Goal: Communication & Community: Answer question/provide support

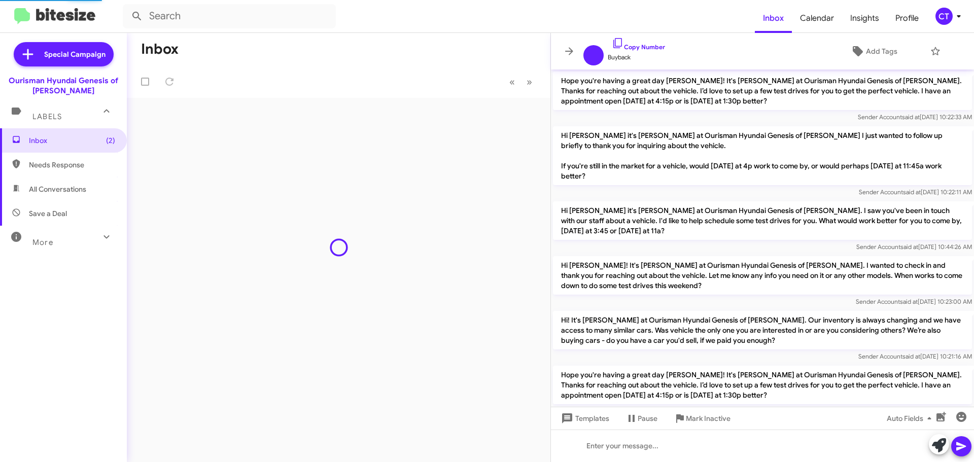
scroll to position [911, 0]
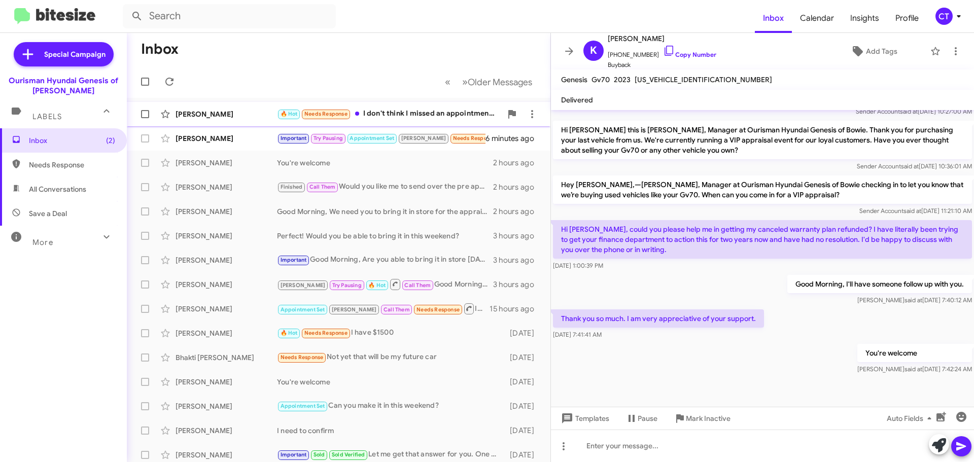
click at [406, 113] on div "🔥 Hot Needs Response I don't think I missed an appointment, we did the test dri…" at bounding box center [389, 114] width 225 height 12
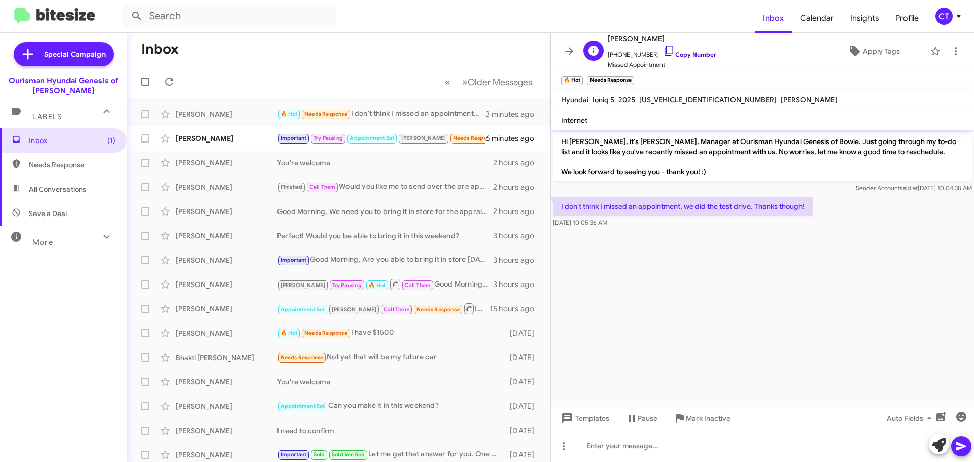
click at [663, 51] on icon at bounding box center [669, 51] width 12 height 12
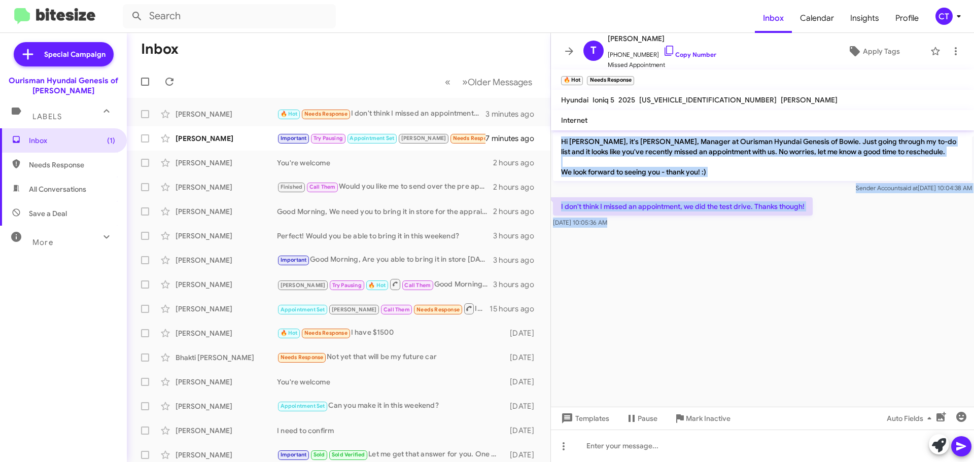
drag, startPoint x: 560, startPoint y: 140, endPoint x: 630, endPoint y: 232, distance: 116.0
click at [630, 232] on cdk-virtual-scroll-viewport "Hi Tatianna, it's Ciara Taylor, Manager at Ourisman Hyundai Genesis of Bowie. J…" at bounding box center [762, 268] width 423 height 277
copy div "Hi Tatianna, it's Ciara Taylor, Manager at Ourisman Hyundai Genesis of Bowie. J…"
click at [819, 281] on cdk-virtual-scroll-viewport "Hi Tatianna, it's Ciara Taylor, Manager at Ourisman Hyundai Genesis of Bowie. J…" at bounding box center [762, 268] width 423 height 277
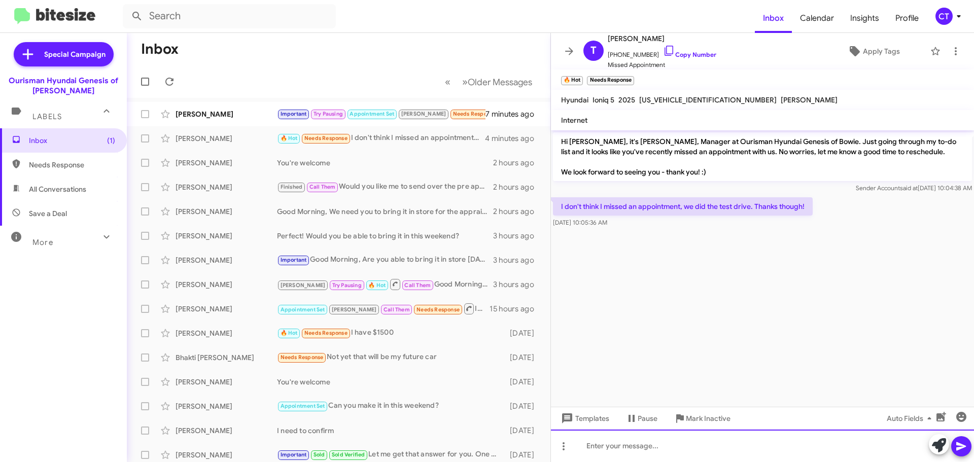
click at [644, 455] on div at bounding box center [762, 446] width 423 height 32
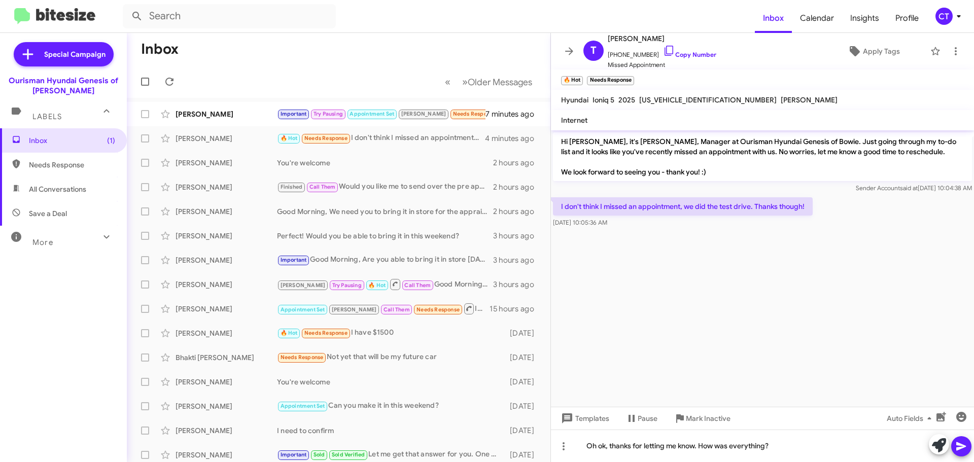
click at [966, 444] on icon at bounding box center [961, 446] width 12 height 12
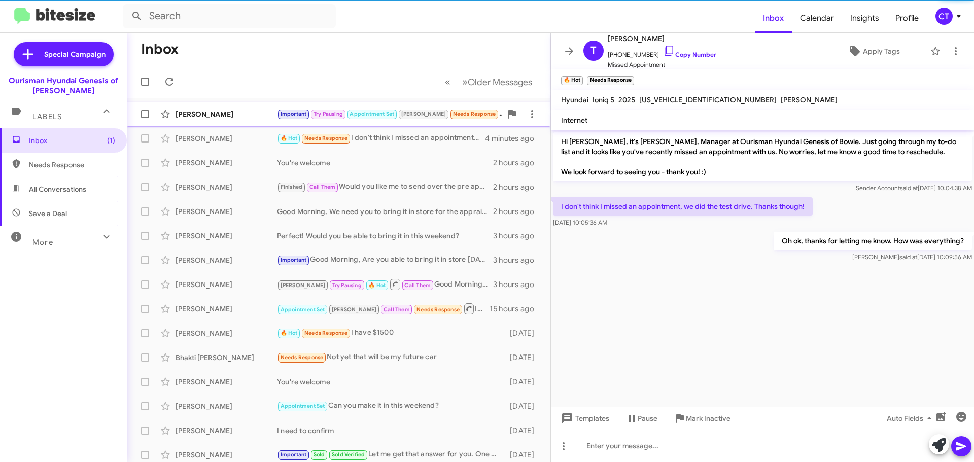
click at [215, 116] on div "[PERSON_NAME]" at bounding box center [226, 114] width 101 height 10
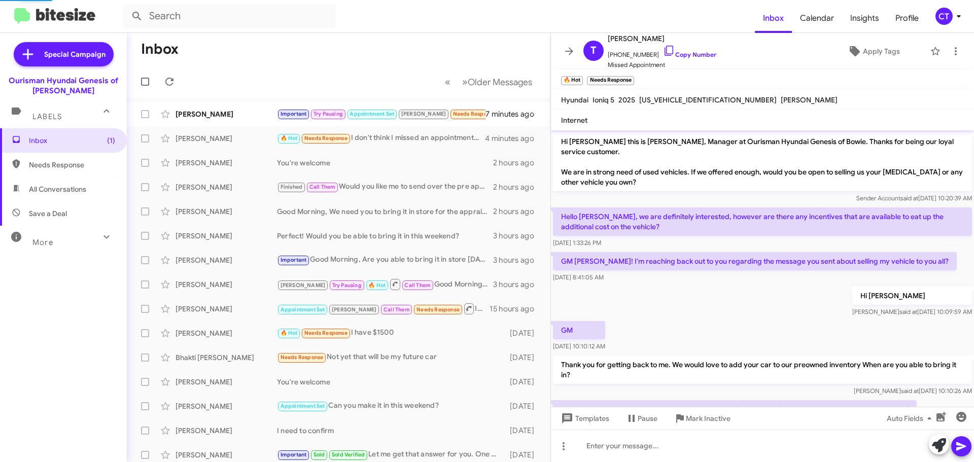
scroll to position [386, 0]
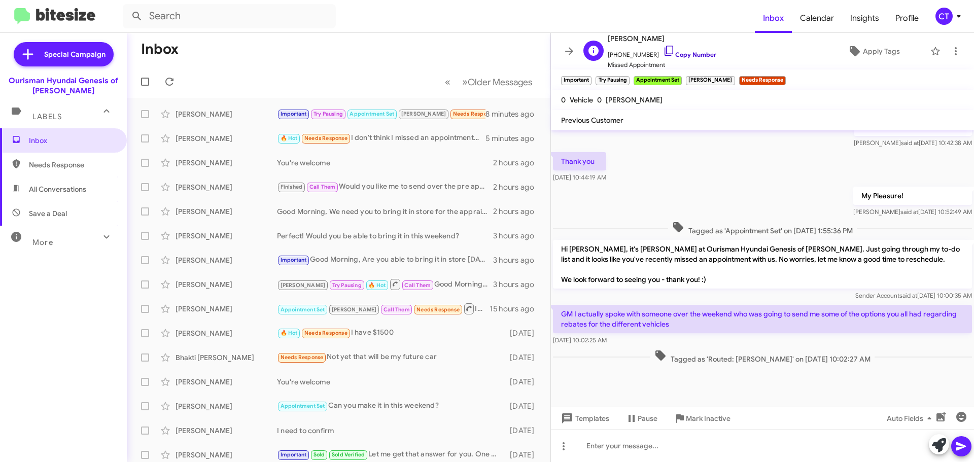
click at [663, 48] on icon at bounding box center [669, 51] width 12 height 12
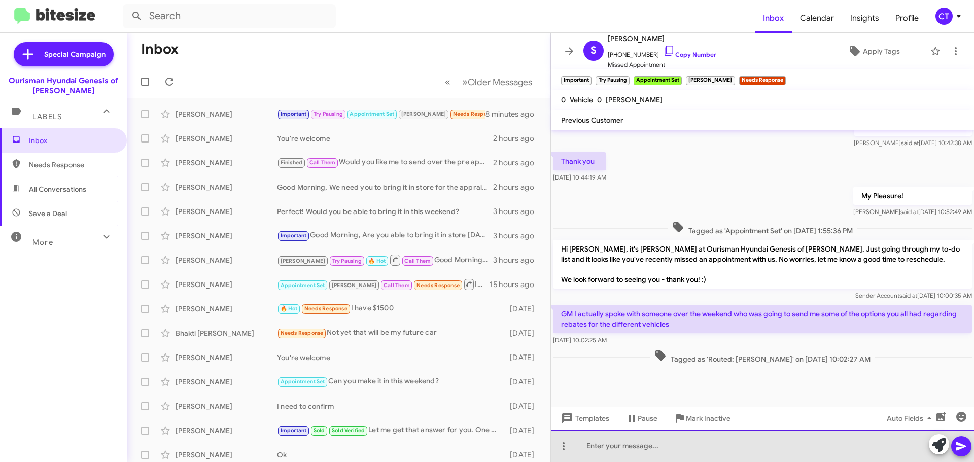
click at [663, 460] on div at bounding box center [762, 446] width 423 height 32
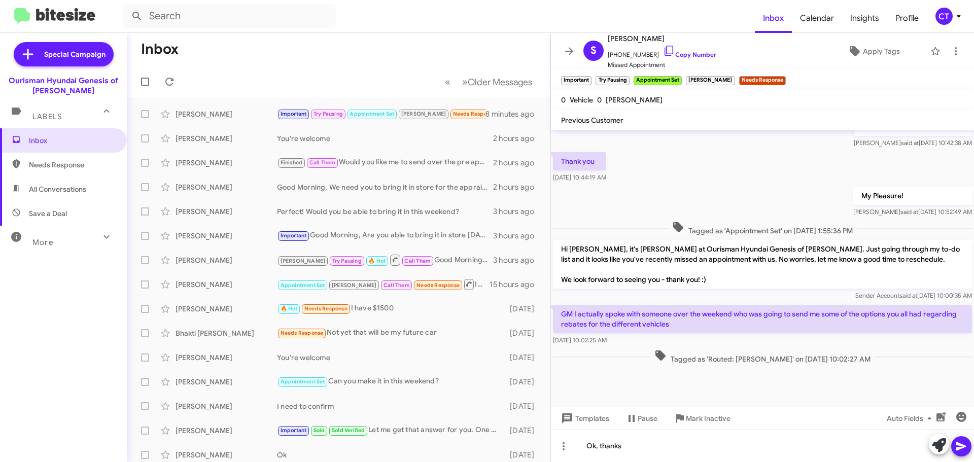
click at [964, 445] on icon at bounding box center [961, 446] width 12 height 12
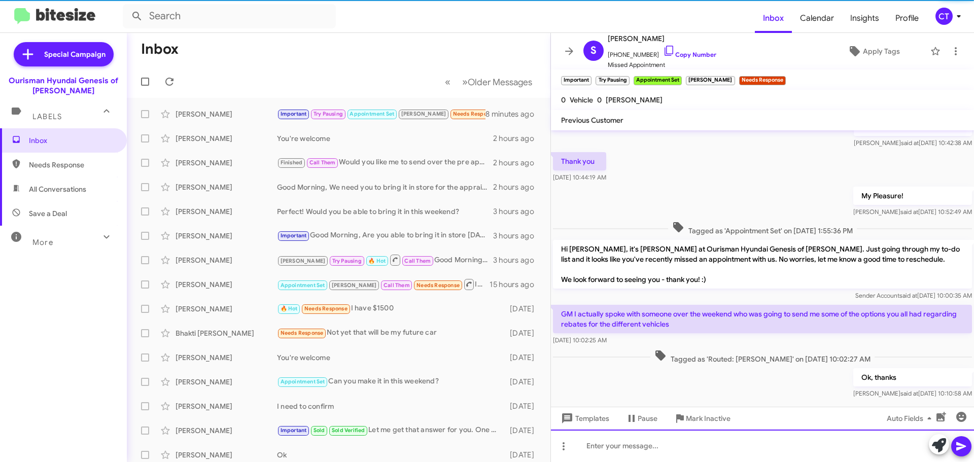
scroll to position [0, 0]
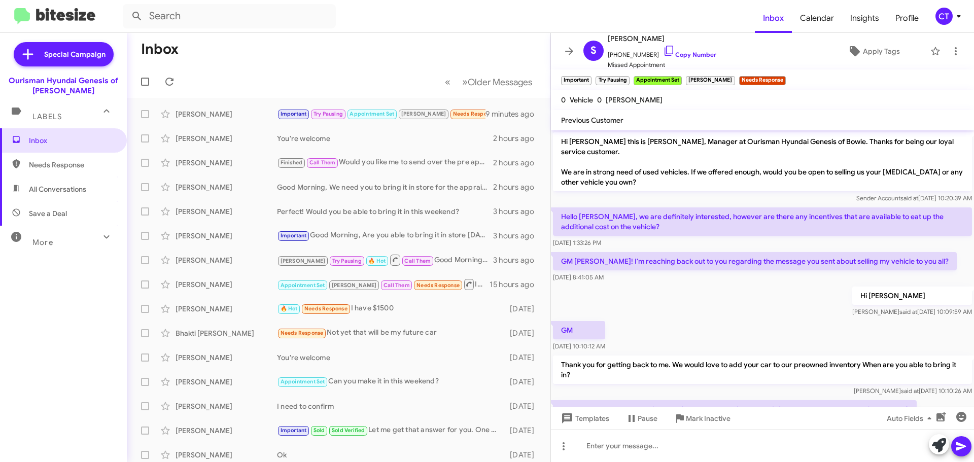
click at [955, 16] on icon at bounding box center [959, 16] width 12 height 12
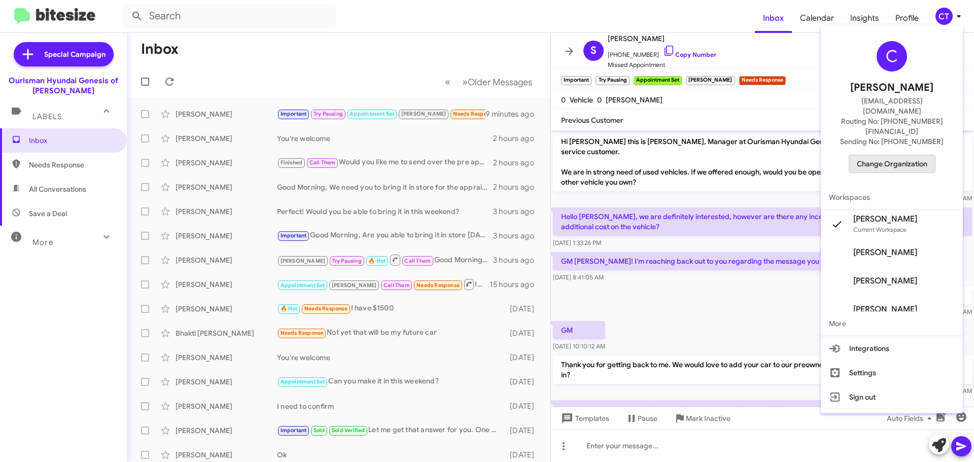
click at [896, 155] on span "Change Organization" at bounding box center [892, 163] width 71 height 17
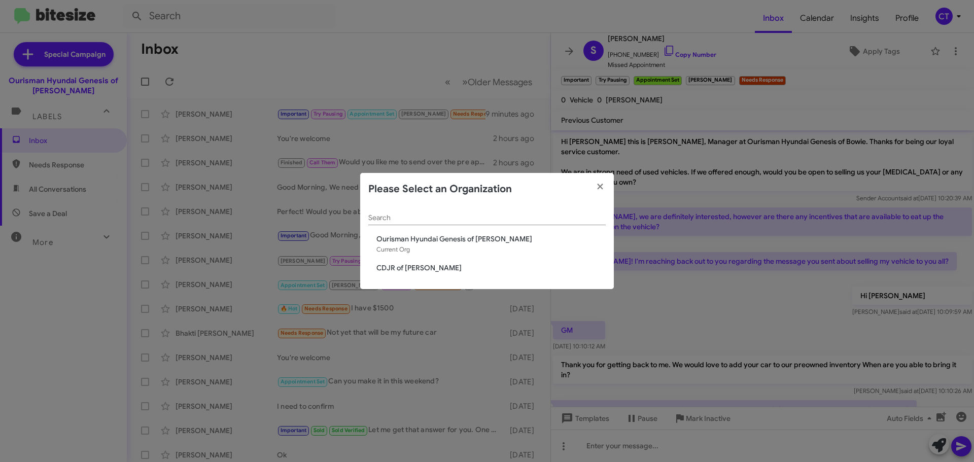
click at [394, 270] on span "CDJR of Bowie" at bounding box center [490, 268] width 229 height 10
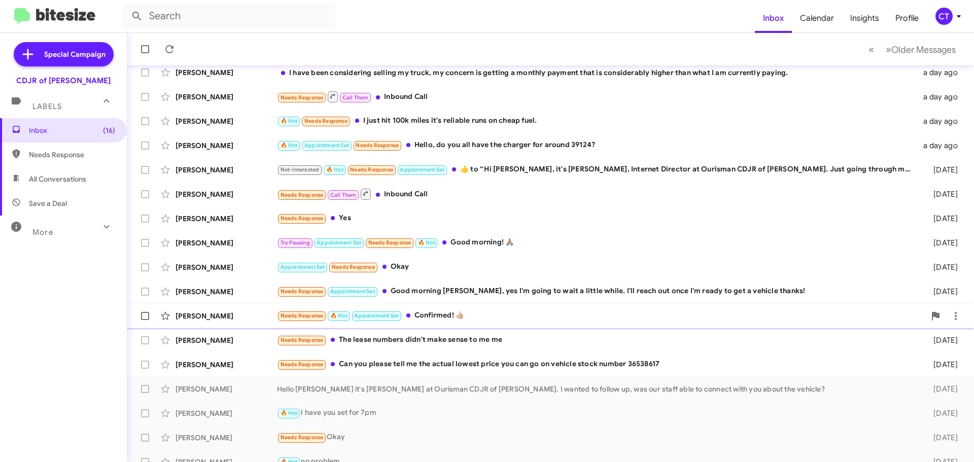
scroll to position [127, 0]
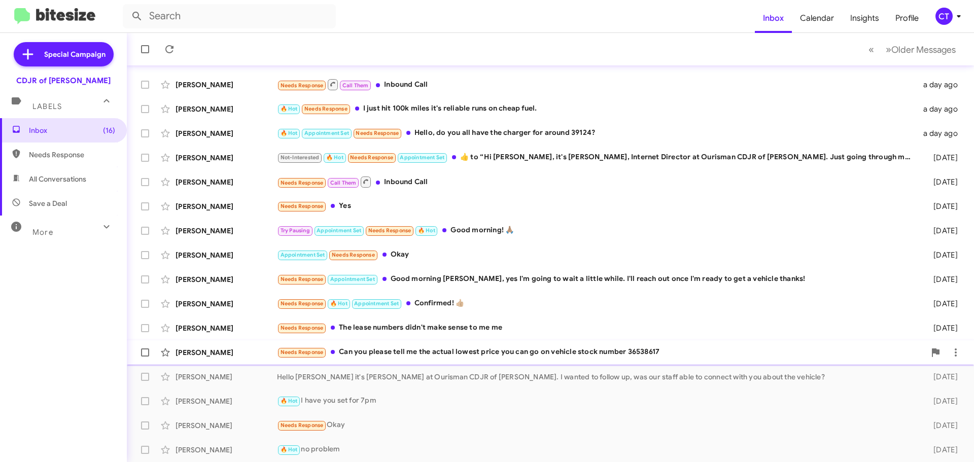
click at [392, 359] on div "[PERSON_NAME] S Needs Response Can you please tell me the actual lowest price y…" at bounding box center [550, 352] width 831 height 20
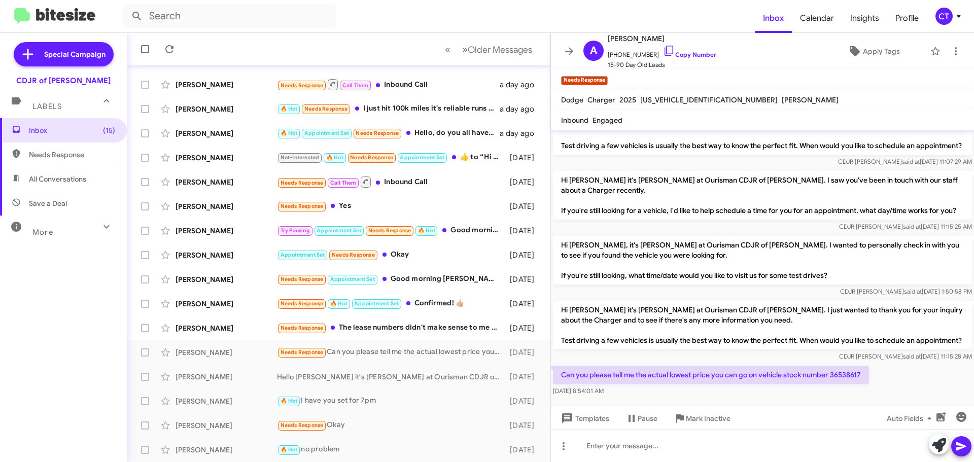
scroll to position [196, 0]
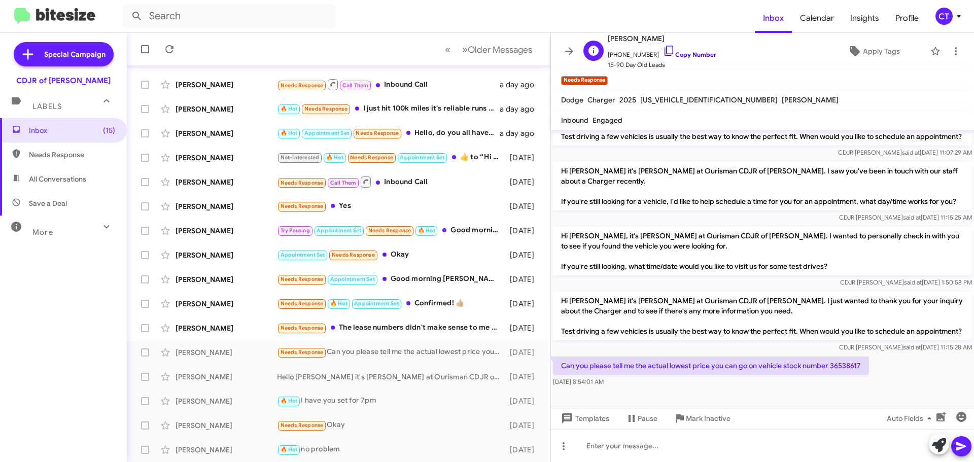
click at [663, 47] on icon at bounding box center [669, 51] width 12 height 12
click at [952, 50] on icon at bounding box center [956, 51] width 12 height 12
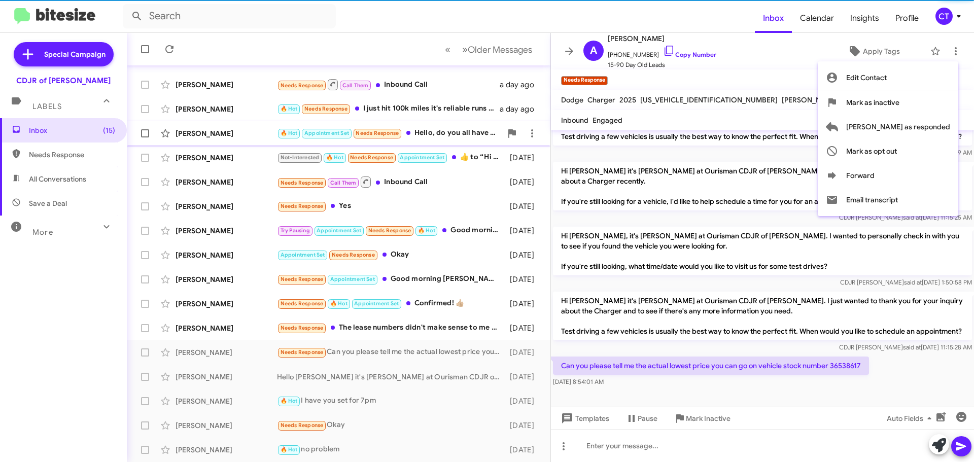
click at [916, 121] on span "[PERSON_NAME] as responded" at bounding box center [898, 127] width 104 height 24
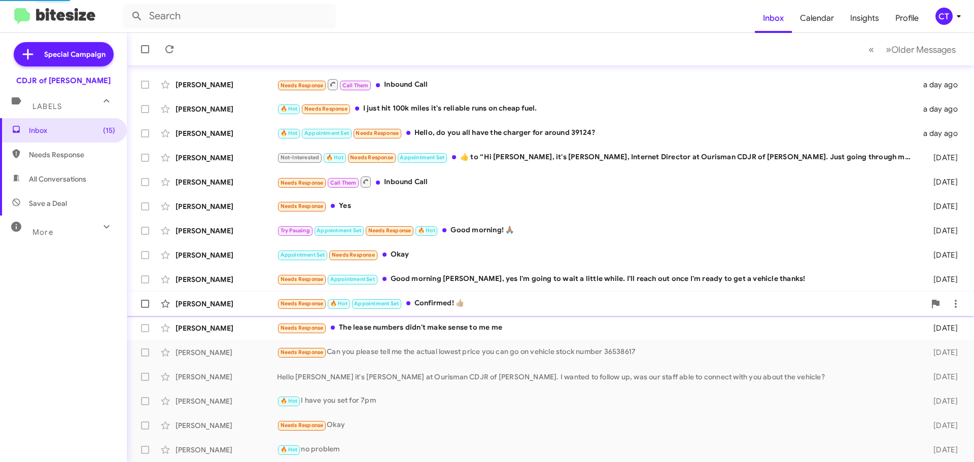
scroll to position [102, 0]
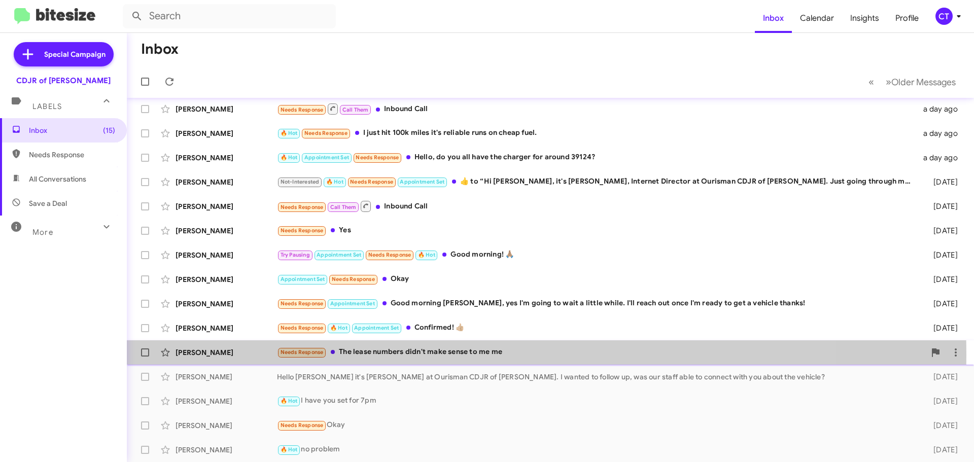
click at [450, 355] on div "Needs Response The lease numbers didn't make sense to me me" at bounding box center [601, 353] width 648 height 12
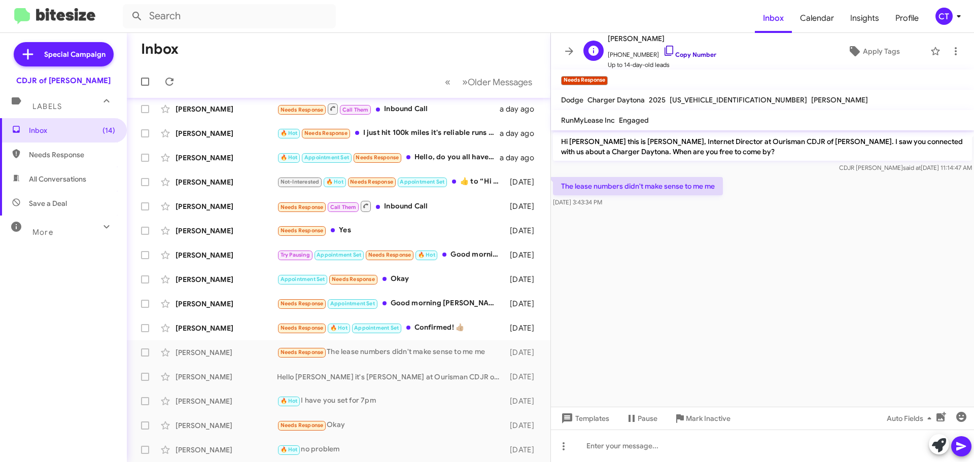
click at [663, 49] on icon at bounding box center [669, 51] width 12 height 12
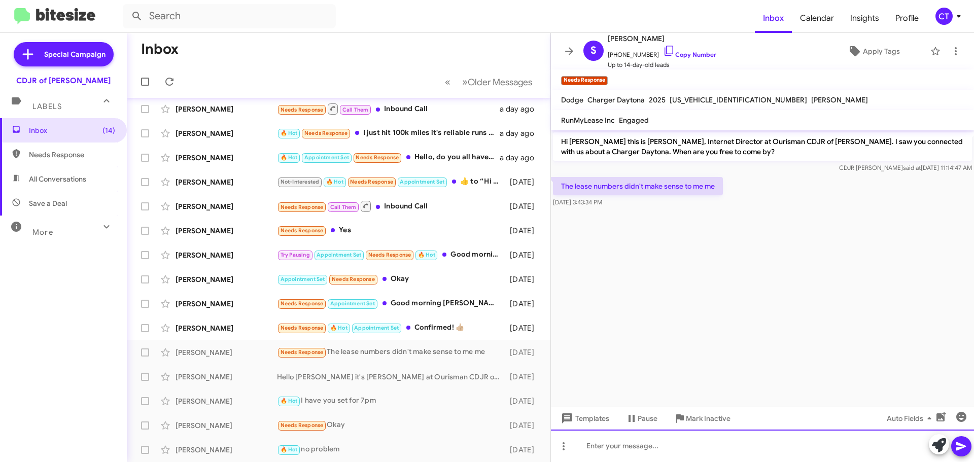
click at [680, 445] on div at bounding box center [762, 446] width 423 height 32
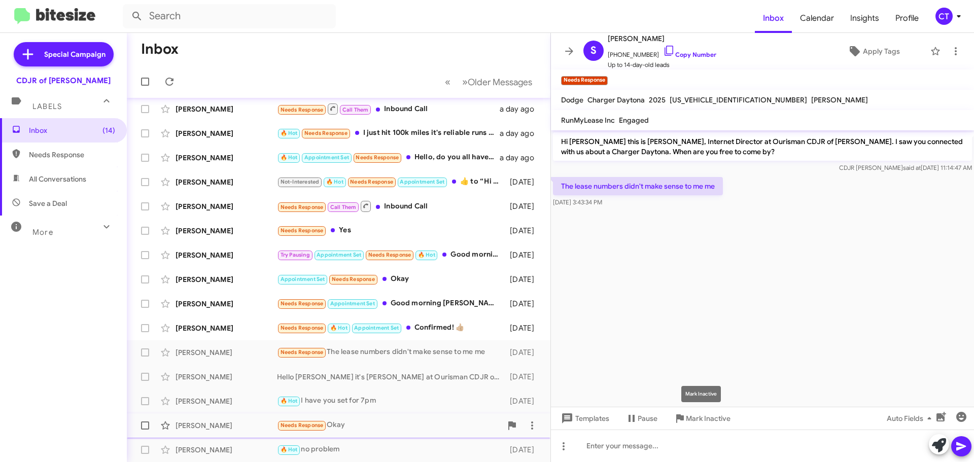
click at [709, 417] on span "Mark Inactive" at bounding box center [708, 418] width 45 height 18
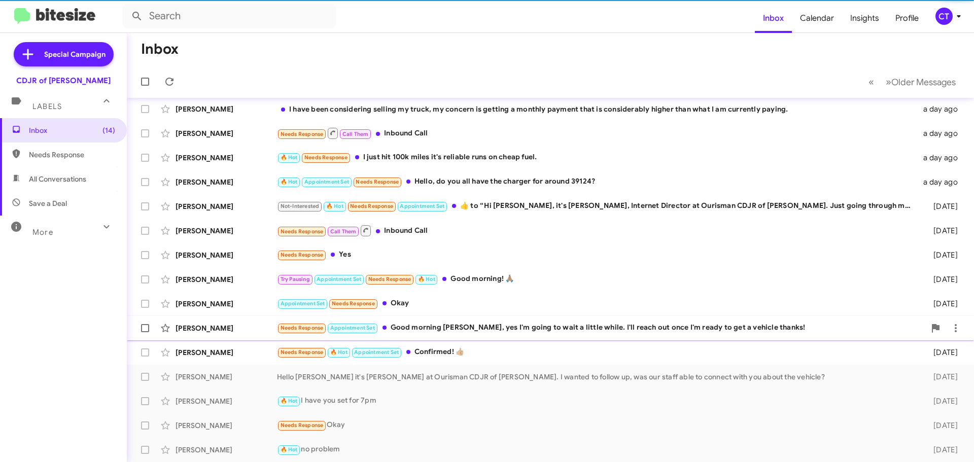
scroll to position [78, 0]
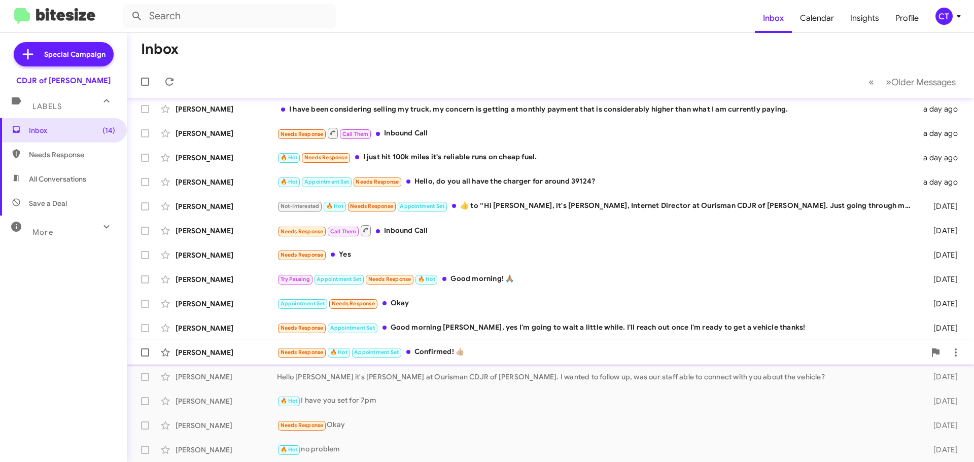
click at [458, 352] on div "Needs Response 🔥 Hot Appointment Set Confirmed! 👍🏼" at bounding box center [601, 353] width 648 height 12
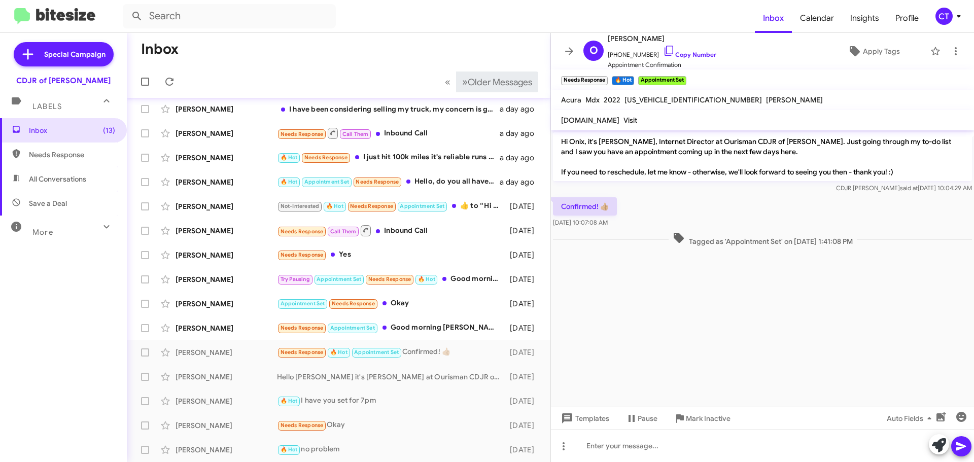
drag, startPoint x: 662, startPoint y: 49, endPoint x: 468, endPoint y: 84, distance: 197.0
click at [663, 49] on icon at bounding box center [669, 51] width 12 height 12
click at [951, 47] on icon at bounding box center [956, 51] width 12 height 12
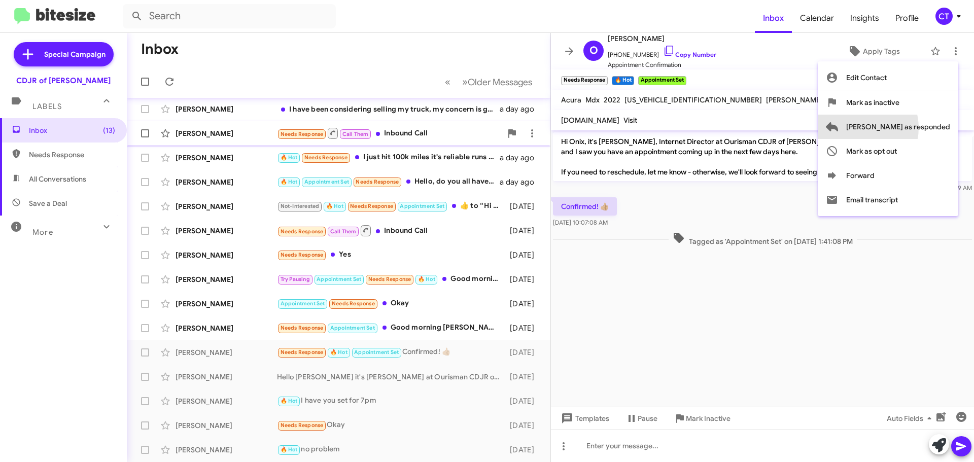
click at [901, 128] on span "Mark as responded" at bounding box center [898, 127] width 104 height 24
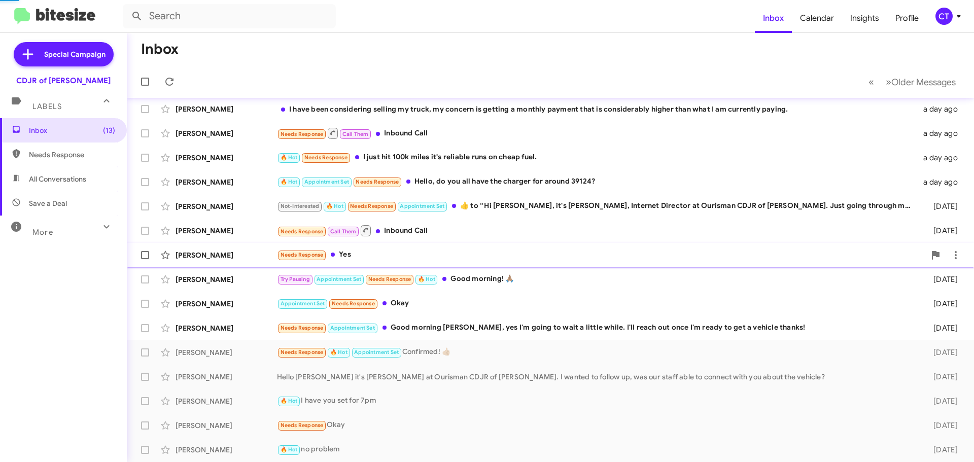
scroll to position [54, 0]
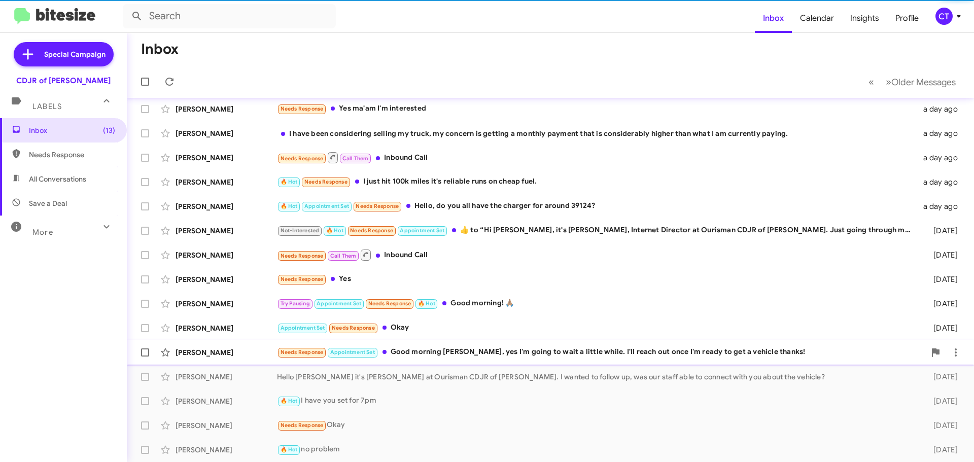
click at [467, 355] on div "Needs Response Appointment Set Good morning Ciara, yes I'm going to wait a litt…" at bounding box center [601, 353] width 648 height 12
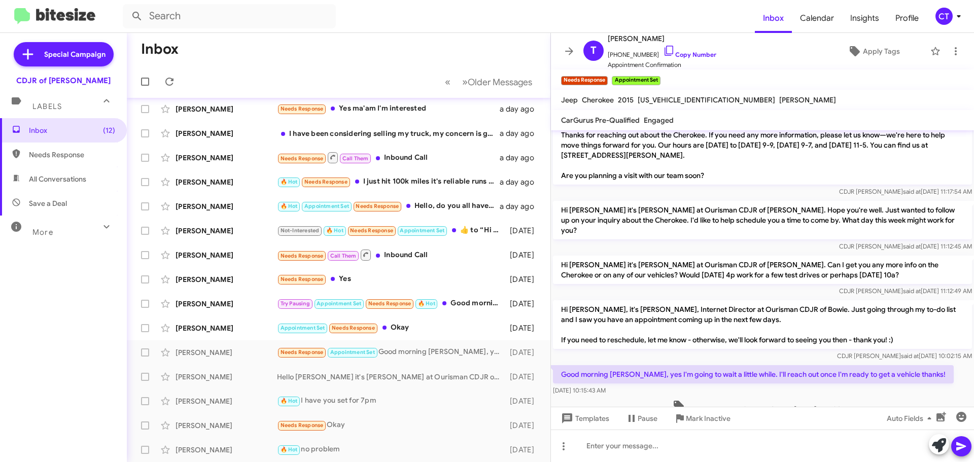
scroll to position [42, 0]
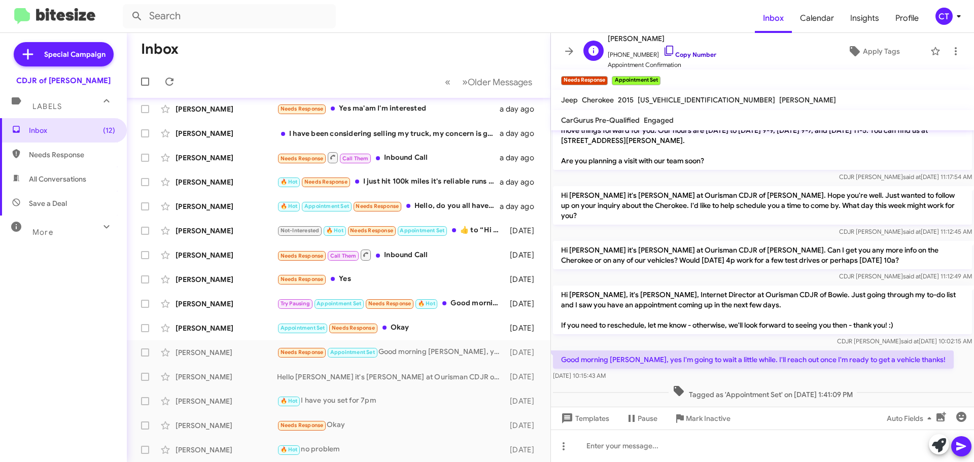
click at [663, 48] on icon at bounding box center [669, 51] width 12 height 12
click at [728, 420] on span "Mark Inactive" at bounding box center [708, 418] width 45 height 18
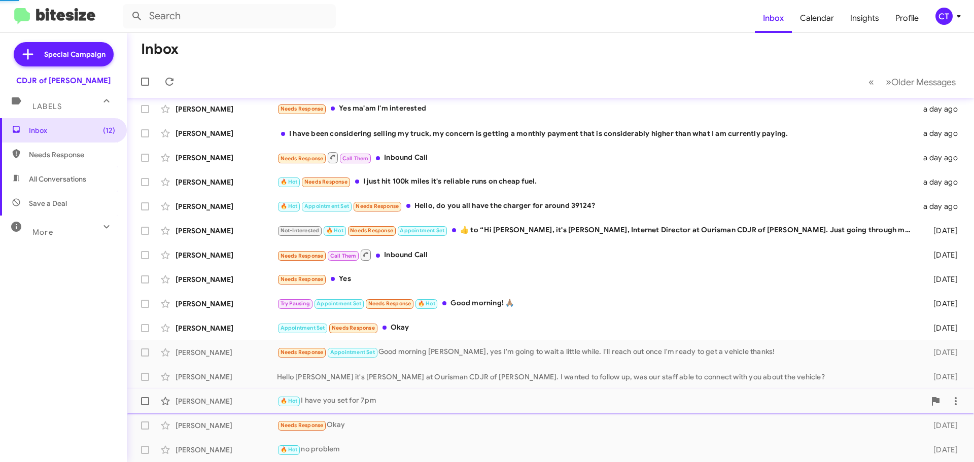
scroll to position [29, 0]
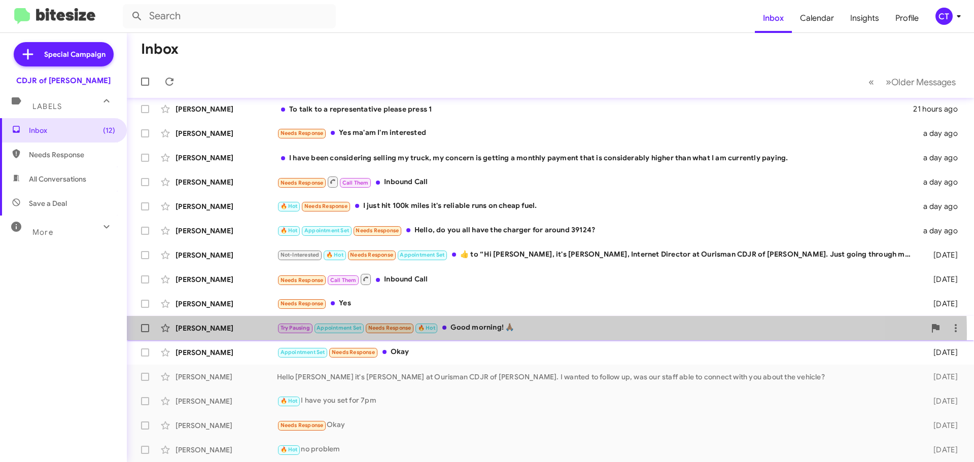
click at [475, 334] on div "Victor Cuello Try Pausing Appointment Set Needs Response 🔥 Hot Good morning! 🙏🏽…" at bounding box center [550, 328] width 831 height 20
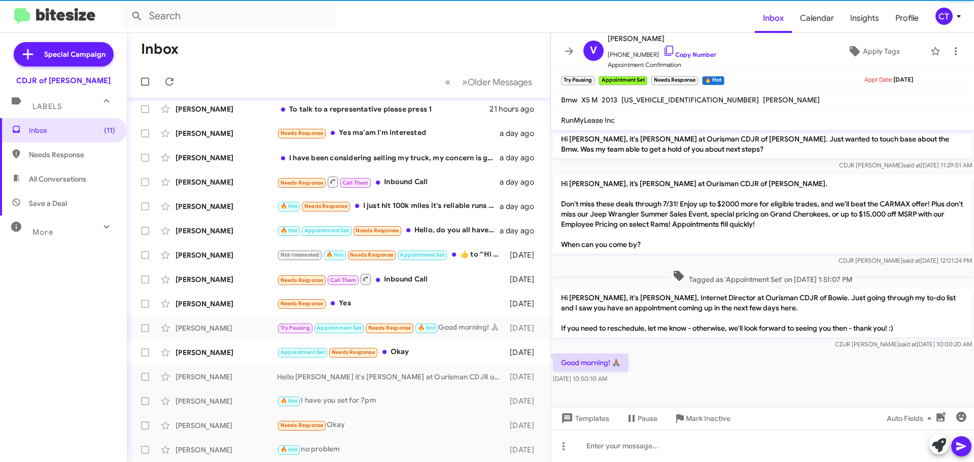
scroll to position [369, 0]
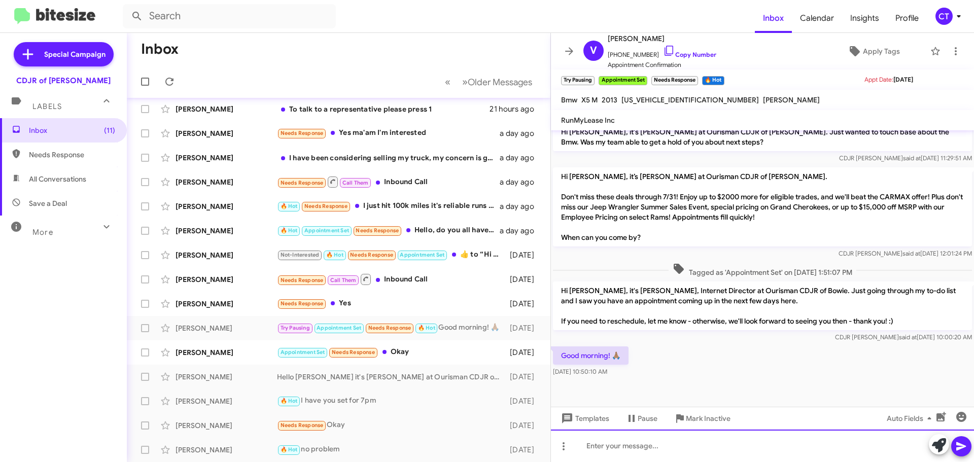
click at [626, 448] on div at bounding box center [762, 446] width 423 height 32
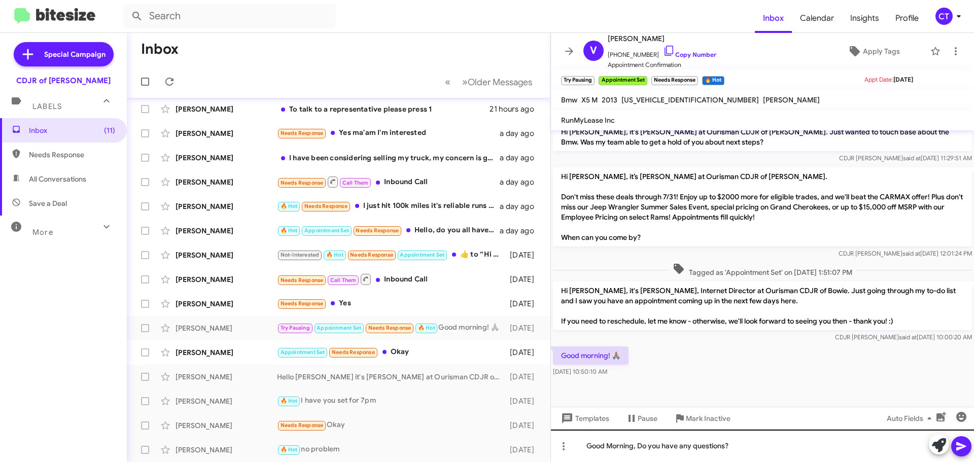
drag, startPoint x: 963, startPoint y: 442, endPoint x: 924, endPoint y: 442, distance: 39.1
click at [962, 442] on icon at bounding box center [961, 446] width 12 height 12
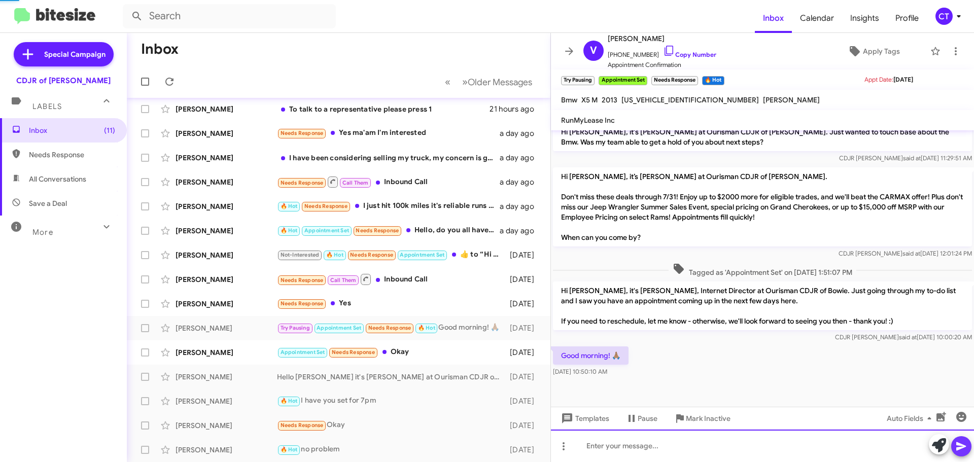
scroll to position [0, 0]
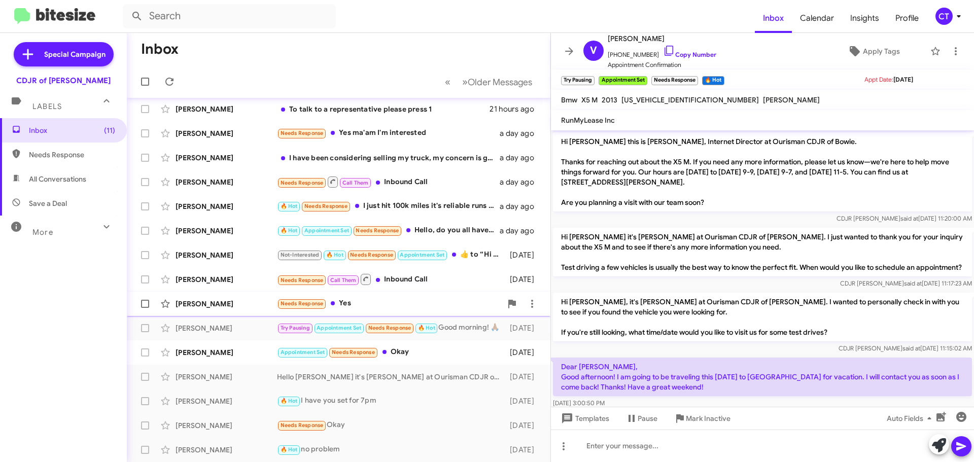
click at [384, 307] on div "Needs Response Yes" at bounding box center [389, 304] width 225 height 12
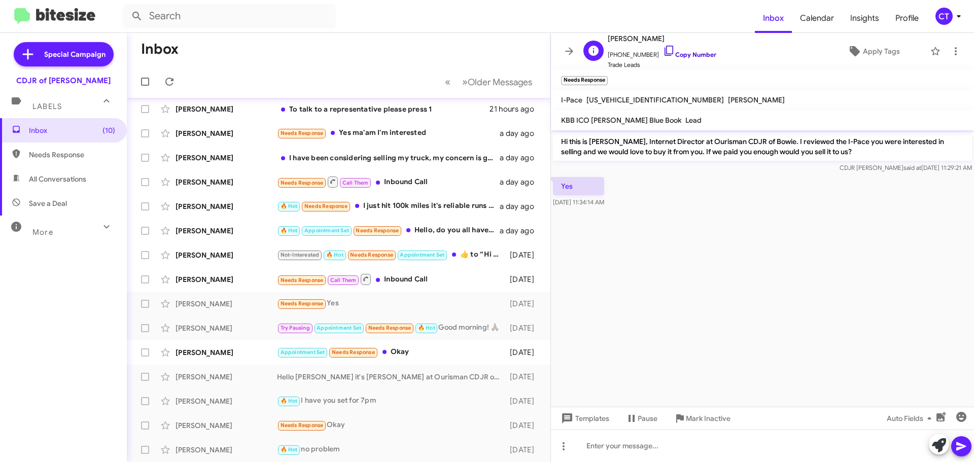
click at [663, 47] on icon at bounding box center [669, 51] width 12 height 12
click at [954, 53] on span at bounding box center [956, 51] width 20 height 12
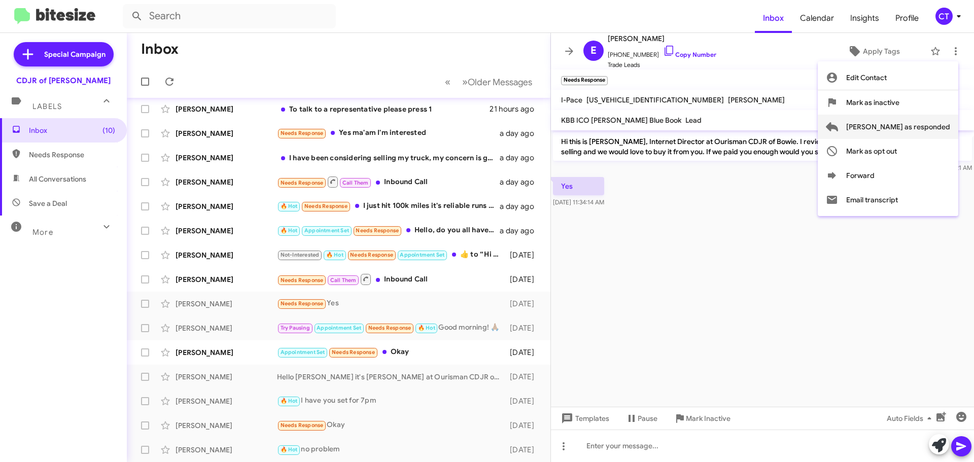
click at [917, 132] on span "Mark as responded" at bounding box center [898, 127] width 104 height 24
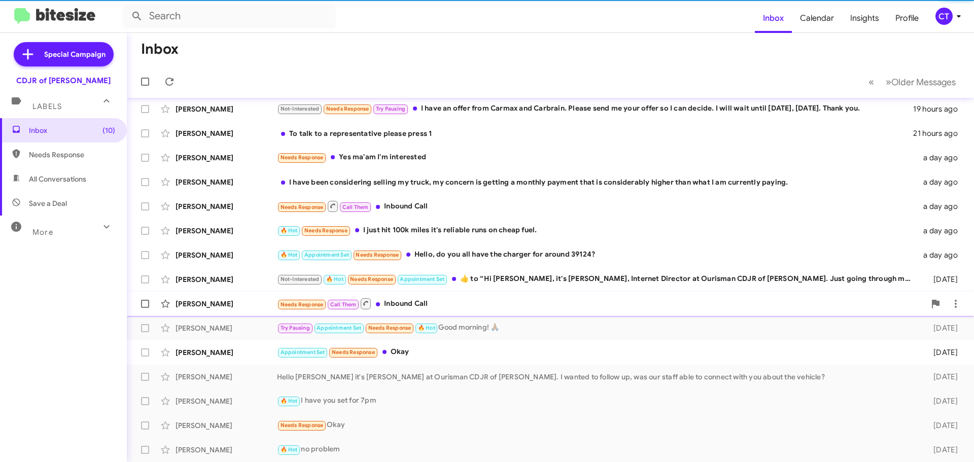
scroll to position [5, 0]
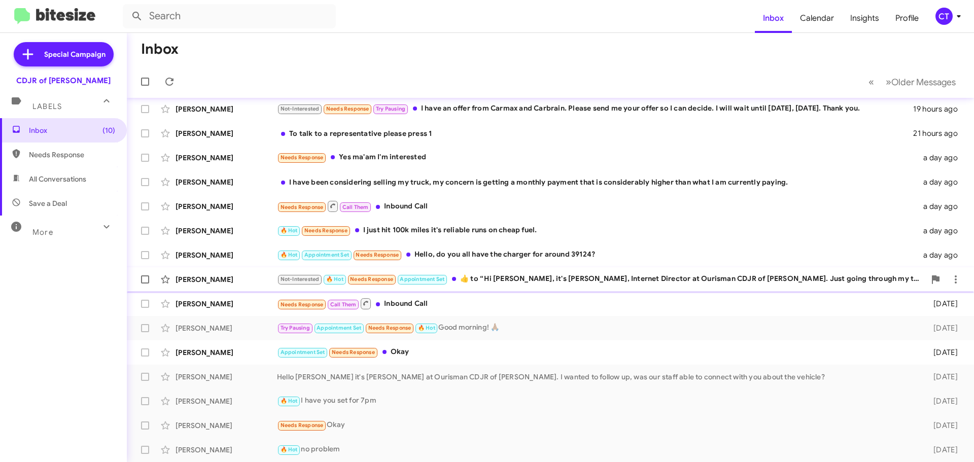
click at [545, 284] on div "Not-Interested 🔥 Hot Needs Response Appointment Set ​👍​ to “ Hi Todd, it's Ciar…" at bounding box center [601, 279] width 648 height 12
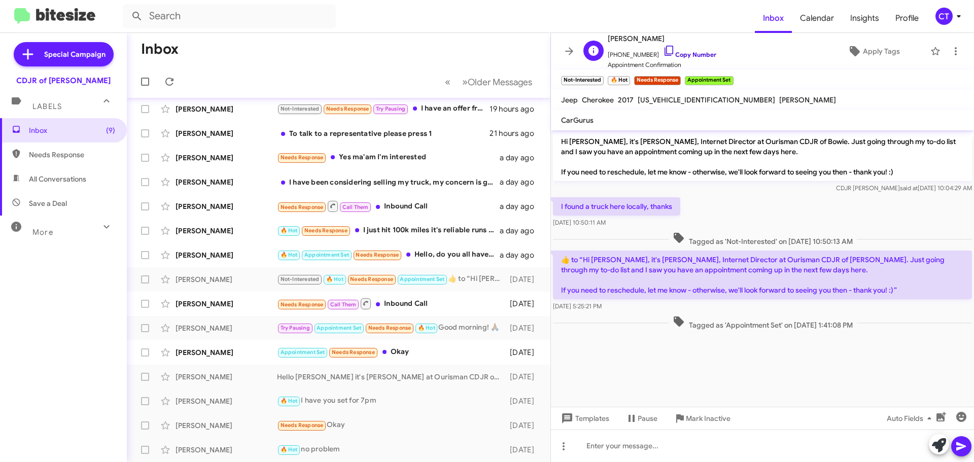
click at [663, 48] on icon at bounding box center [669, 51] width 12 height 12
click at [713, 420] on span "Mark Inactive" at bounding box center [708, 418] width 45 height 18
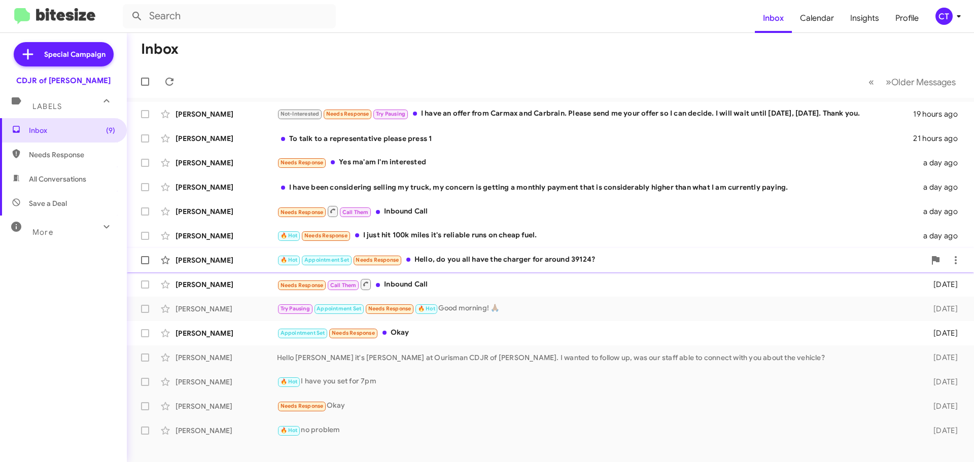
click at [435, 262] on div "🔥 Hot Appointment Set Needs Response Hello, do you all have the charger for aro…" at bounding box center [601, 260] width 648 height 12
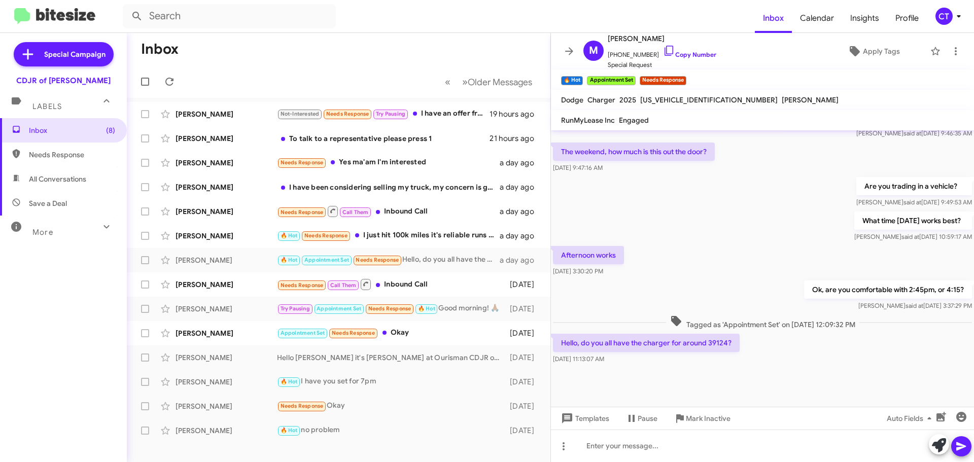
scroll to position [560, 0]
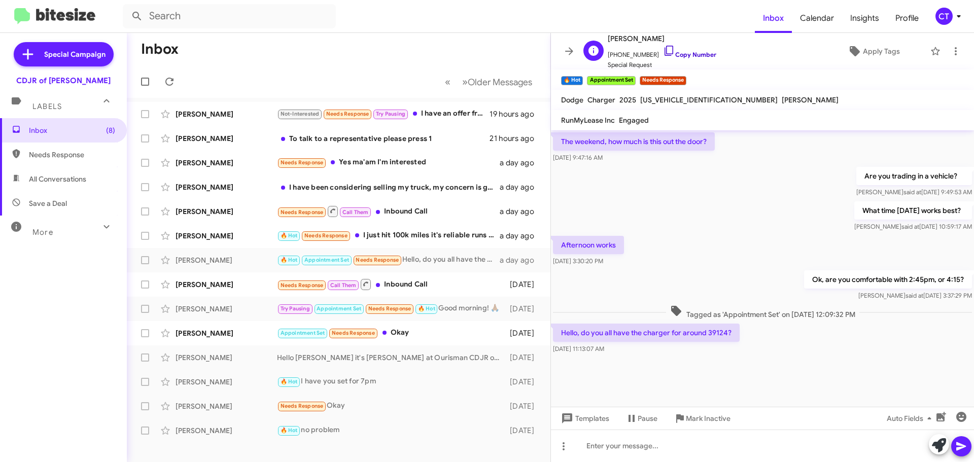
drag, startPoint x: 661, startPoint y: 48, endPoint x: 655, endPoint y: 49, distance: 6.7
click at [663, 48] on icon at bounding box center [669, 51] width 12 height 12
drag, startPoint x: 444, startPoint y: 239, endPoint x: 445, endPoint y: 245, distance: 5.7
click at [444, 239] on div "🔥 Hot Needs Response I just hit 100k miles it's reliable runs on cheap fuel." at bounding box center [389, 236] width 225 height 12
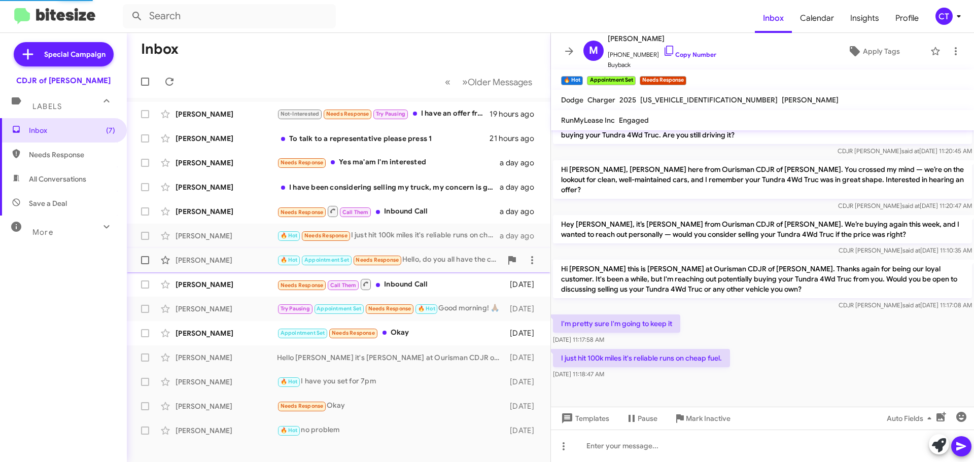
scroll to position [205, 0]
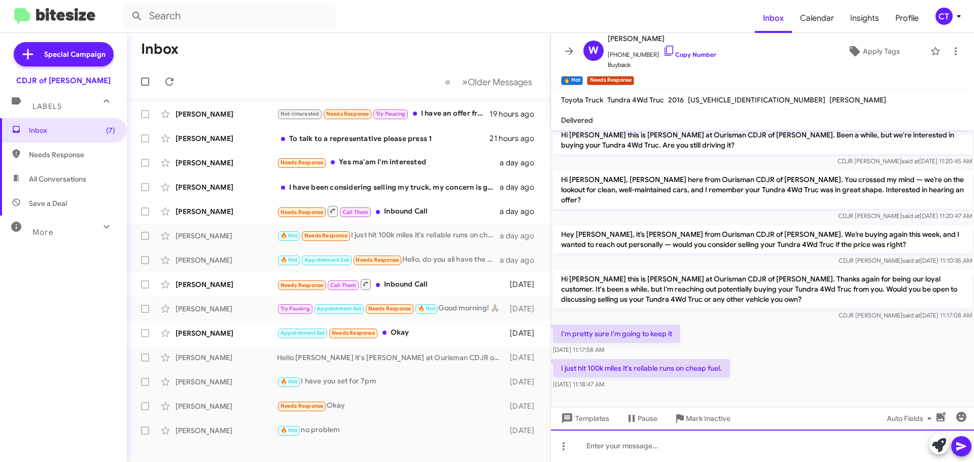
click at [650, 453] on div at bounding box center [762, 446] width 423 height 32
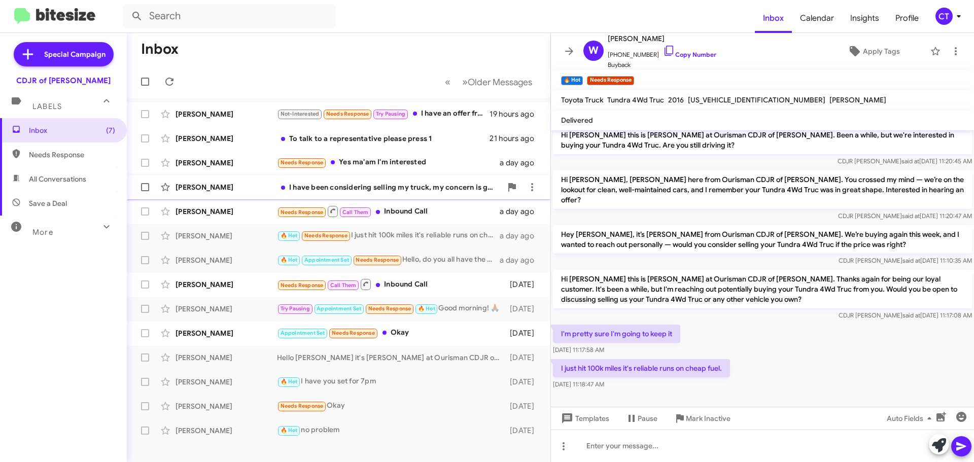
click at [420, 198] on span "William Miles I have been considering selling my truck, my concern is getting a…" at bounding box center [339, 187] width 424 height 24
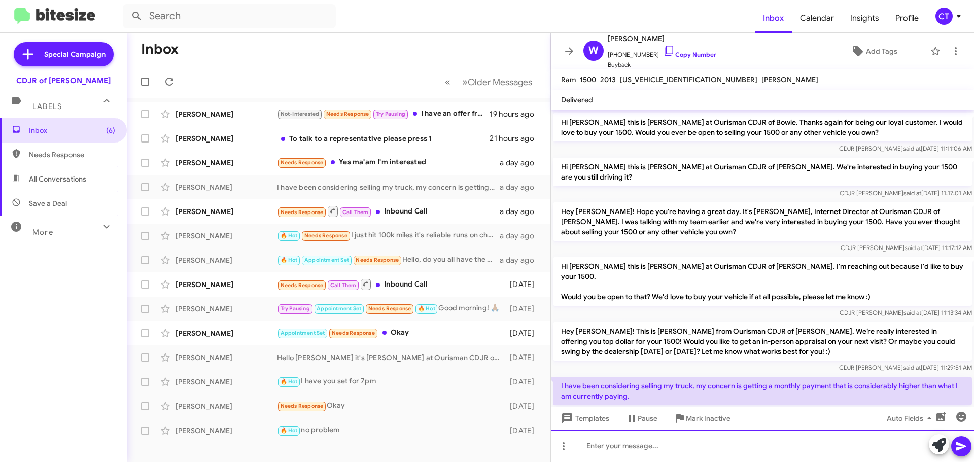
click at [616, 445] on div at bounding box center [762, 446] width 423 height 32
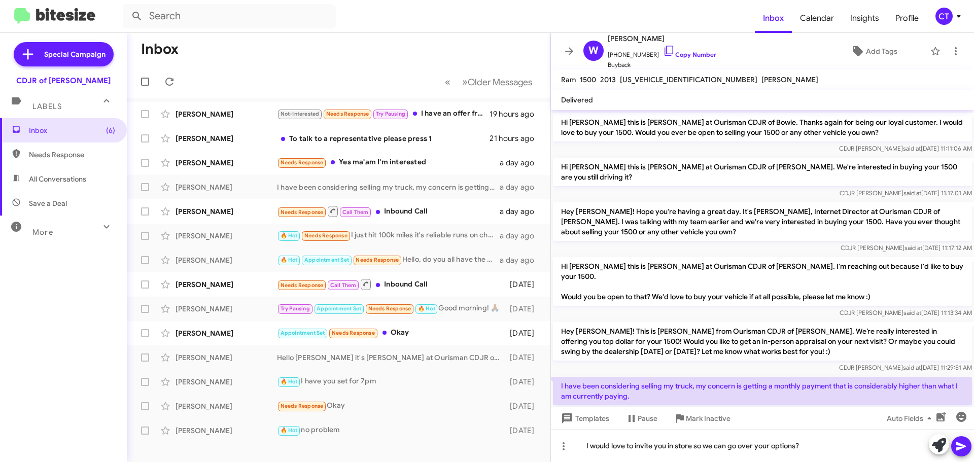
click at [962, 443] on icon at bounding box center [961, 446] width 12 height 12
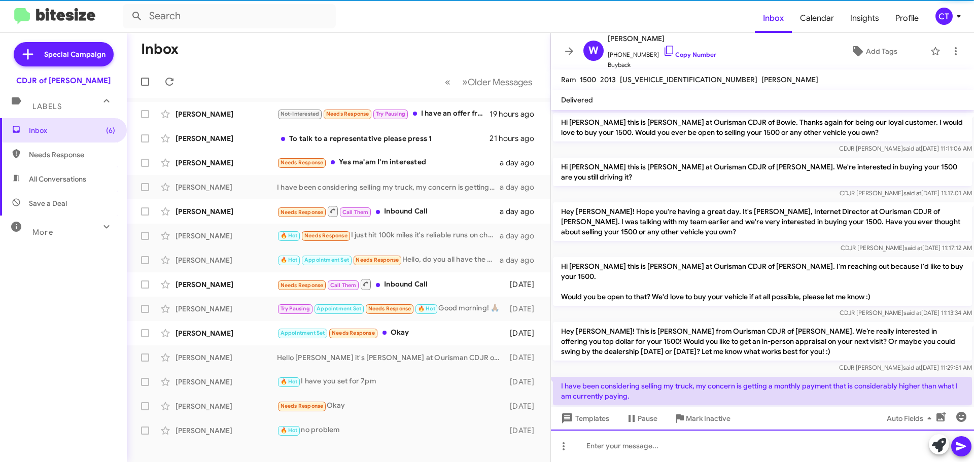
scroll to position [0, 0]
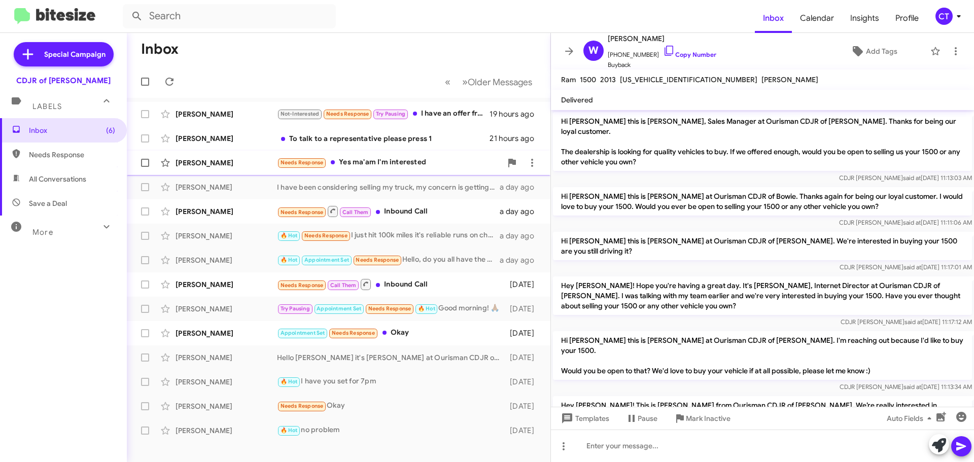
drag, startPoint x: 393, startPoint y: 165, endPoint x: 389, endPoint y: 161, distance: 5.8
click at [393, 165] on div "Needs Response Yes ma'am I'm interested" at bounding box center [389, 163] width 225 height 12
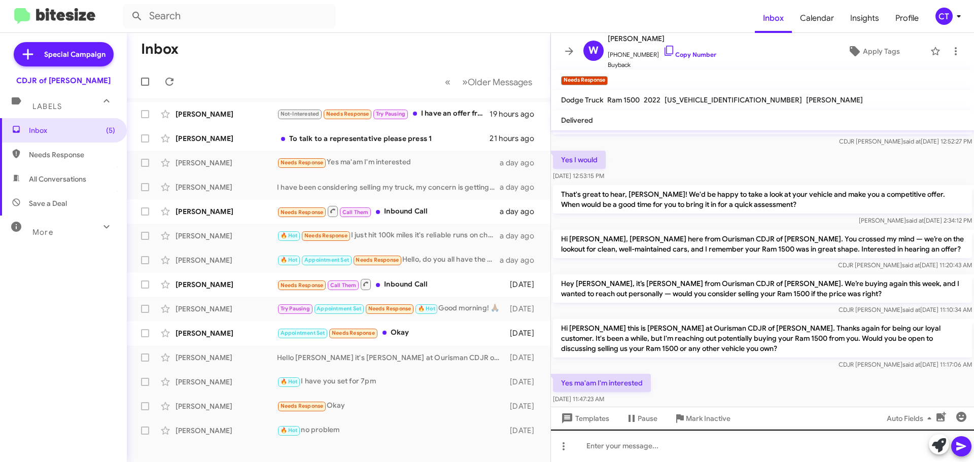
scroll to position [64, 0]
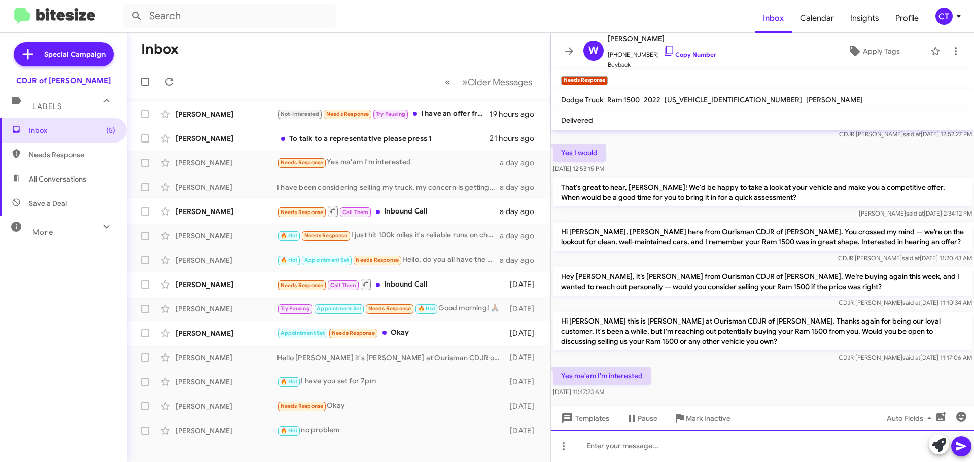
click at [639, 431] on div at bounding box center [762, 446] width 423 height 32
click at [667, 445] on div "Oh, perfect!" at bounding box center [762, 446] width 423 height 32
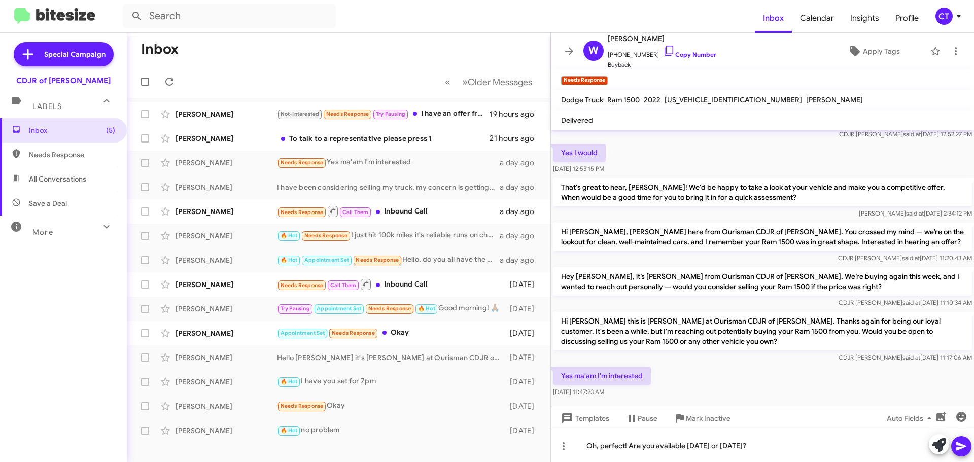
click at [966, 444] on icon at bounding box center [961, 446] width 12 height 12
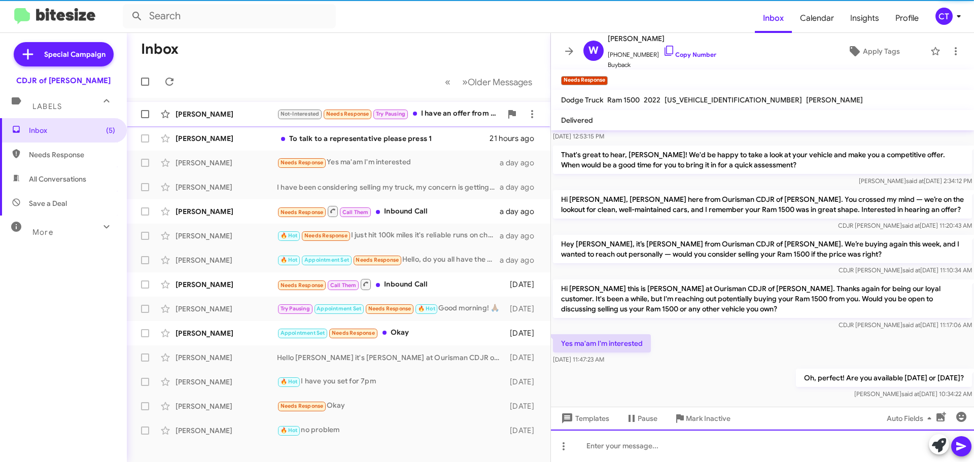
scroll to position [101, 0]
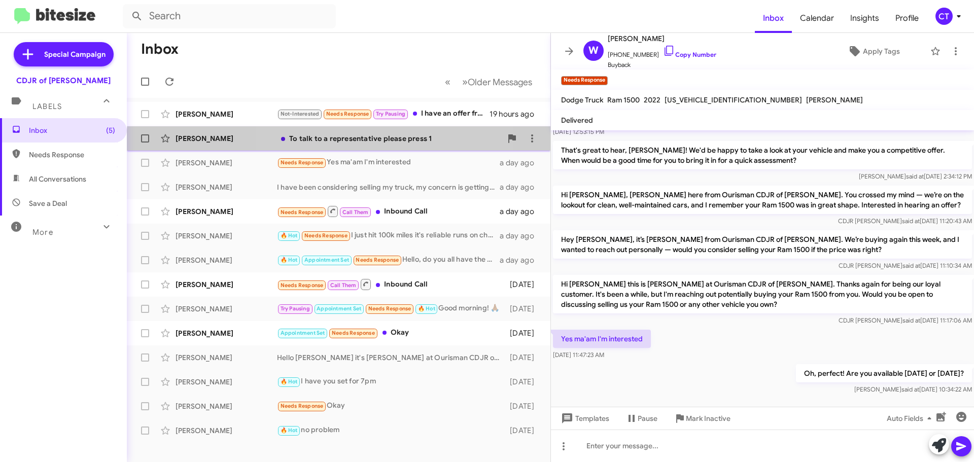
click at [357, 145] on div "Ruth Reyes To talk to a representative please press 1 21 hours ago" at bounding box center [338, 138] width 407 height 20
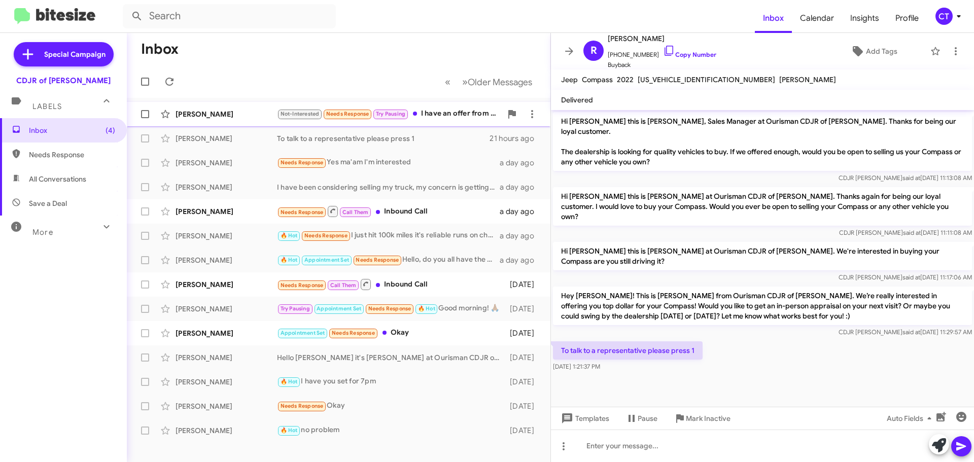
click at [418, 123] on div "Minerva Aseberos Not-Interested Needs Response Try Pausing I have an offer from…" at bounding box center [338, 114] width 407 height 20
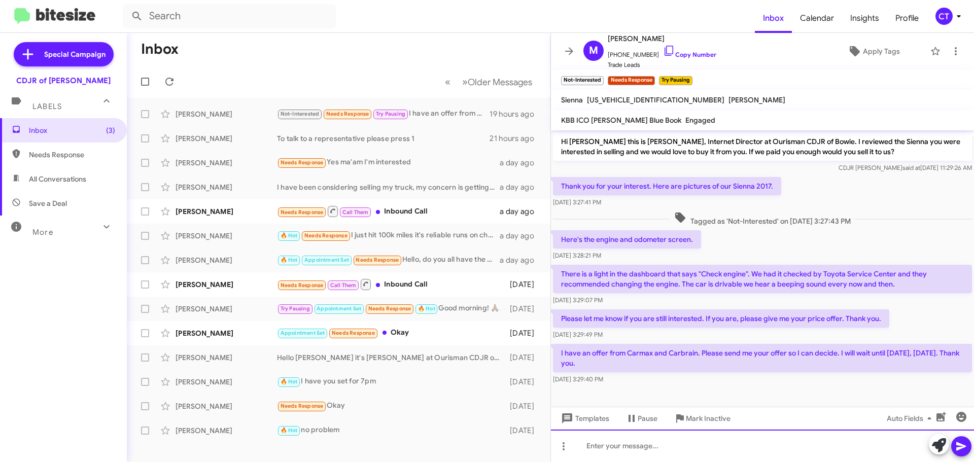
click at [737, 462] on div at bounding box center [762, 446] width 423 height 32
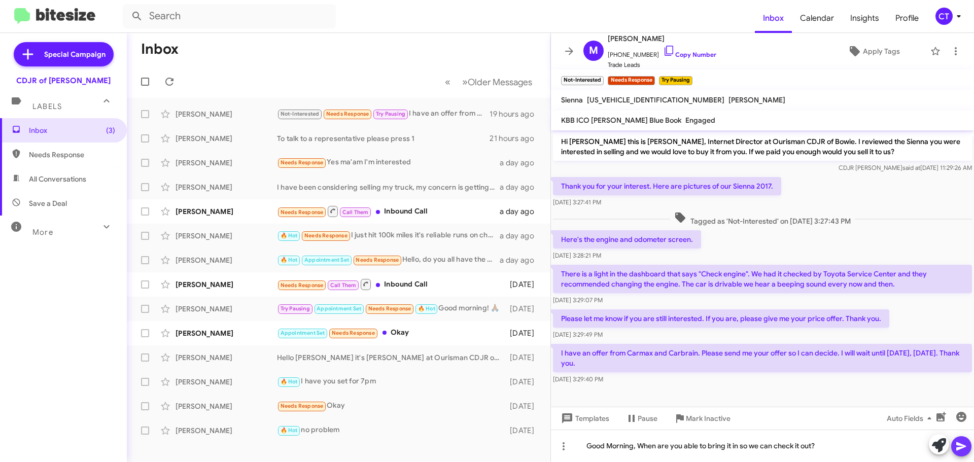
click at [968, 451] on button at bounding box center [961, 446] width 20 height 20
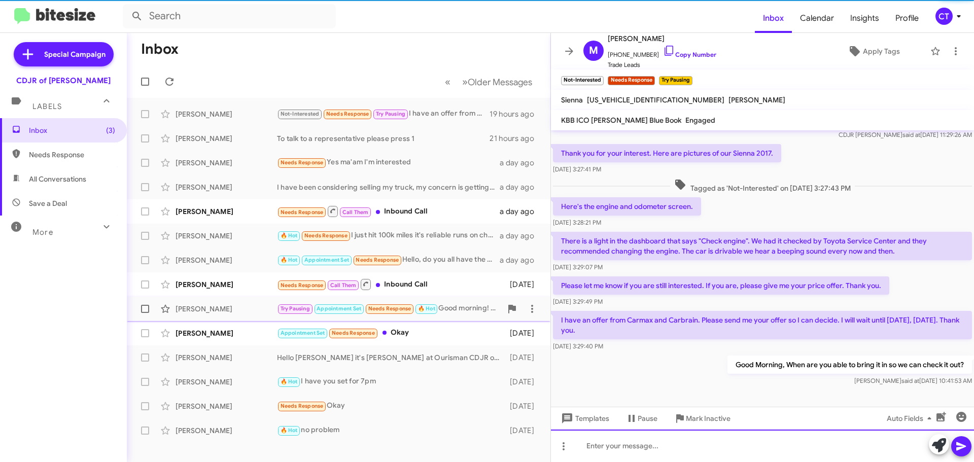
scroll to position [35, 0]
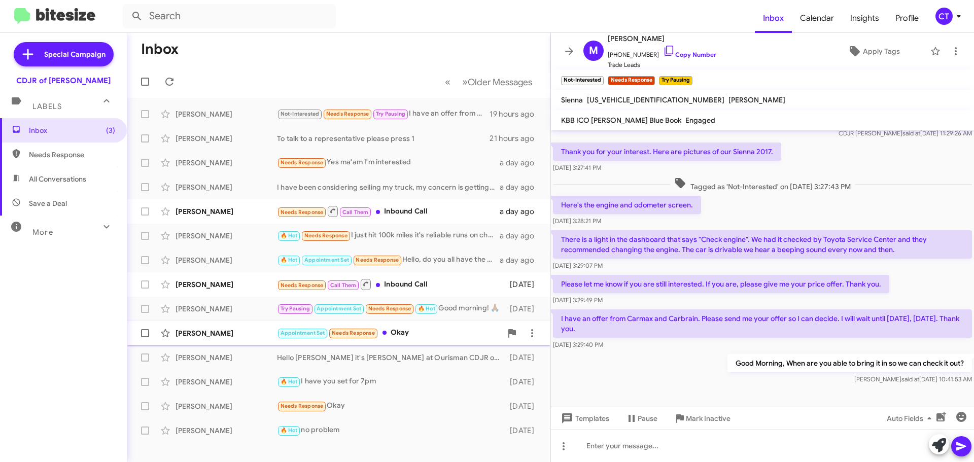
click at [394, 338] on div "Appointment Set Needs Response Okay" at bounding box center [389, 333] width 225 height 12
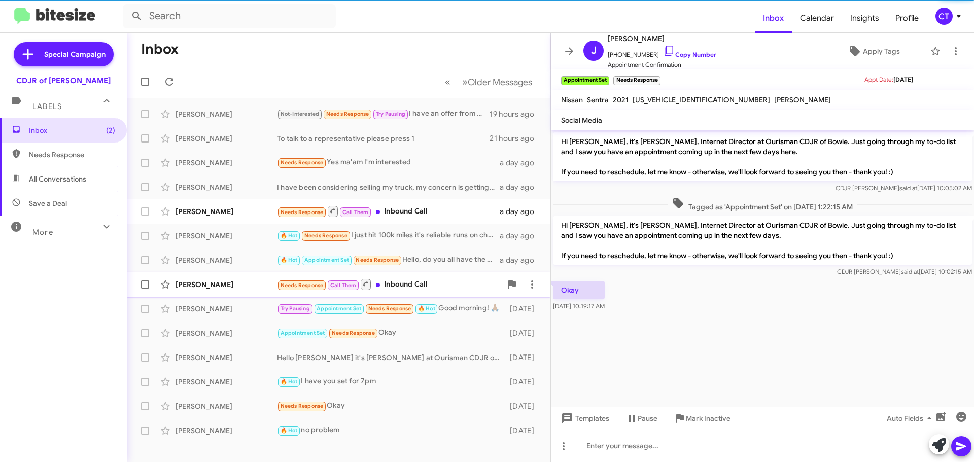
click at [424, 283] on div "Needs Response Call Them Inbound Call" at bounding box center [389, 284] width 225 height 13
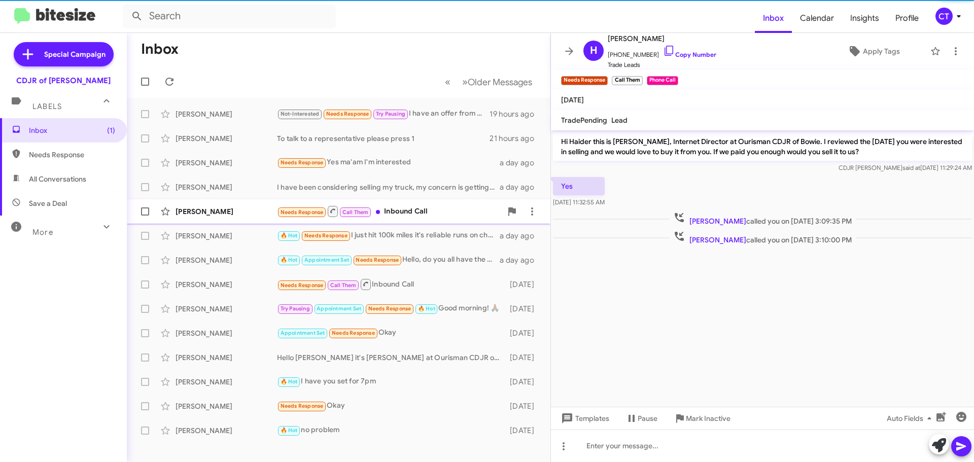
click at [433, 212] on div "Needs Response Call Them Inbound Call" at bounding box center [389, 211] width 225 height 13
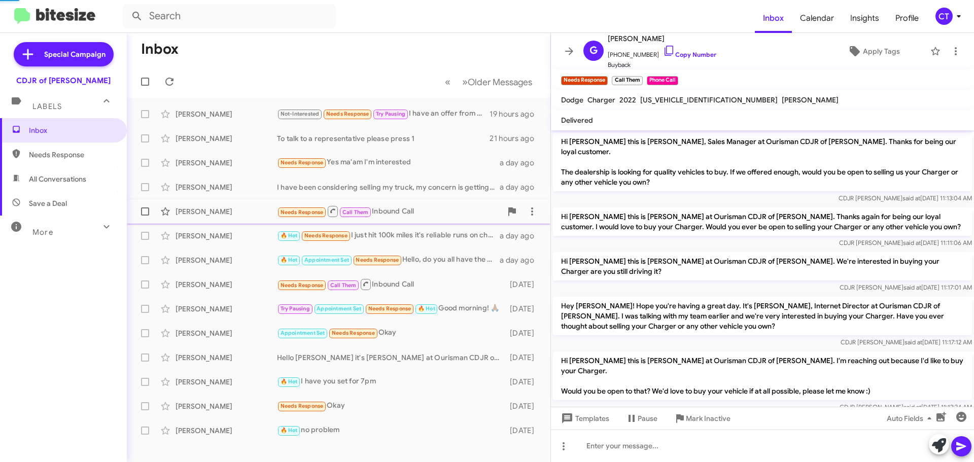
scroll to position [153, 0]
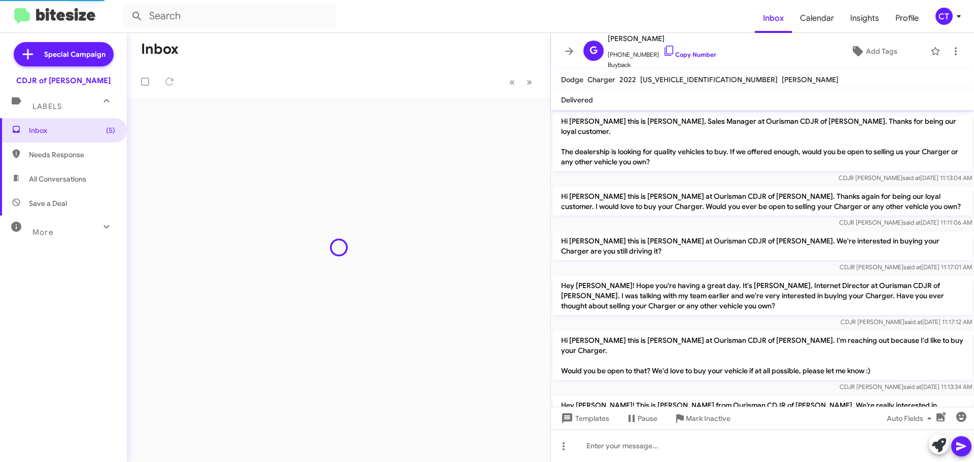
scroll to position [132, 0]
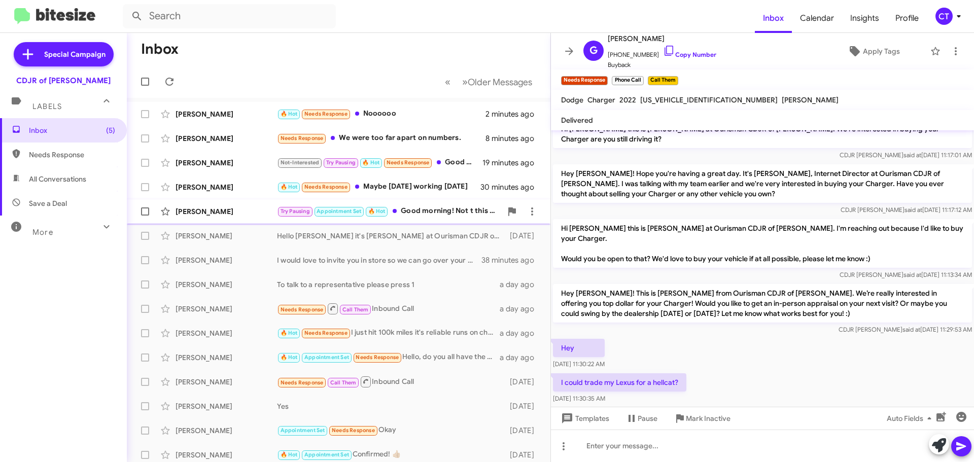
click at [439, 209] on div "Try Pausing Appointment Set 🔥 Hot Good morning! Not t this time. Just to let yo…" at bounding box center [389, 211] width 225 height 12
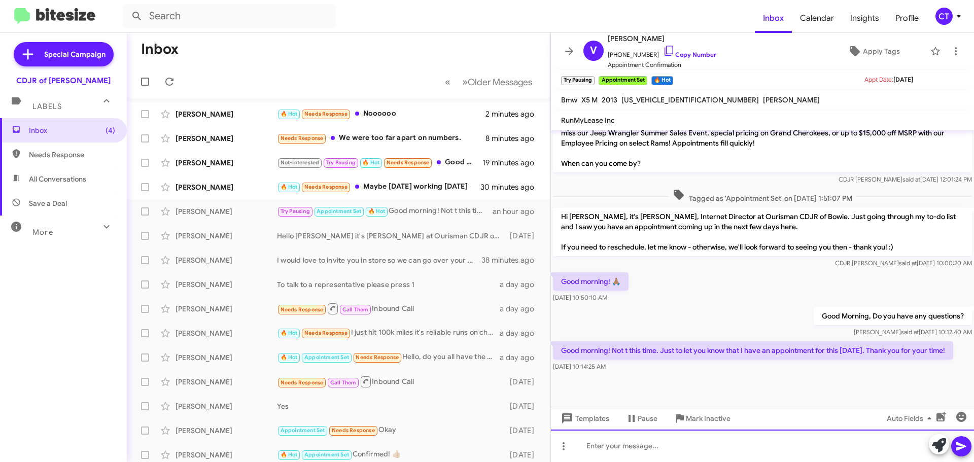
click at [612, 452] on div at bounding box center [762, 446] width 423 height 32
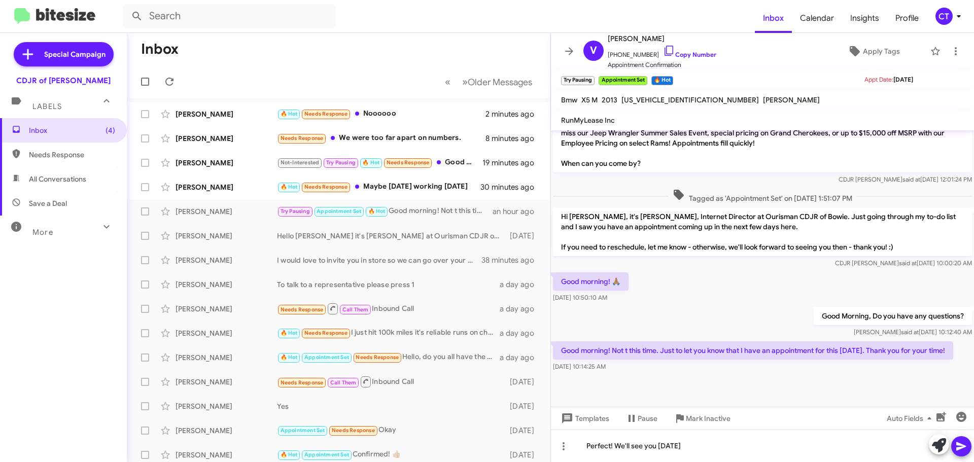
click at [965, 454] on span at bounding box center [961, 446] width 12 height 20
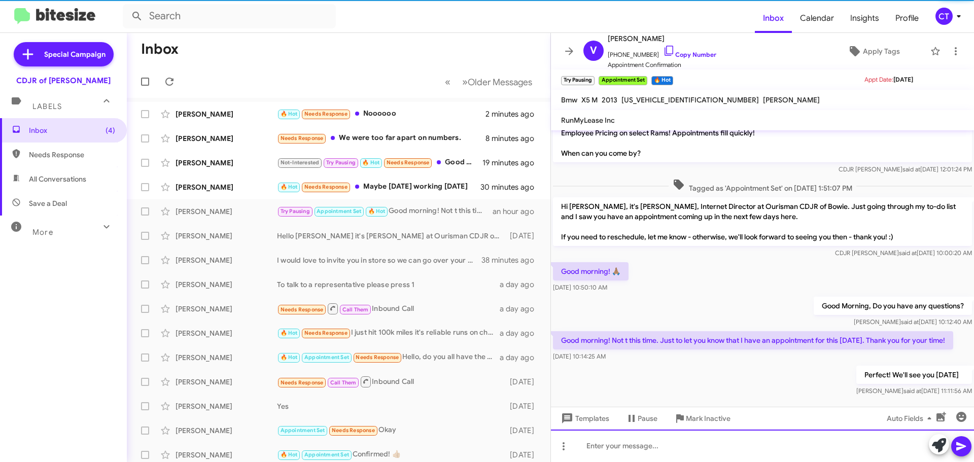
scroll to position [0, 0]
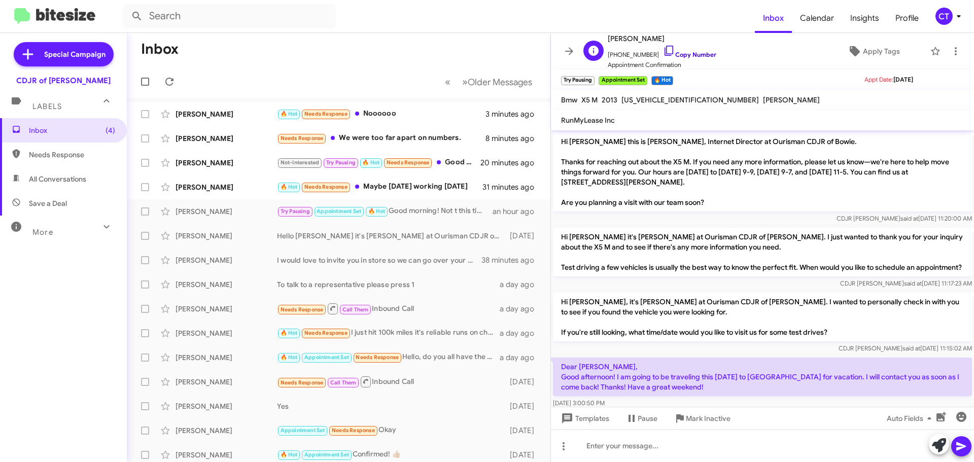
click at [663, 52] on icon at bounding box center [669, 51] width 12 height 12
click at [955, 49] on icon at bounding box center [956, 51] width 2 height 8
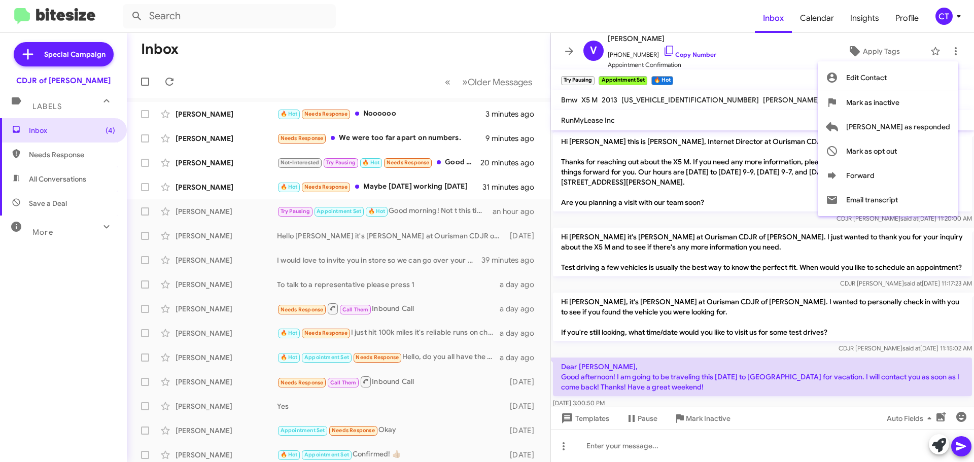
click at [623, 448] on div at bounding box center [487, 231] width 974 height 462
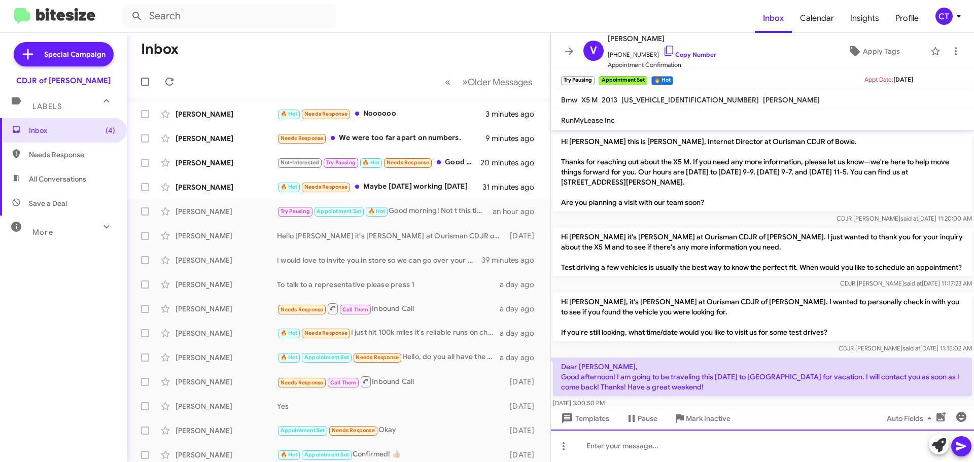
click at [627, 448] on div at bounding box center [762, 446] width 423 height 32
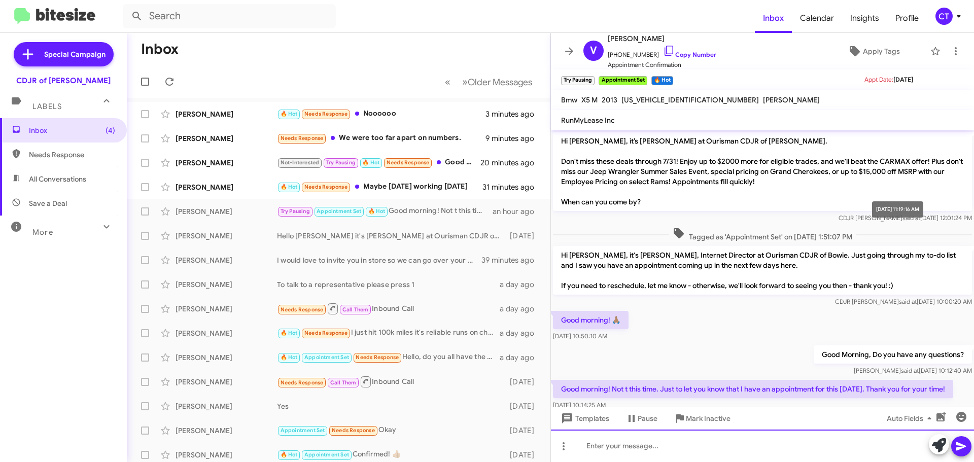
scroll to position [490, 0]
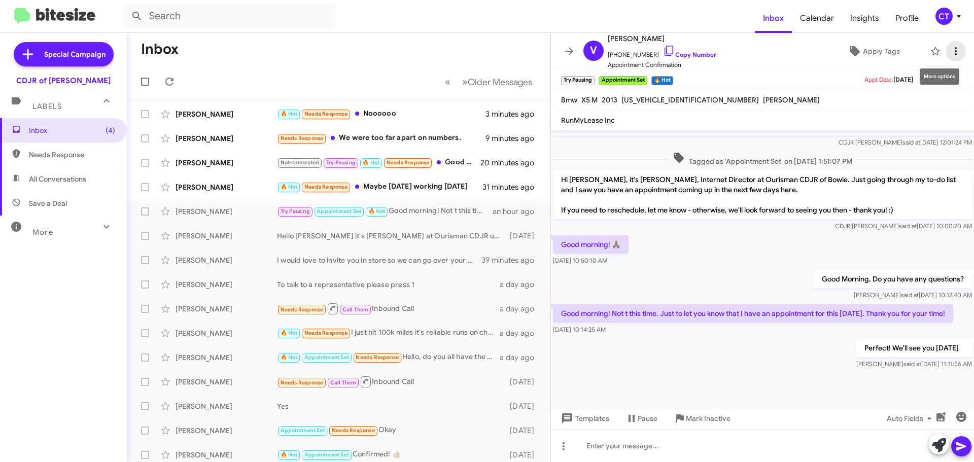
click at [950, 50] on icon at bounding box center [956, 51] width 12 height 12
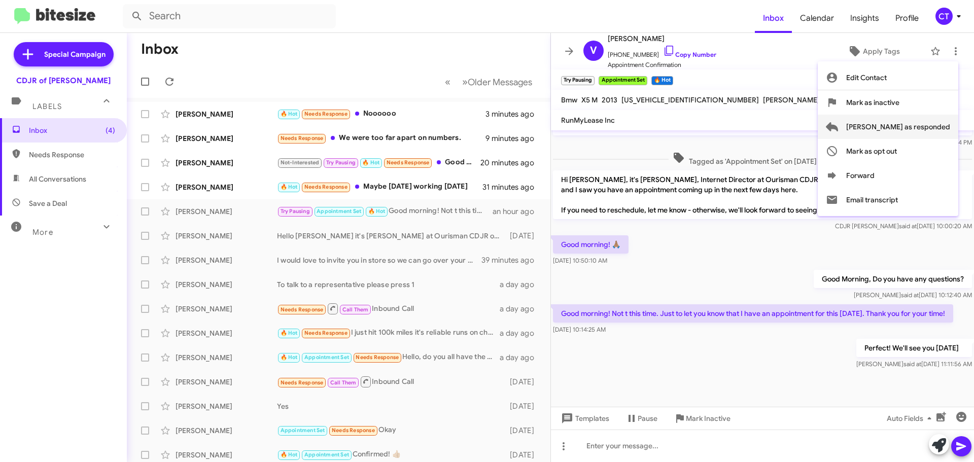
click at [929, 120] on span "Mark as responded" at bounding box center [898, 127] width 104 height 24
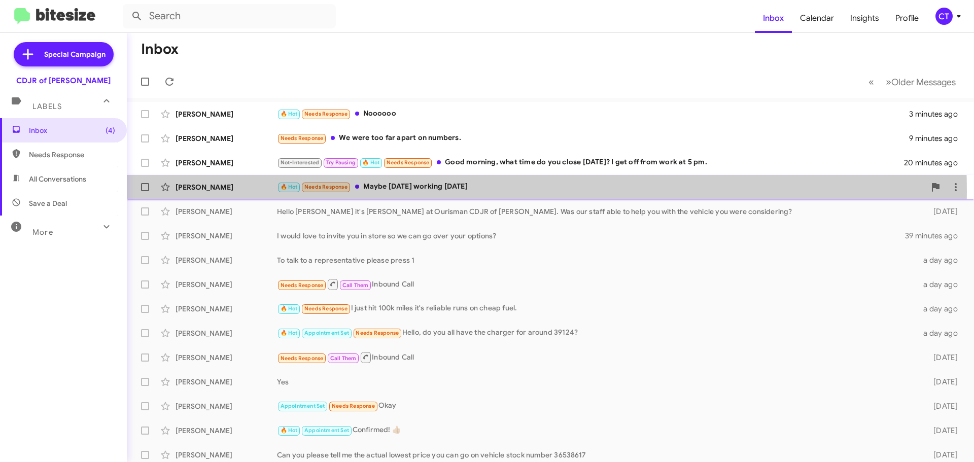
click at [412, 192] on div "🔥 Hot Needs Response Maybe Saturday working today" at bounding box center [601, 187] width 648 height 12
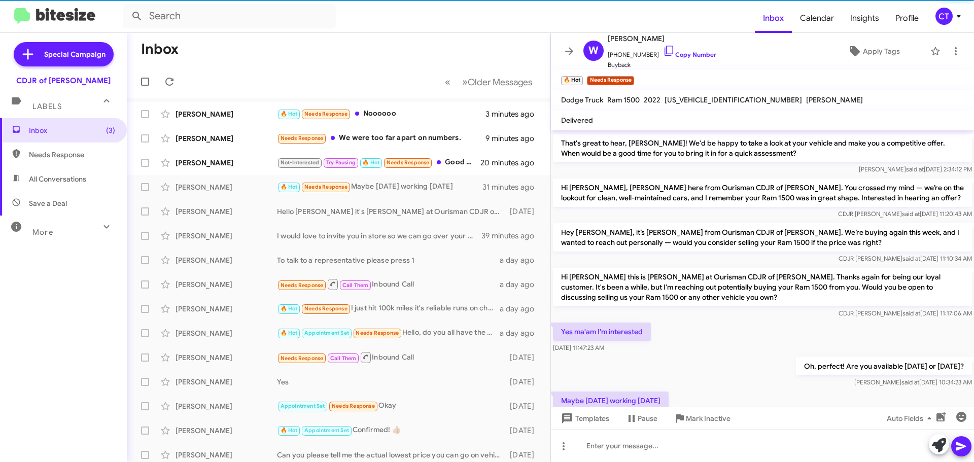
scroll to position [138, 0]
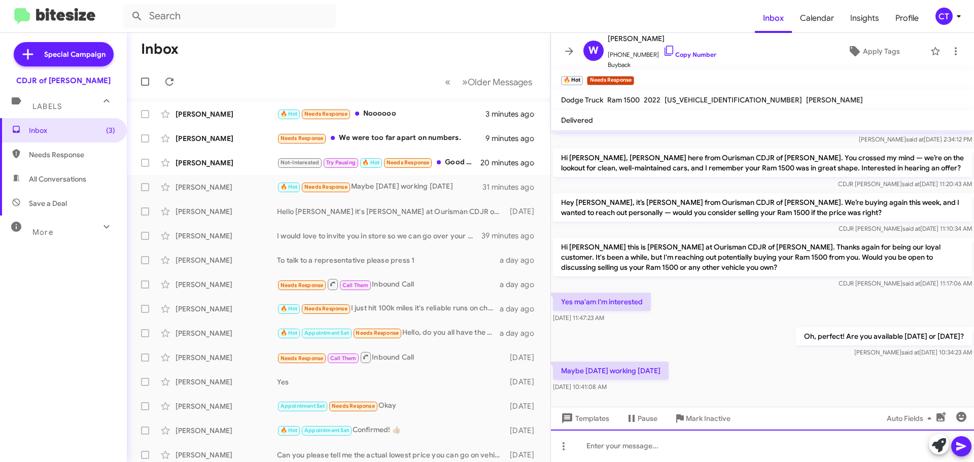
click at [636, 452] on div at bounding box center [762, 446] width 423 height 32
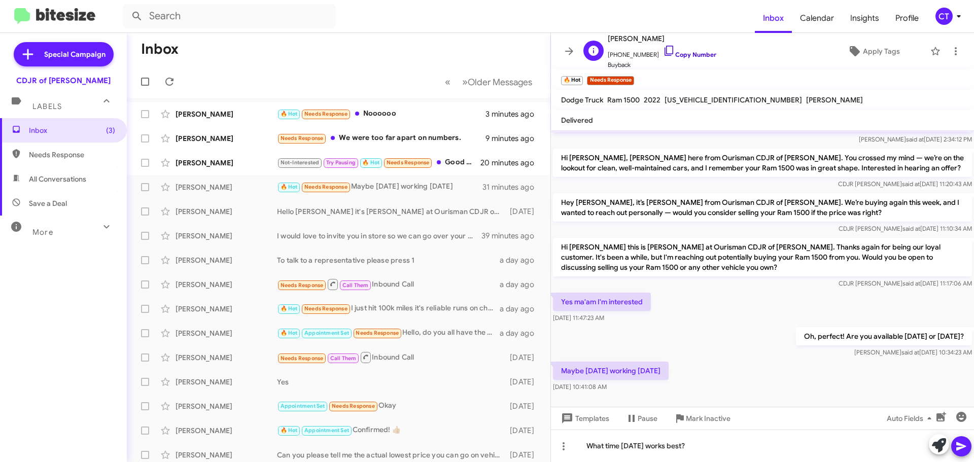
click at [665, 49] on icon at bounding box center [669, 51] width 9 height 10
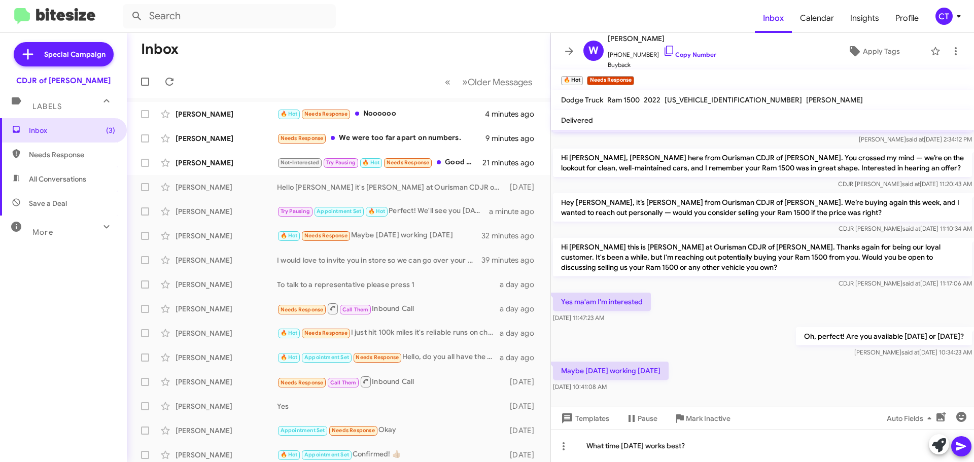
click at [964, 441] on icon at bounding box center [961, 446] width 12 height 12
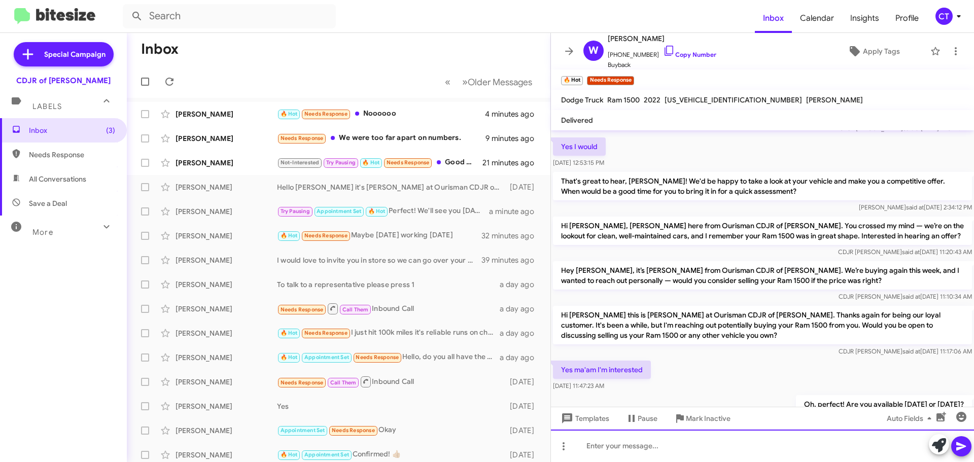
scroll to position [175, 0]
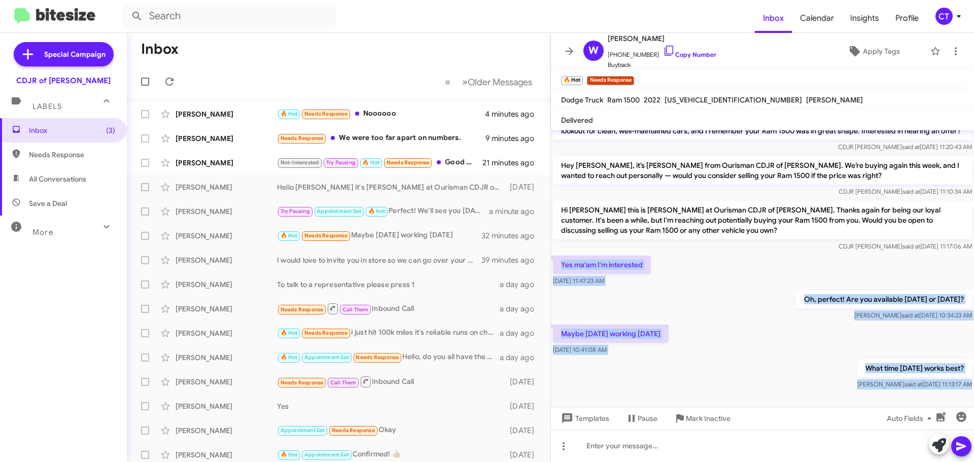
drag, startPoint x: 558, startPoint y: 253, endPoint x: 961, endPoint y: 382, distance: 422.8
click at [961, 382] on cdk-virtual-scroll-viewport "Hi Wendell this is Kunta Mambouray, Sales Manager at Ourisman CDJR of Bowie. Th…" at bounding box center [762, 268] width 423 height 277
copy div "Yes ma'am I'm interested Aug 12, 2025, 11:47:23 AM Oh, perfect! Are you availab…"
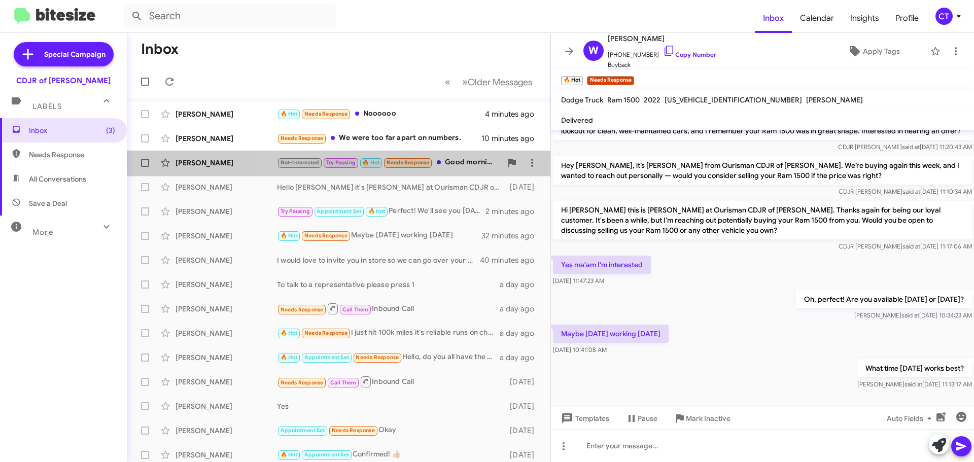
click at [456, 167] on div "Not-Interested Try Pausing 🔥 Hot Needs Response Good morning, what time do you …" at bounding box center [389, 163] width 225 height 12
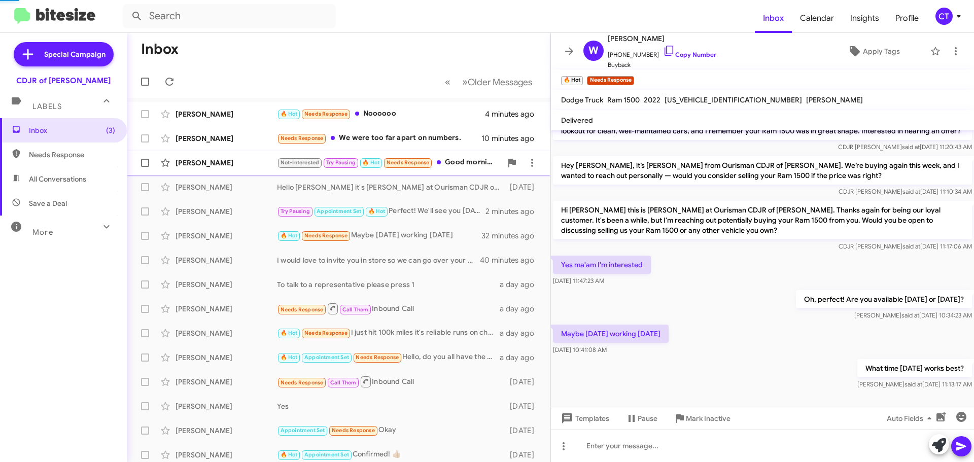
scroll to position [72, 0]
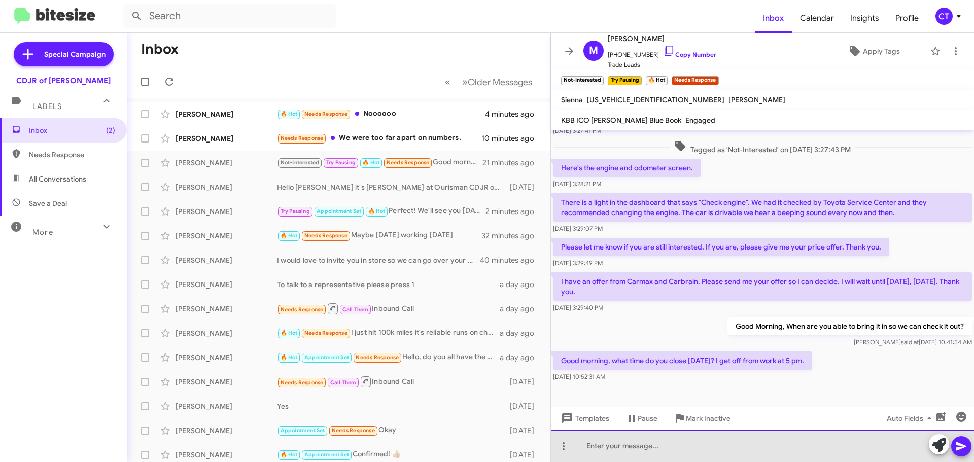
click at [704, 451] on div at bounding box center [762, 446] width 423 height 32
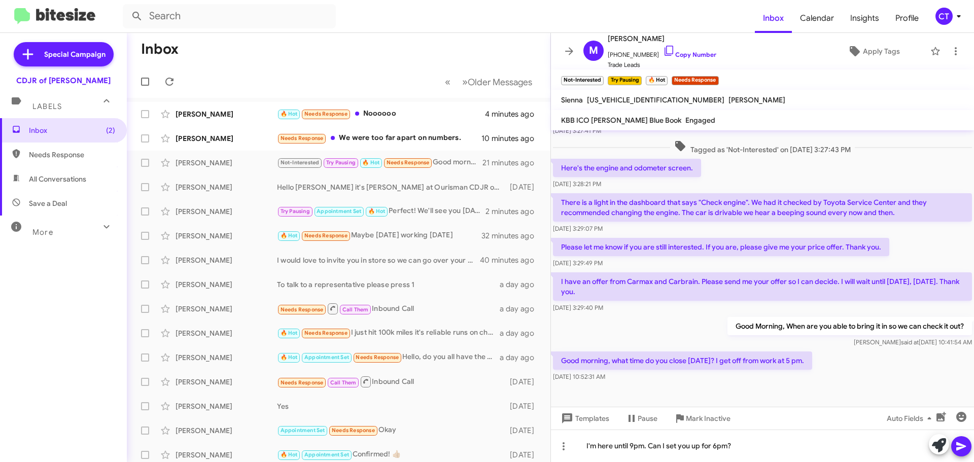
click at [959, 445] on icon at bounding box center [961, 446] width 10 height 9
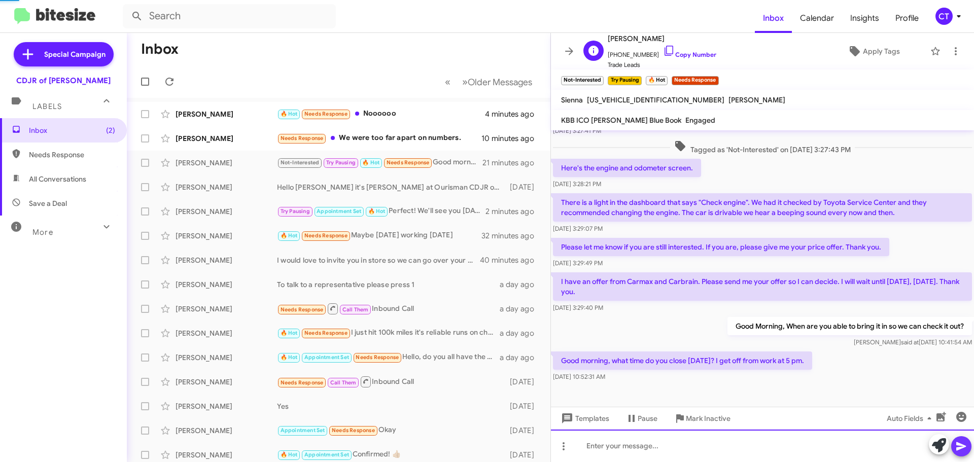
scroll to position [0, 0]
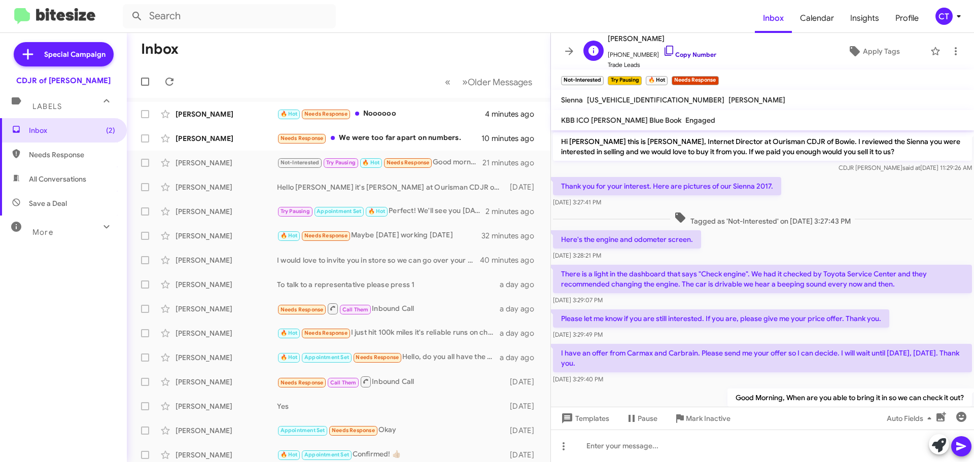
click at [663, 48] on icon at bounding box center [669, 51] width 12 height 12
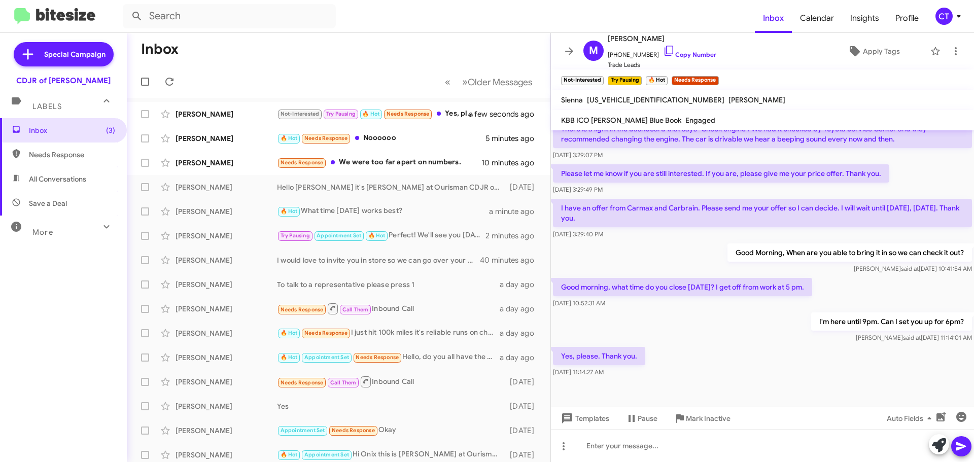
scroll to position [146, 0]
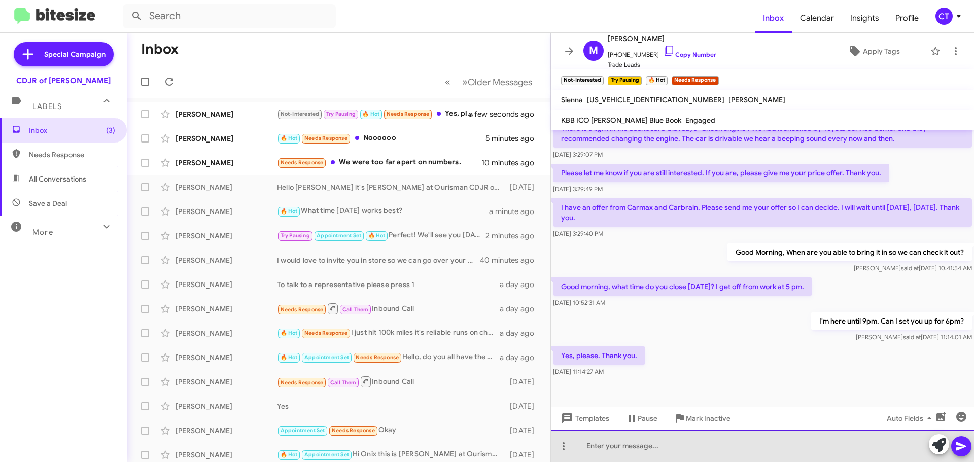
click at [623, 452] on div at bounding box center [762, 446] width 423 height 32
drag, startPoint x: 717, startPoint y: 443, endPoint x: 666, endPoint y: 445, distance: 50.8
click at [666, 445] on div "My pleasure! I'll see you on Saturday" at bounding box center [762, 446] width 423 height 32
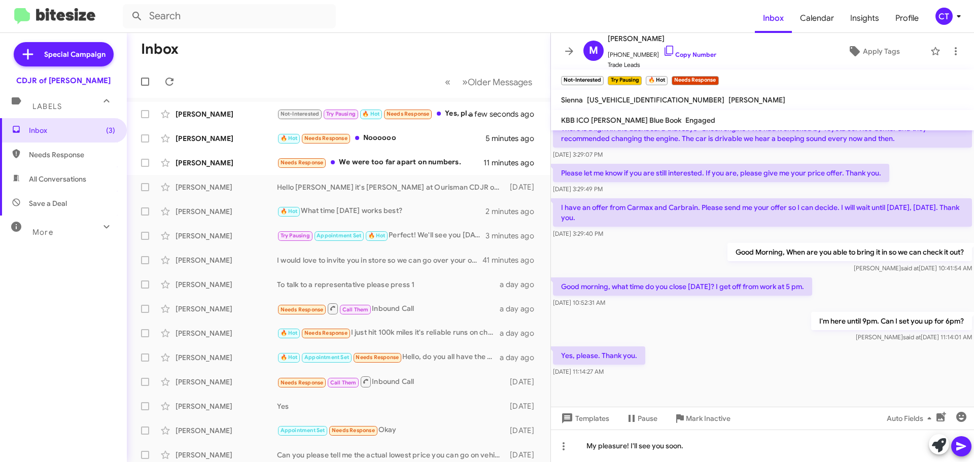
click at [963, 444] on icon at bounding box center [961, 446] width 12 height 12
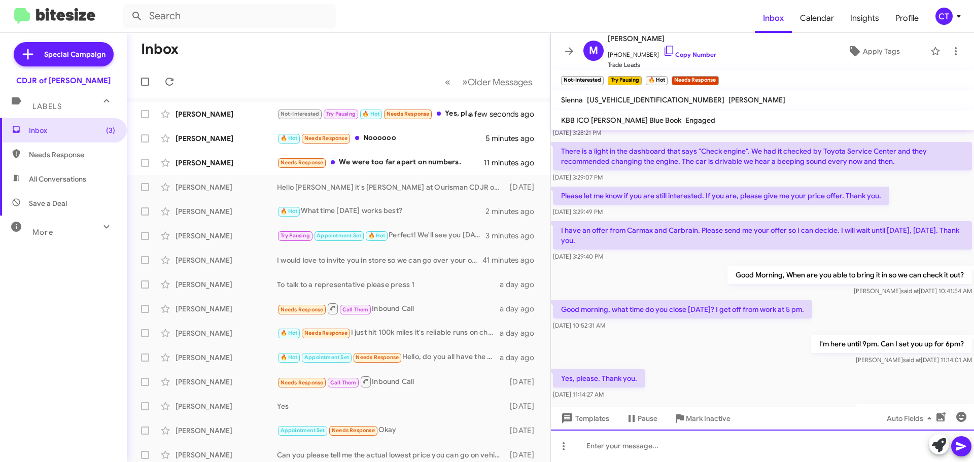
scroll to position [183, 0]
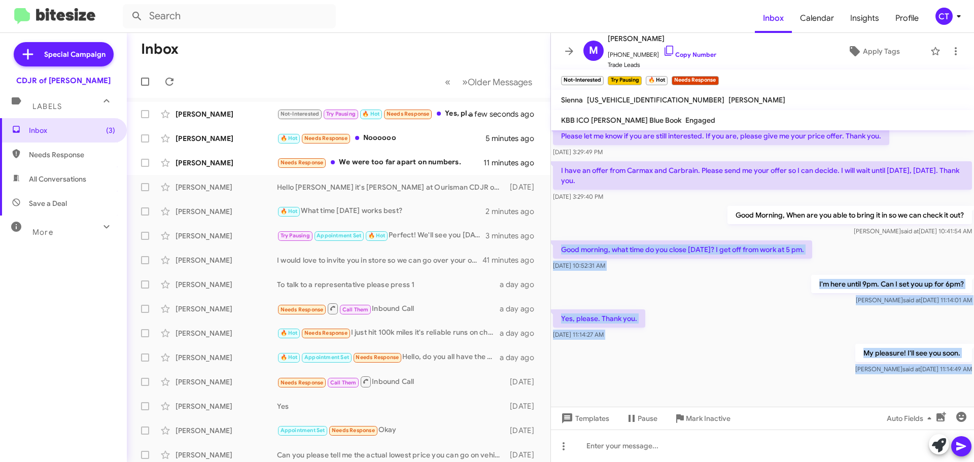
drag, startPoint x: 559, startPoint y: 247, endPoint x: 913, endPoint y: 367, distance: 374.0
click at [955, 380] on cdk-virtual-scroll-viewport "Hi Minerva this is Ciara Taylor, Internet Director at Ourisman CDJR of Bowie. I…" at bounding box center [762, 268] width 423 height 277
copy div "Good morning, what time do you close today? I get off from work at 5 pm. Aug 13…"
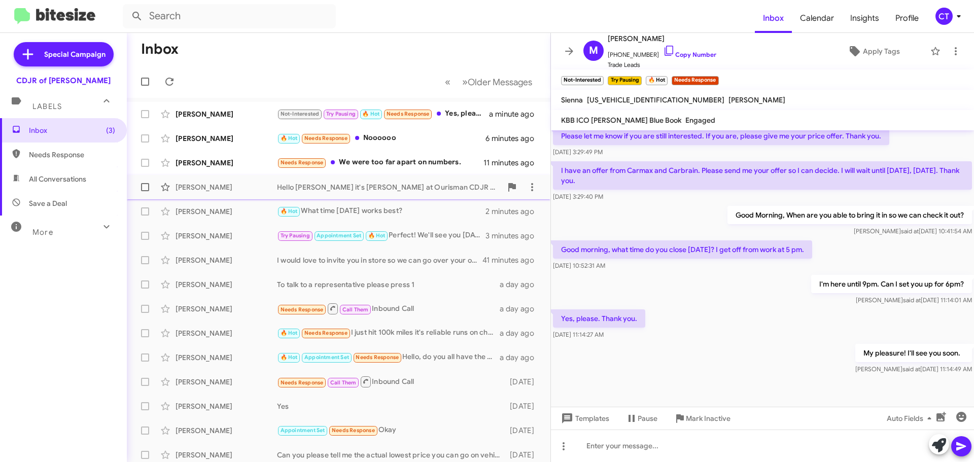
drag, startPoint x: 387, startPoint y: 162, endPoint x: 361, endPoint y: 176, distance: 29.3
click at [388, 162] on div "Needs Response We were too far apart on numbers." at bounding box center [380, 163] width 207 height 12
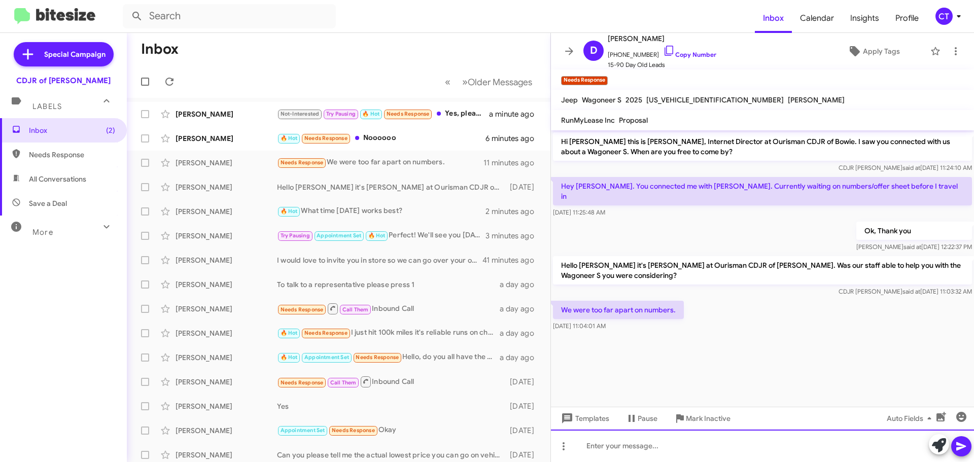
click at [618, 451] on div at bounding box center [762, 446] width 423 height 32
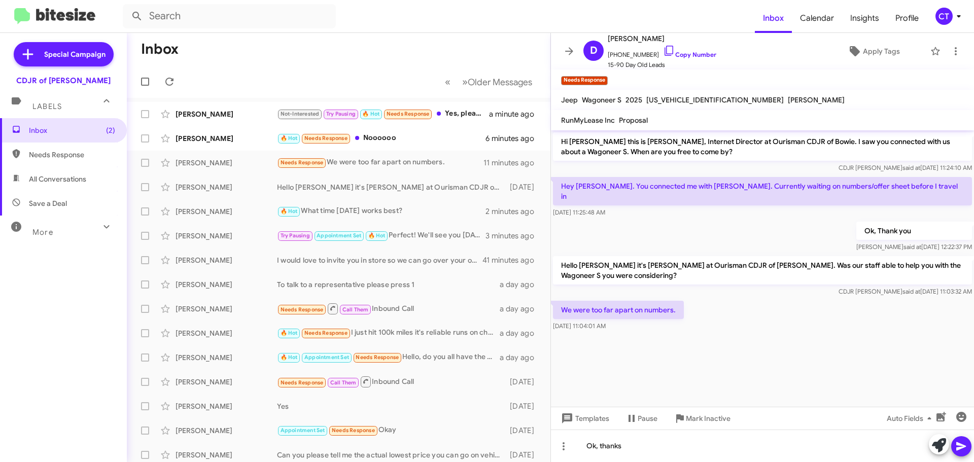
drag, startPoint x: 961, startPoint y: 453, endPoint x: 952, endPoint y: 452, distance: 9.7
click at [962, 453] on span at bounding box center [961, 446] width 12 height 20
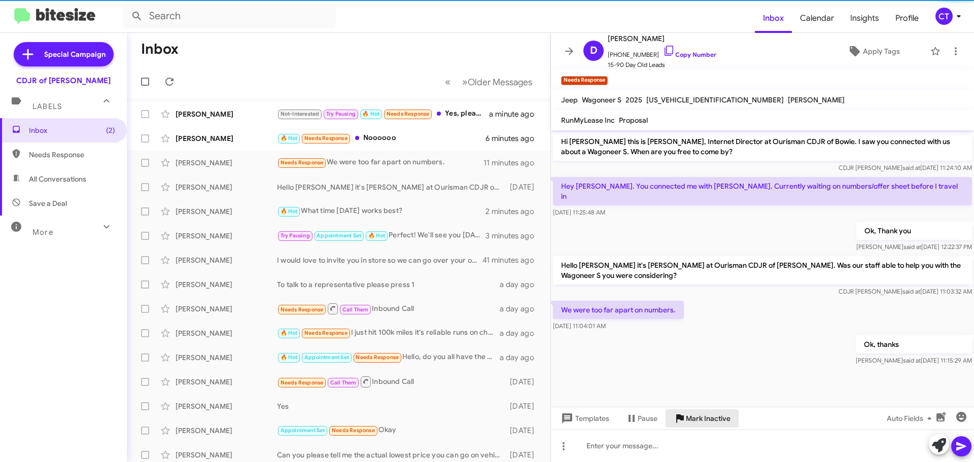
click at [697, 423] on span "Mark Inactive" at bounding box center [708, 418] width 45 height 18
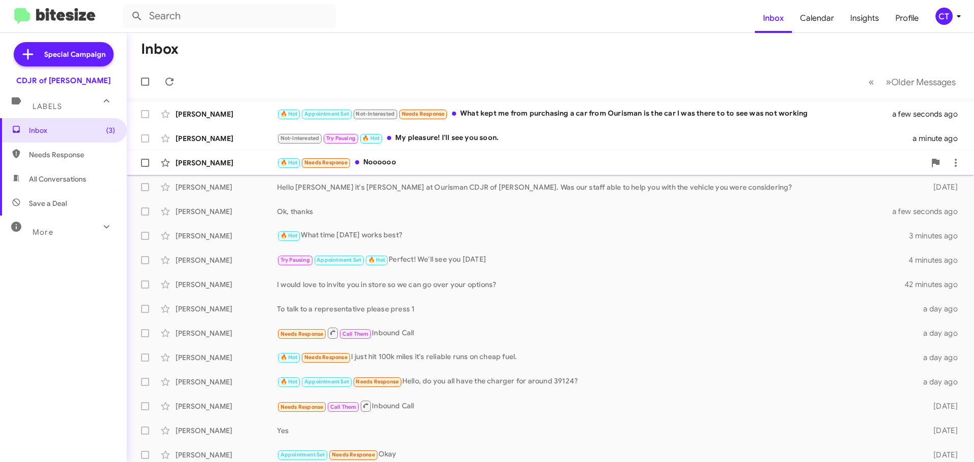
click at [404, 165] on div "🔥 Hot Needs Response Noooooo" at bounding box center [601, 163] width 648 height 12
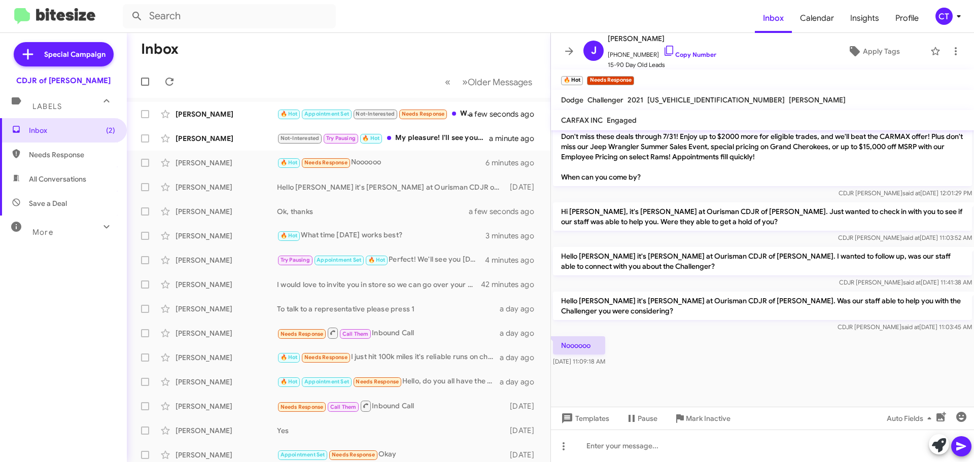
scroll to position [563, 0]
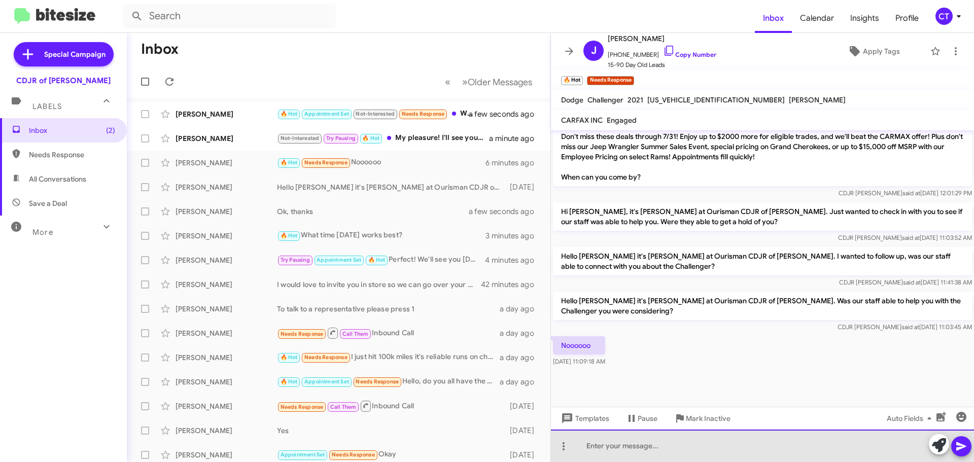
click at [660, 438] on div at bounding box center [762, 446] width 423 height 32
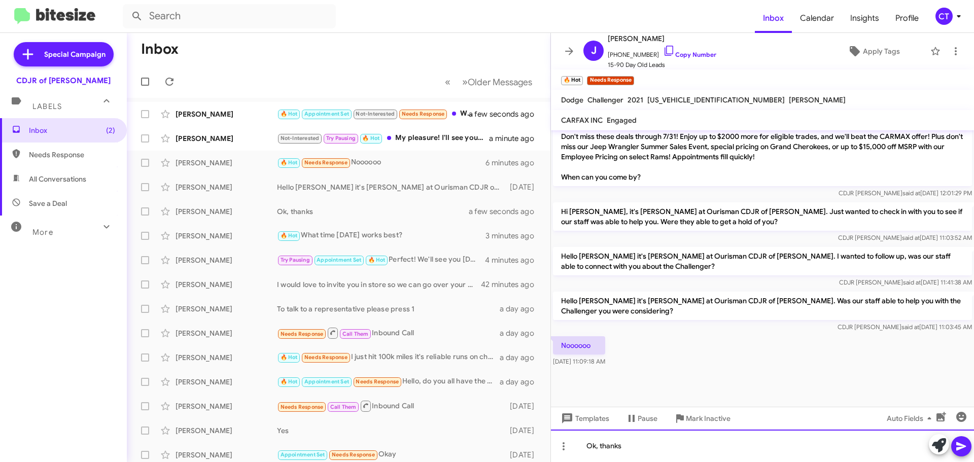
click at [973, 449] on div "Ok, thanks" at bounding box center [762, 446] width 423 height 32
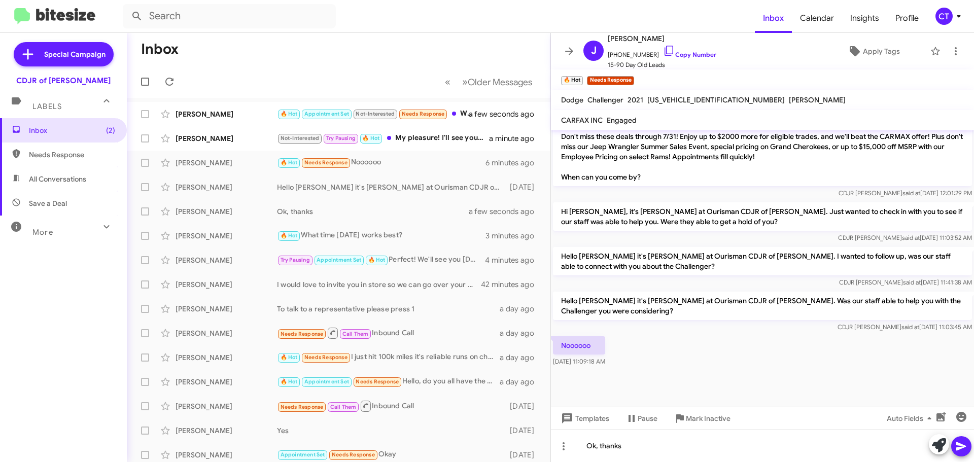
click at [960, 445] on icon at bounding box center [961, 446] width 10 height 9
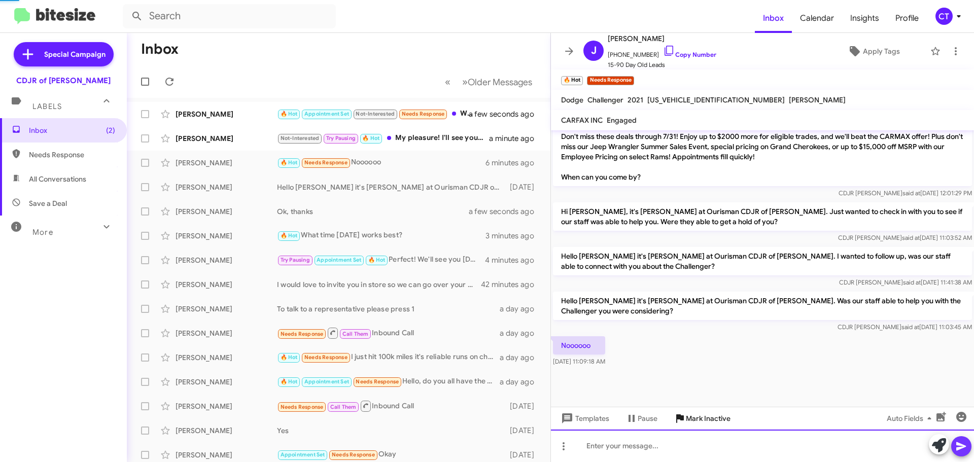
scroll to position [0, 0]
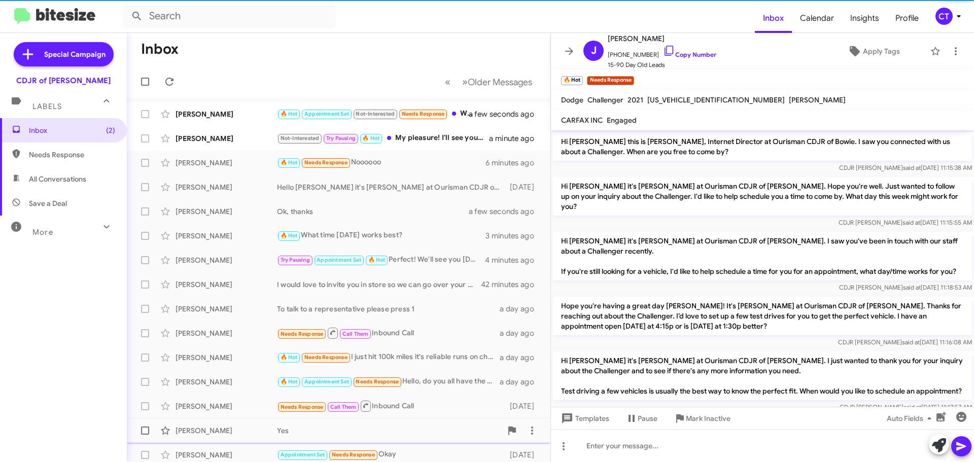
click at [701, 414] on span "Mark Inactive" at bounding box center [708, 418] width 45 height 18
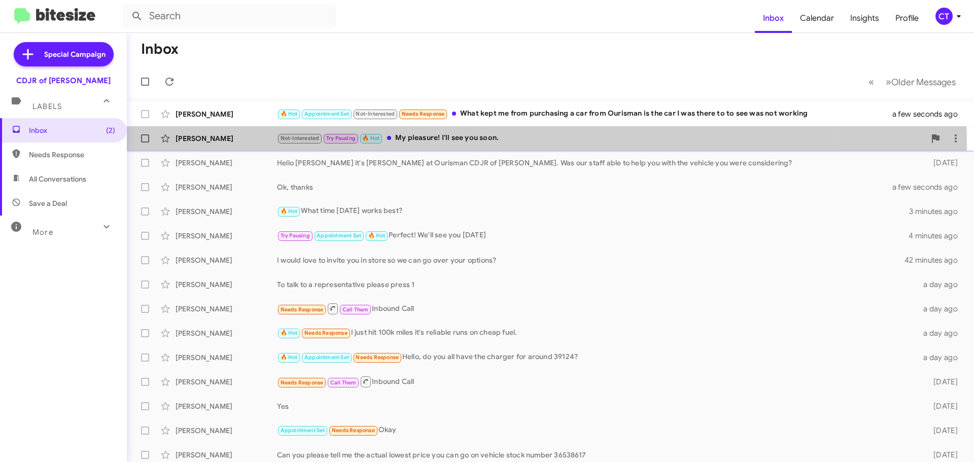
click at [516, 144] on div "Not-Interested Try Pausing 🔥 Hot My pleasure! I'll see you soon." at bounding box center [601, 138] width 648 height 12
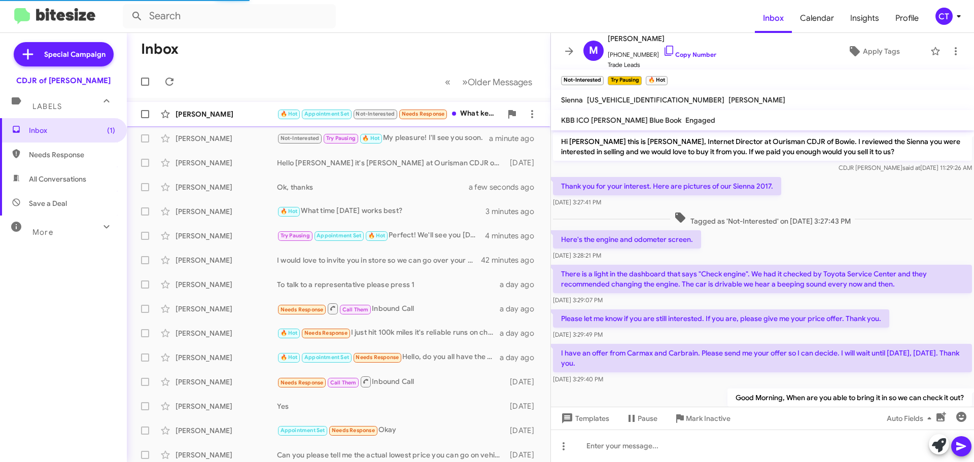
click at [474, 117] on div "🔥 Hot Appointment Set Not-Interested Needs Response What kept me from purchasin…" at bounding box center [389, 114] width 225 height 12
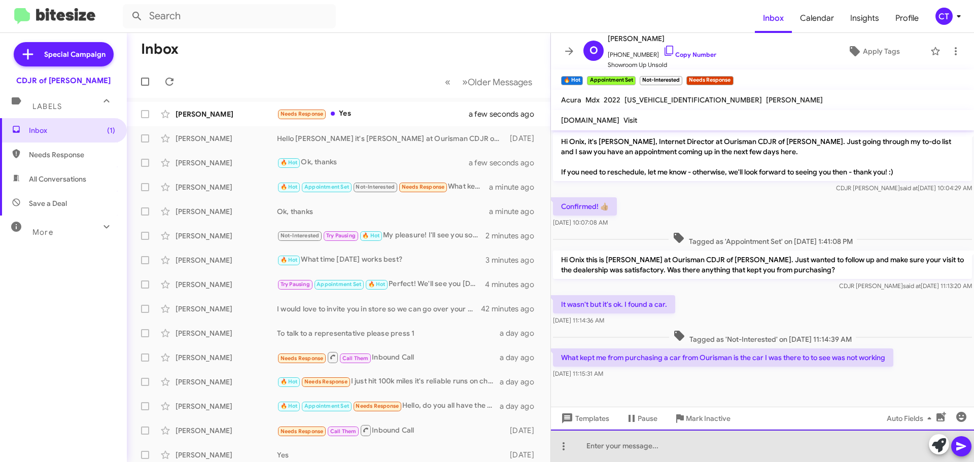
click at [647, 439] on div at bounding box center [762, 446] width 423 height 32
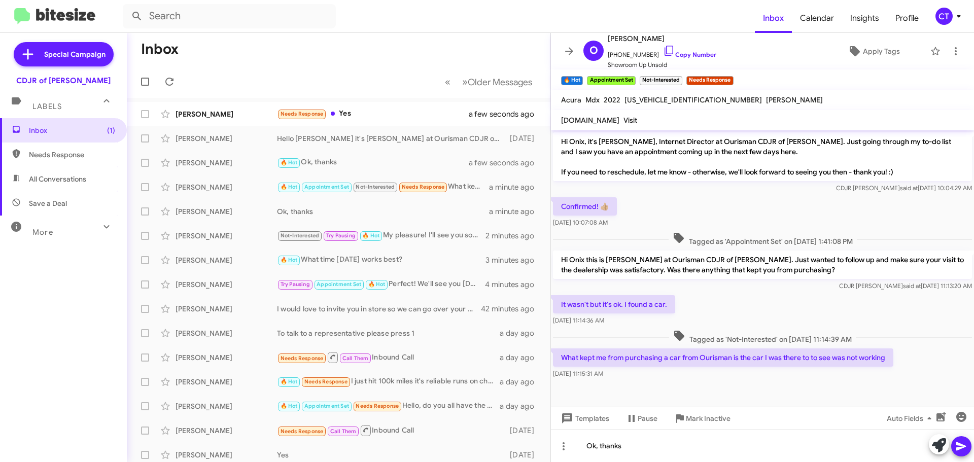
click at [957, 443] on icon at bounding box center [961, 446] width 10 height 9
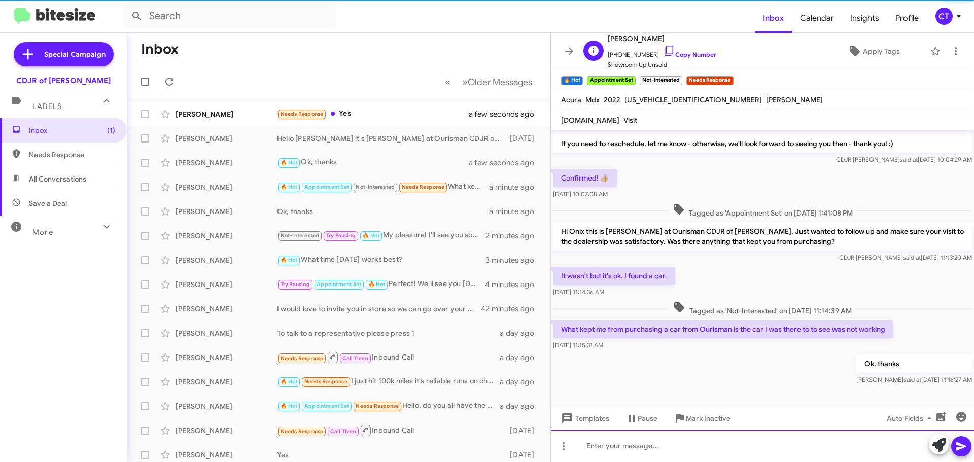
scroll to position [29, 0]
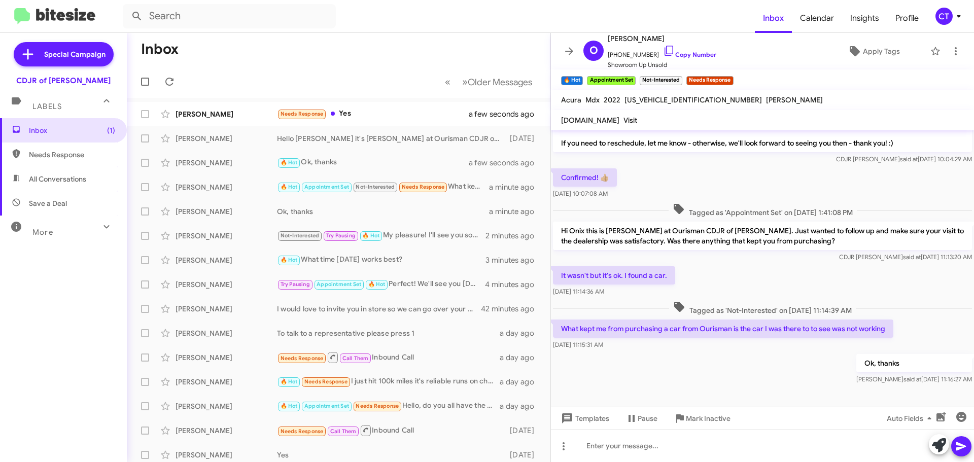
drag, startPoint x: 663, startPoint y: 49, endPoint x: 557, endPoint y: 70, distance: 108.6
click at [663, 49] on icon at bounding box center [669, 51] width 12 height 12
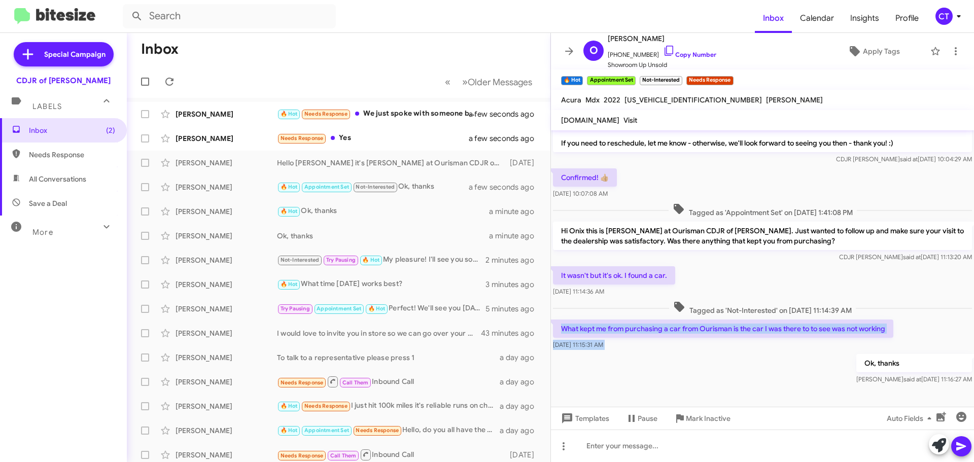
drag, startPoint x: 556, startPoint y: 325, endPoint x: 627, endPoint y: 347, distance: 74.3
click at [647, 356] on div "Hi Onix, it's Ciara Taylor, Internet Director at Ourisman CDJR of Bowie. Just g…" at bounding box center [762, 243] width 423 height 285
copy div "What kept me from purchasing a car from Ourisman is the car I was there to to s…"
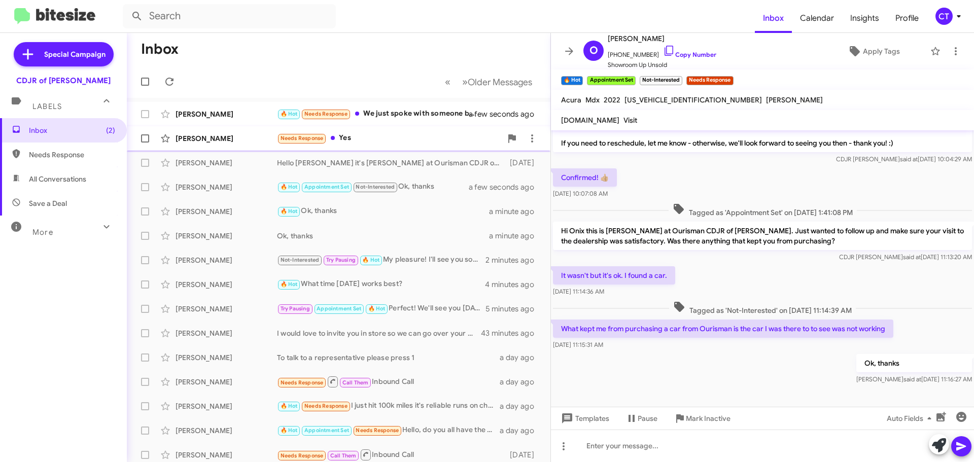
drag, startPoint x: 372, startPoint y: 120, endPoint x: 377, endPoint y: 128, distance: 9.6
click at [372, 120] on div "Katherine Felkins 🔥 Hot Needs Response We just spoke with someone because the p…" at bounding box center [338, 114] width 407 height 20
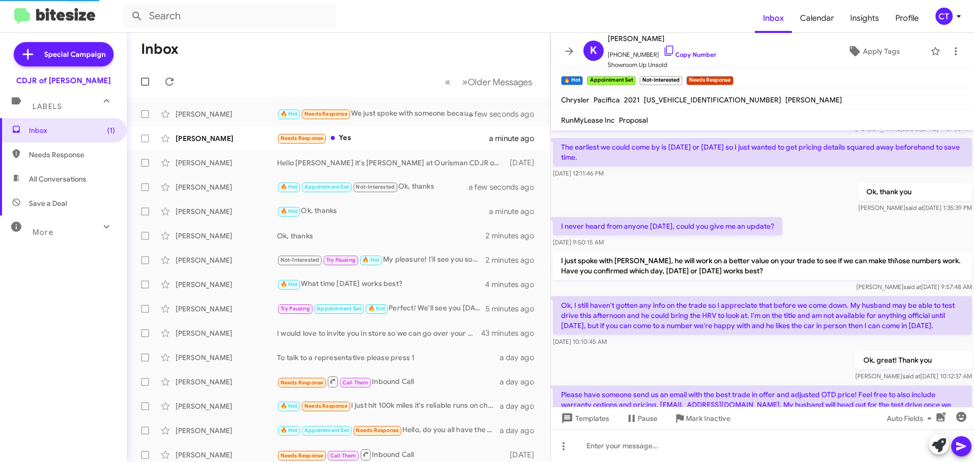
scroll to position [566, 0]
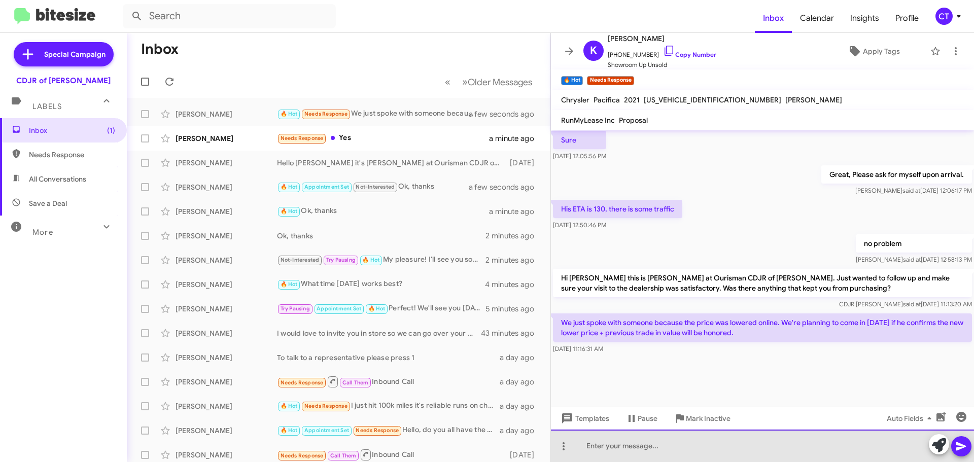
click at [633, 458] on div at bounding box center [762, 446] width 423 height 32
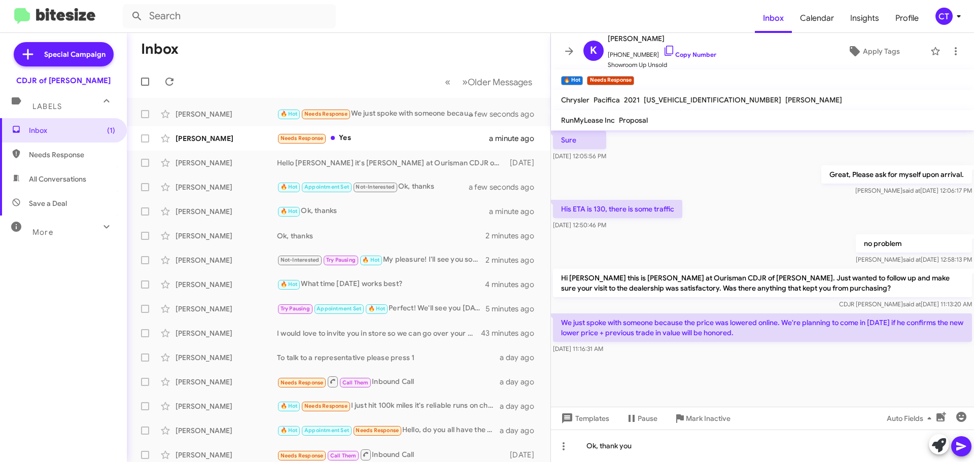
click at [963, 450] on icon at bounding box center [961, 446] width 12 height 12
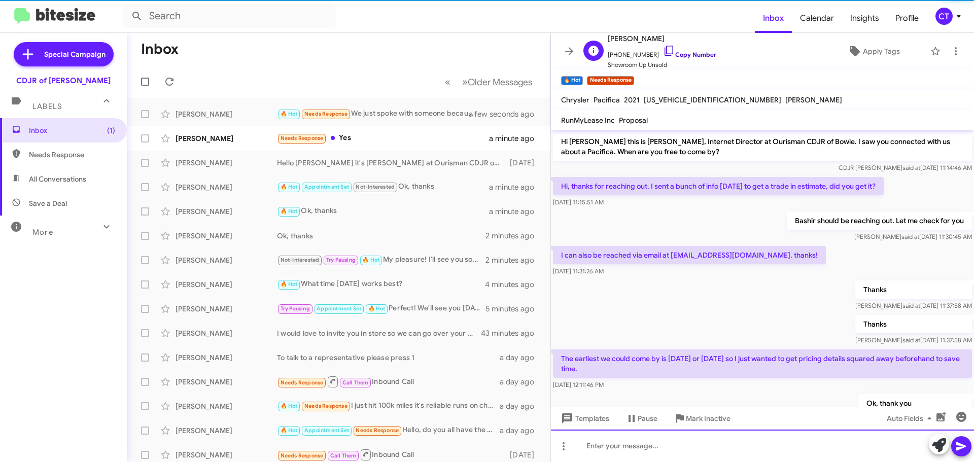
scroll to position [51, 0]
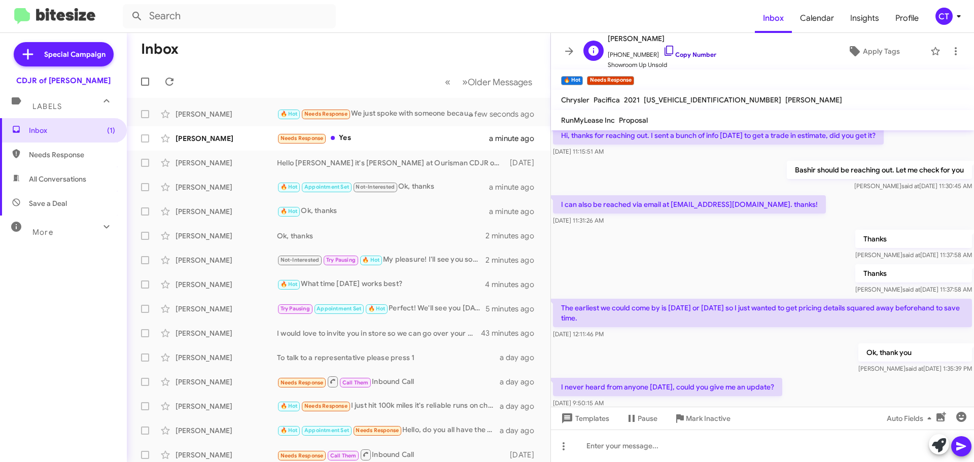
click at [663, 52] on icon at bounding box center [669, 51] width 12 height 12
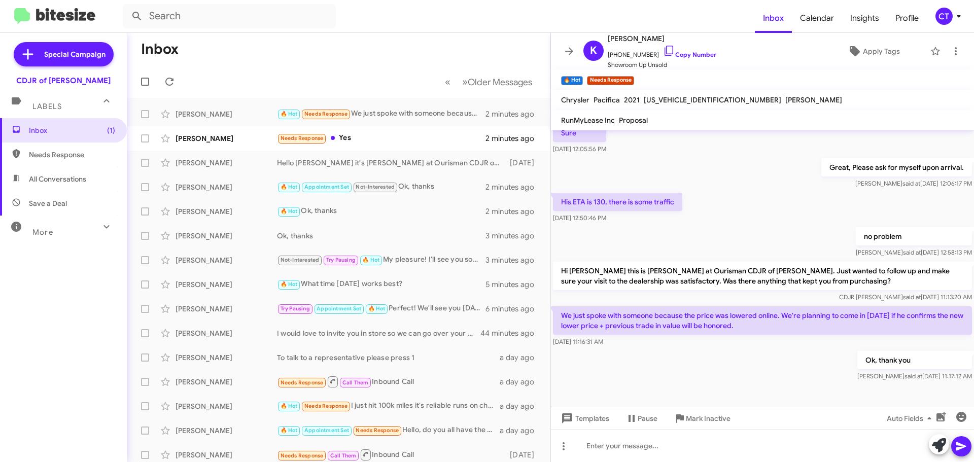
scroll to position [798, 0]
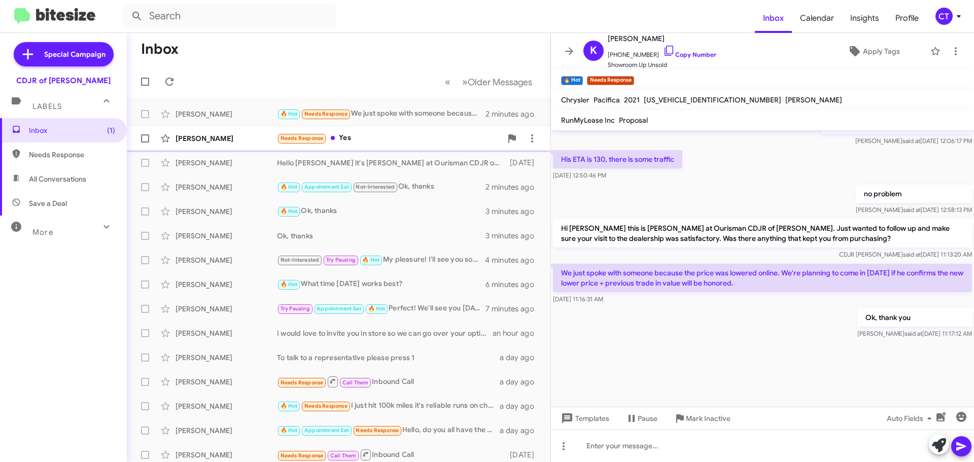
click at [416, 139] on div "Needs Response Yes" at bounding box center [389, 138] width 225 height 12
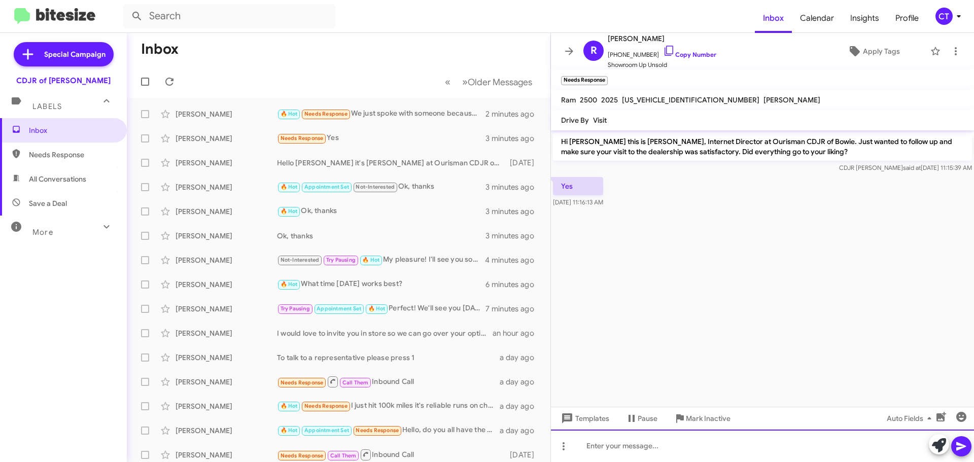
click at [650, 446] on div at bounding box center [762, 446] width 423 height 32
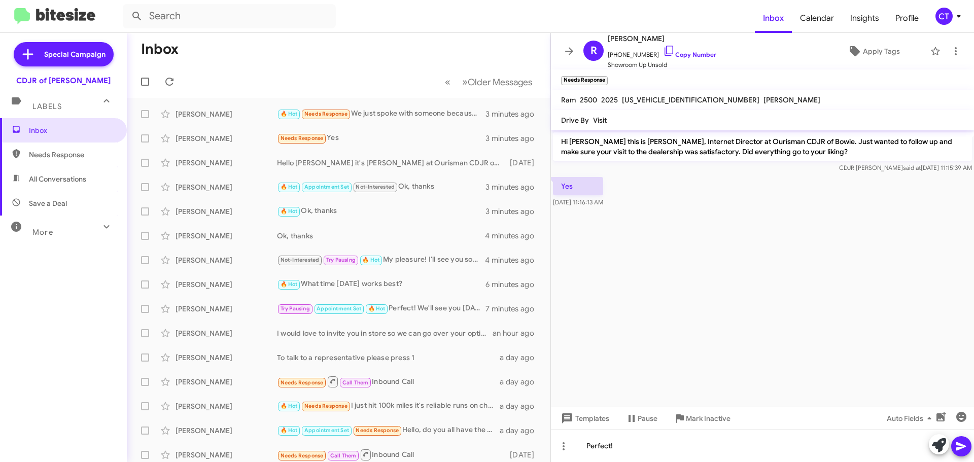
click at [969, 449] on button at bounding box center [961, 446] width 20 height 20
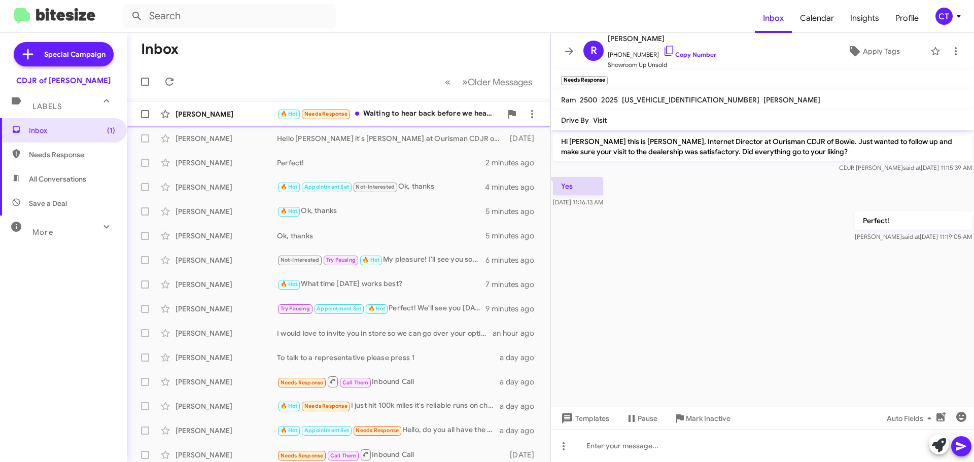
click at [404, 113] on div "🔥 Hot Needs Response Waiting to hear back before we head out. I believe Byrum (…" at bounding box center [389, 114] width 225 height 12
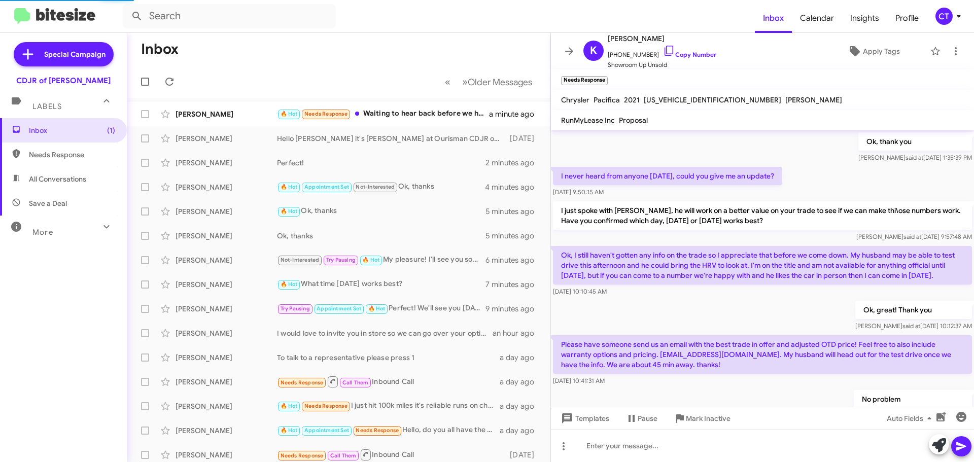
scroll to position [556, 0]
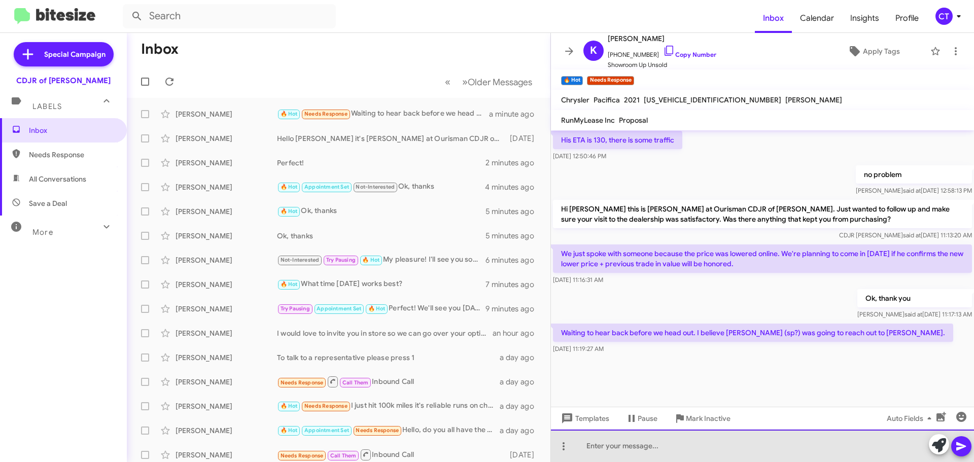
click at [699, 451] on div at bounding box center [762, 446] width 423 height 32
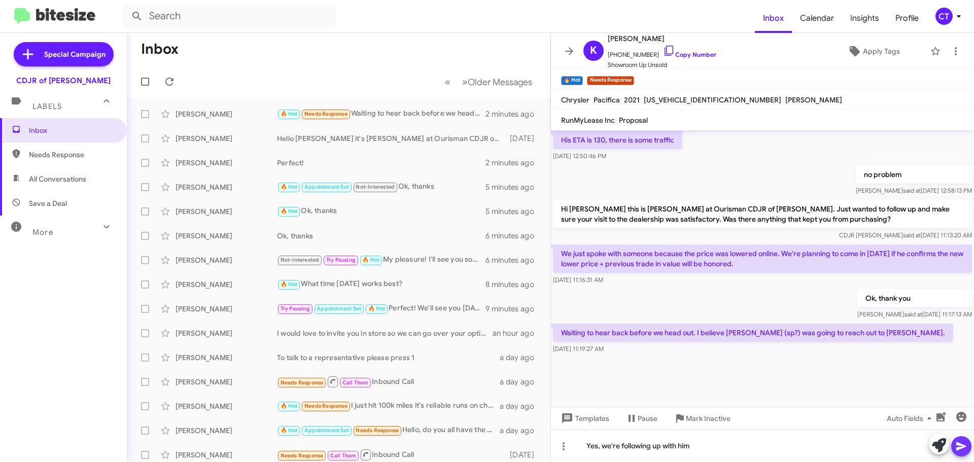
click at [958, 450] on icon at bounding box center [961, 446] width 10 height 9
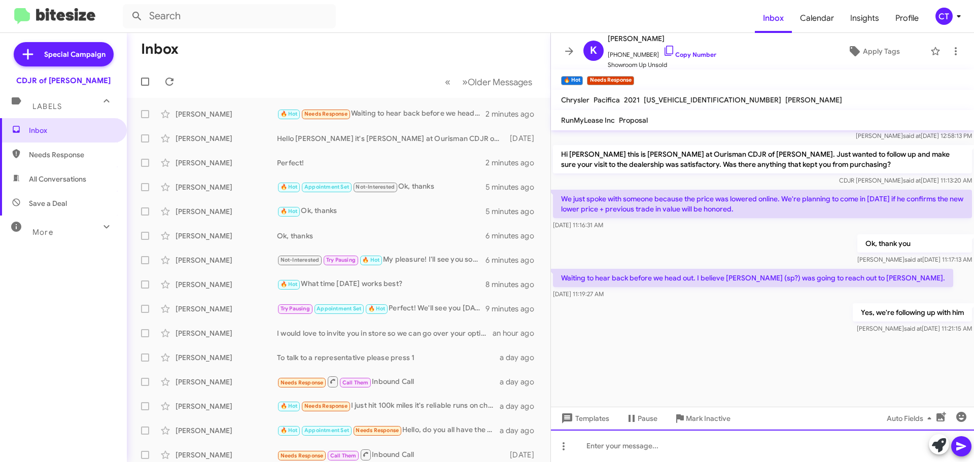
scroll to position [872, 0]
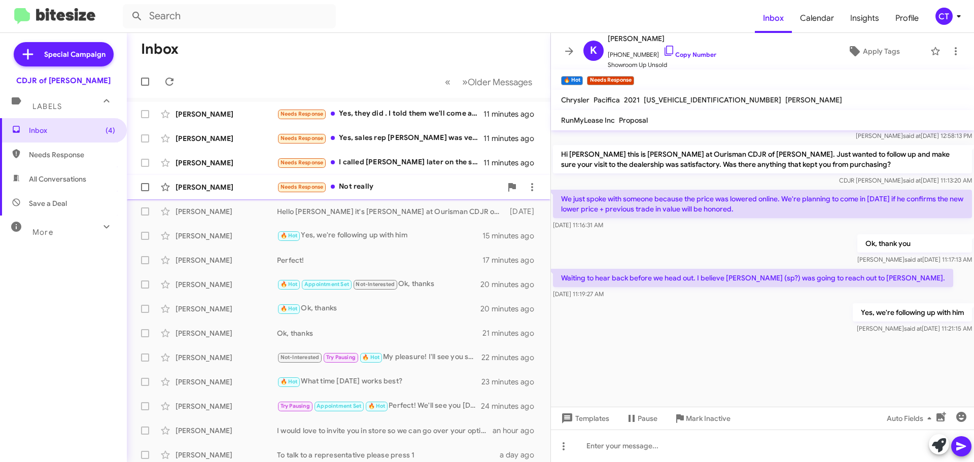
click at [392, 198] on span "Stephen Merson Needs Response Not really 12 minutes ago" at bounding box center [339, 187] width 424 height 24
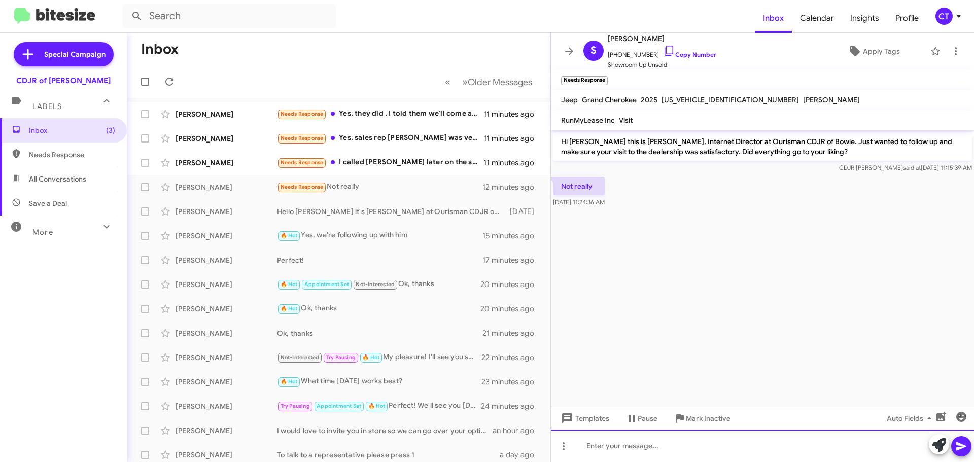
click at [635, 455] on div at bounding box center [762, 446] width 423 height 32
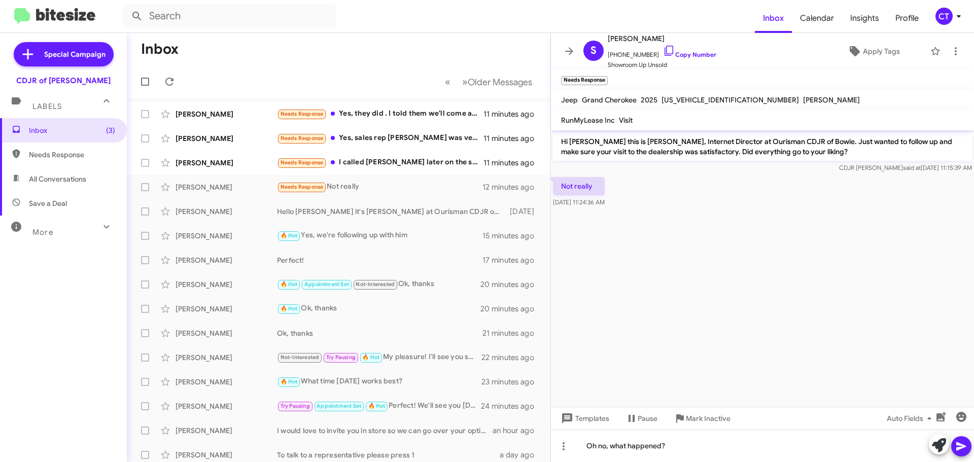
click at [962, 445] on icon at bounding box center [961, 446] width 10 height 9
click at [386, 161] on div "Needs Response I called Aaron later on the same day we came in for a test drive…" at bounding box center [389, 163] width 225 height 12
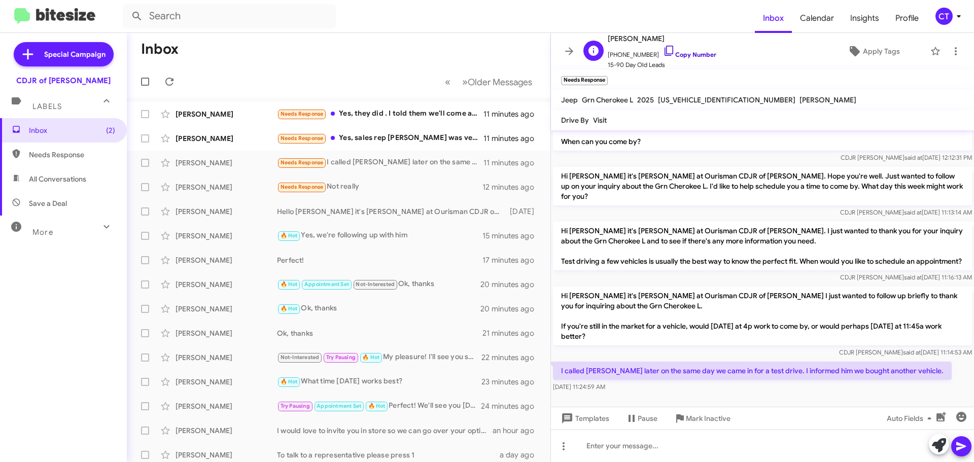
click at [663, 48] on icon at bounding box center [669, 51] width 12 height 12
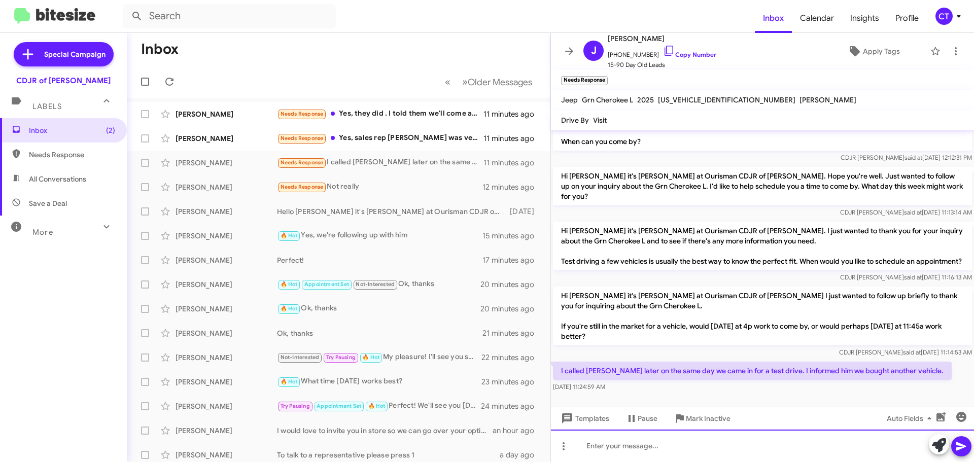
click at [671, 448] on div at bounding box center [762, 446] width 423 height 32
click at [666, 445] on div "Thank you for letting meknow." at bounding box center [762, 446] width 423 height 32
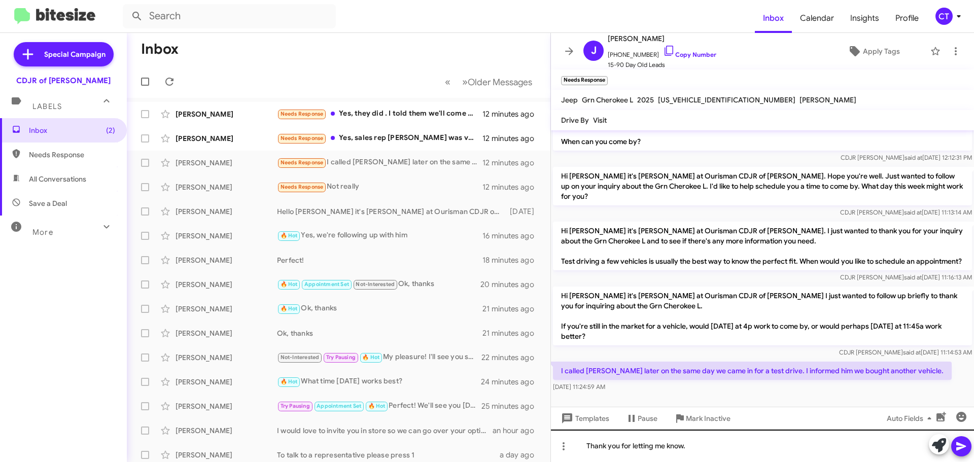
drag, startPoint x: 961, startPoint y: 446, endPoint x: 953, endPoint y: 458, distance: 13.9
click at [961, 446] on icon at bounding box center [961, 446] width 12 height 12
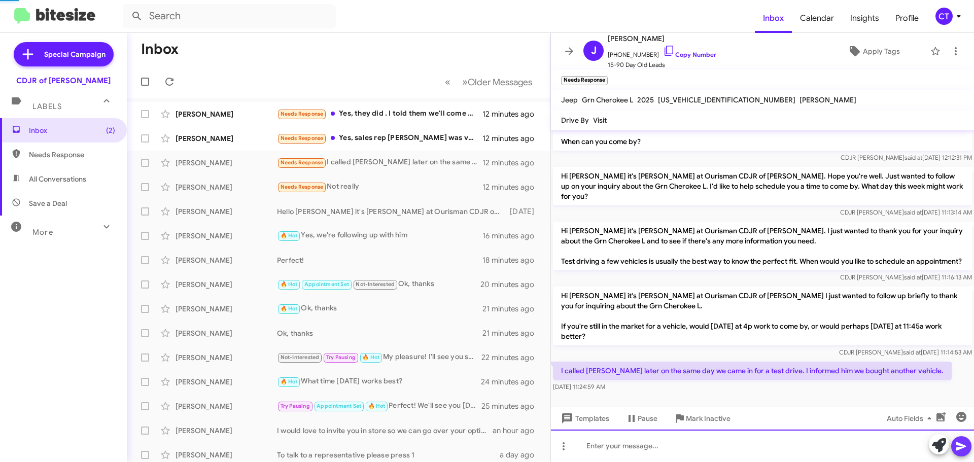
scroll to position [0, 0]
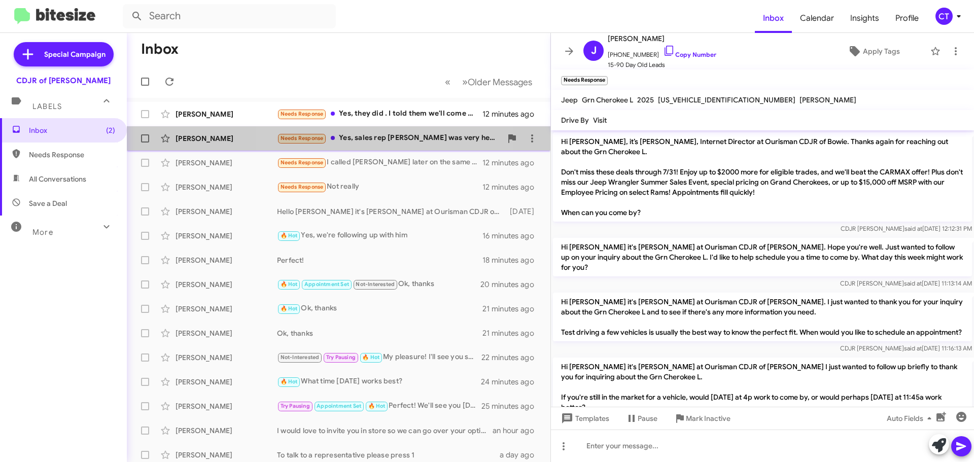
click at [385, 136] on div "Needs Response Yes, sales rep Freddy was very helpful. Have been trying to get …" at bounding box center [389, 138] width 225 height 12
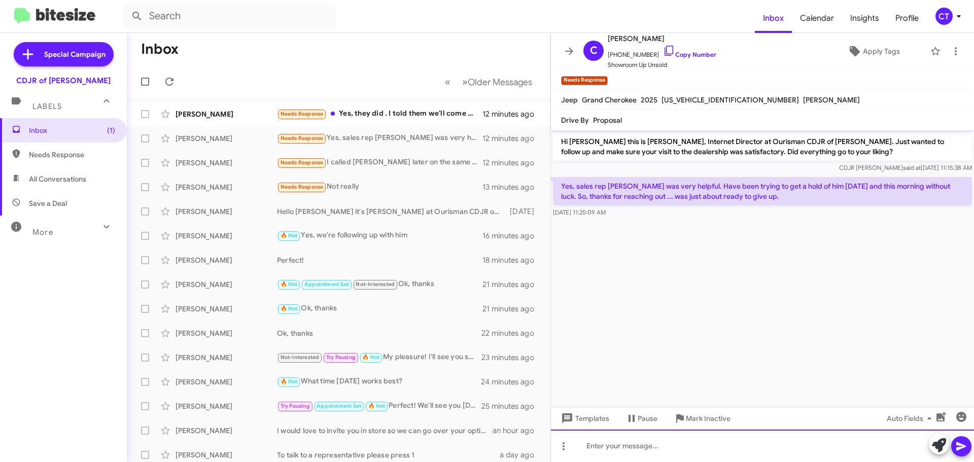
click at [627, 450] on div at bounding box center [762, 446] width 423 height 32
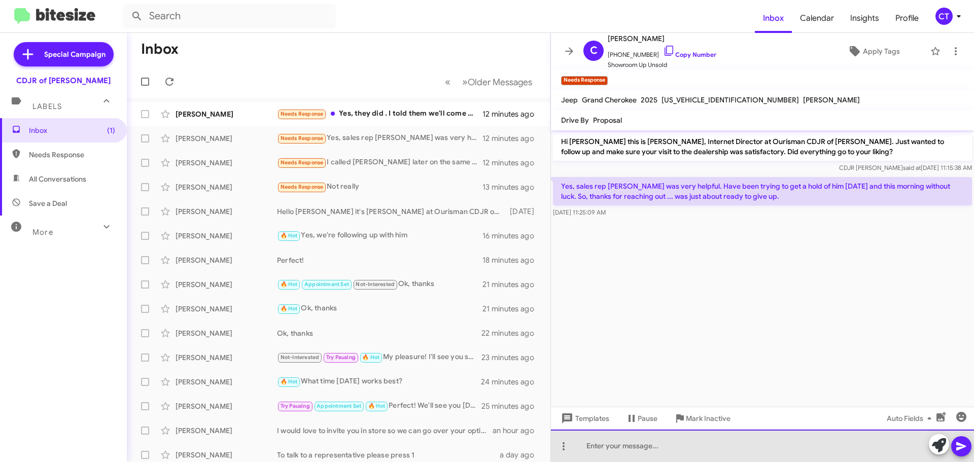
click at [646, 462] on div at bounding box center [762, 446] width 423 height 32
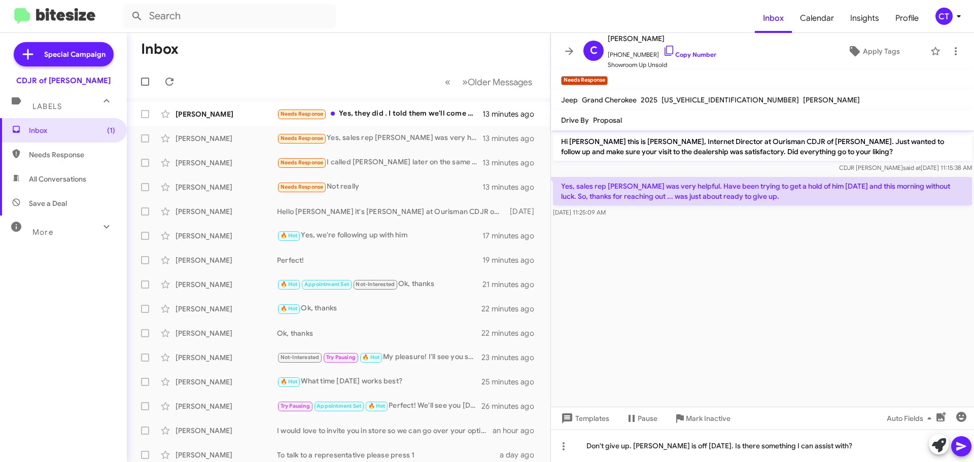
click at [969, 448] on button at bounding box center [961, 446] width 20 height 20
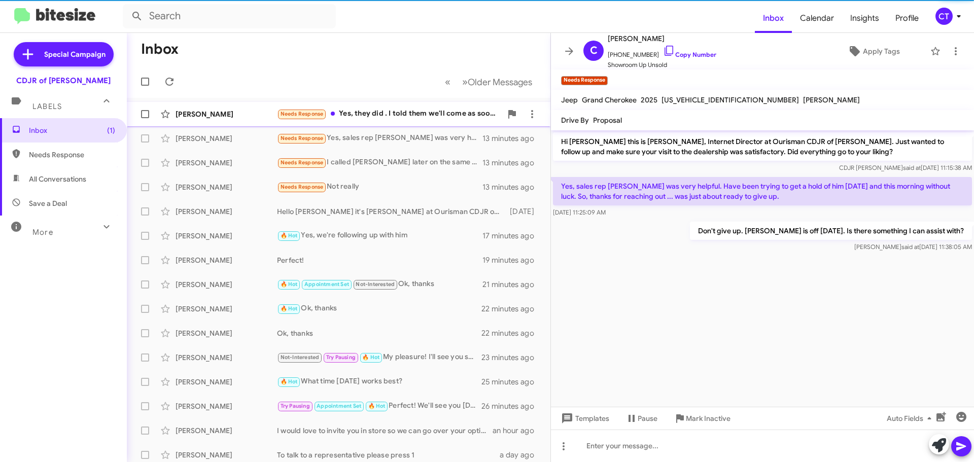
click at [409, 115] on div "Needs Response Yes, they did . I told them we'll come as soon as we have the ar…" at bounding box center [389, 114] width 225 height 12
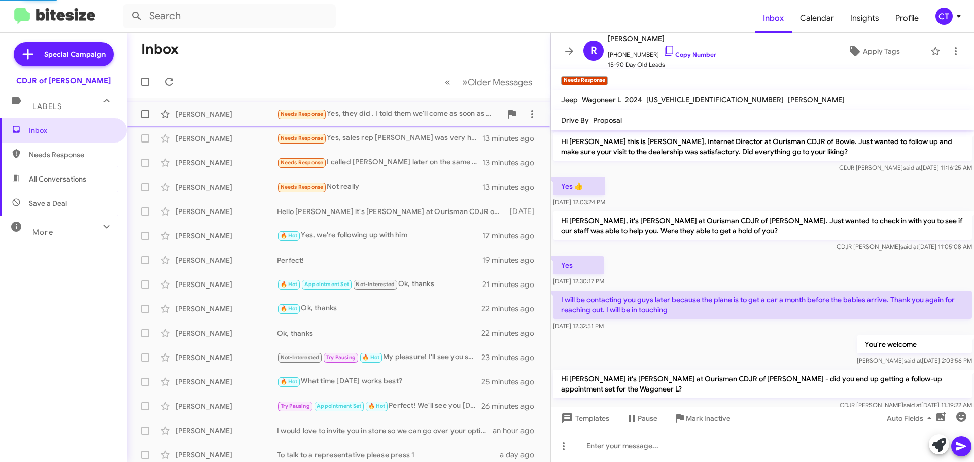
scroll to position [347, 0]
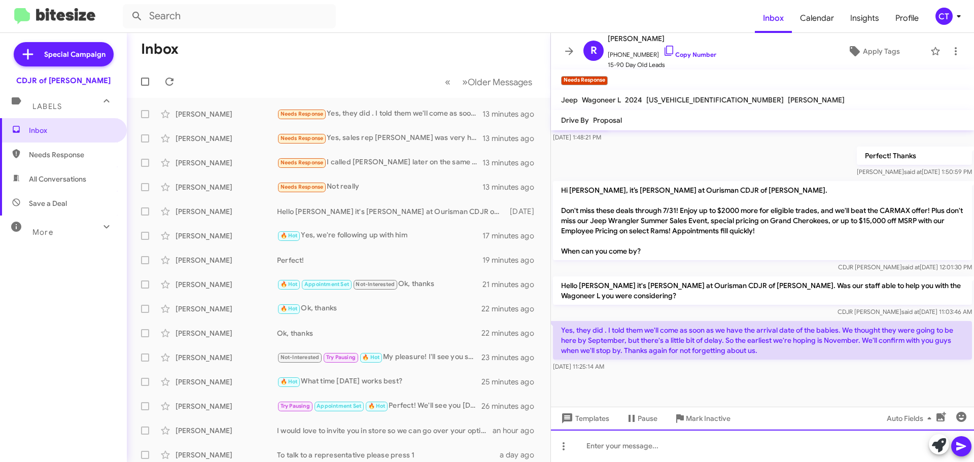
click at [657, 451] on div at bounding box center [762, 446] width 423 height 32
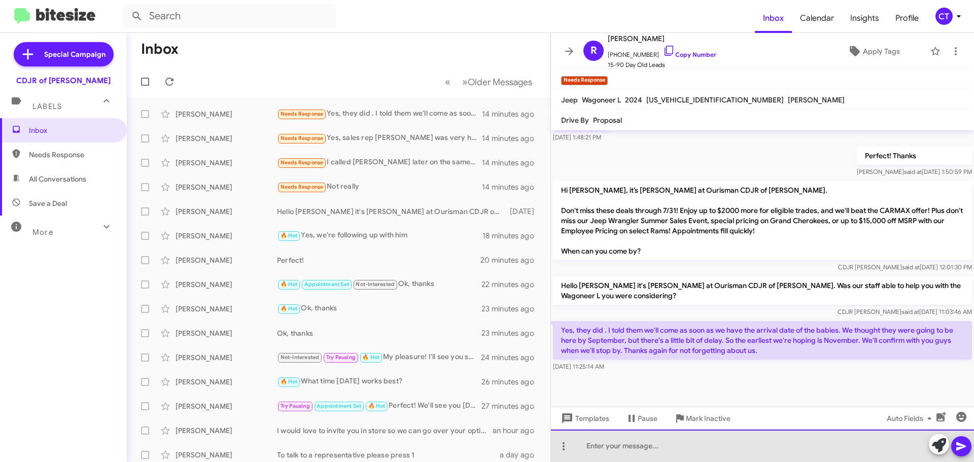
click at [636, 456] on div at bounding box center [762, 446] width 423 height 32
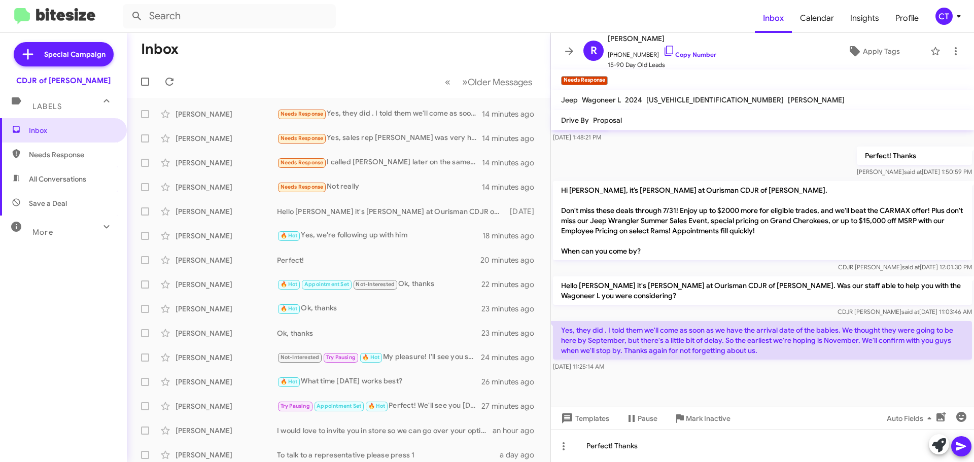
drag, startPoint x: 967, startPoint y: 453, endPoint x: 742, endPoint y: 448, distance: 224.8
click at [966, 453] on span at bounding box center [961, 446] width 12 height 20
click at [704, 421] on span "Mark Inactive" at bounding box center [708, 418] width 45 height 18
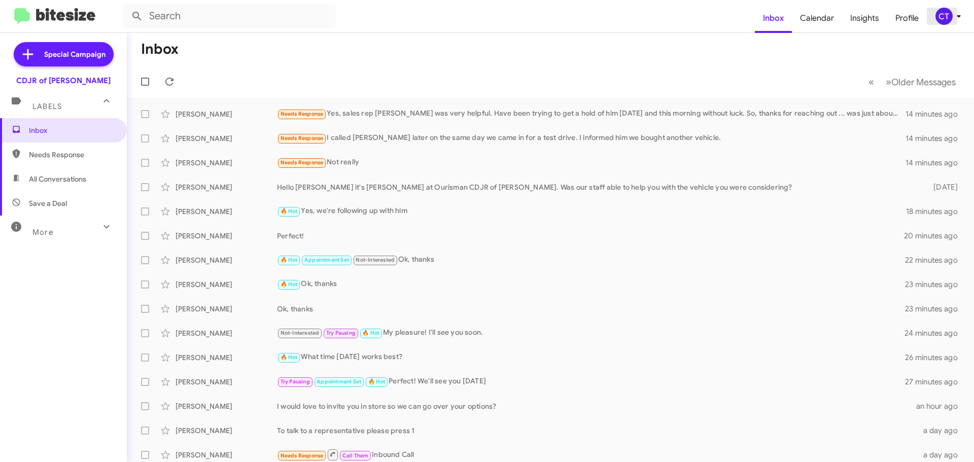
click at [956, 18] on icon at bounding box center [959, 16] width 12 height 12
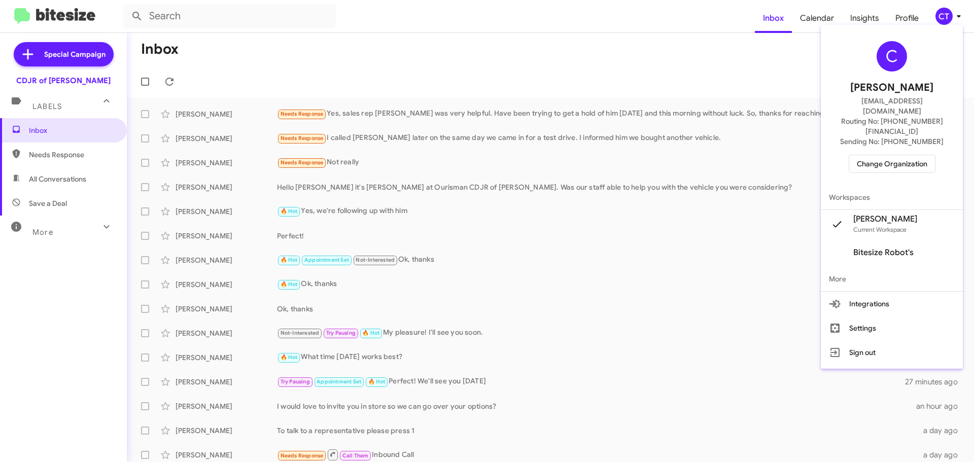
drag, startPoint x: 900, startPoint y: 134, endPoint x: 899, endPoint y: 139, distance: 5.3
click at [900, 134] on div "C Ciara Taylor ctaylor@ourismancars.com Routing No: +1 (240) 533-1200 Sending N…" at bounding box center [892, 107] width 142 height 156
click at [896, 155] on span "Change Organization" at bounding box center [892, 163] width 71 height 17
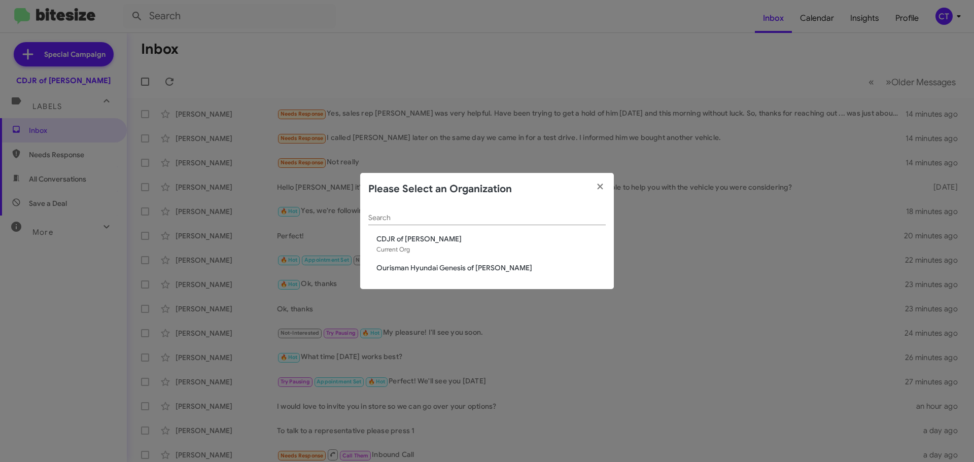
click at [434, 266] on span "Ourisman Hyundai Genesis of [PERSON_NAME]" at bounding box center [490, 268] width 229 height 10
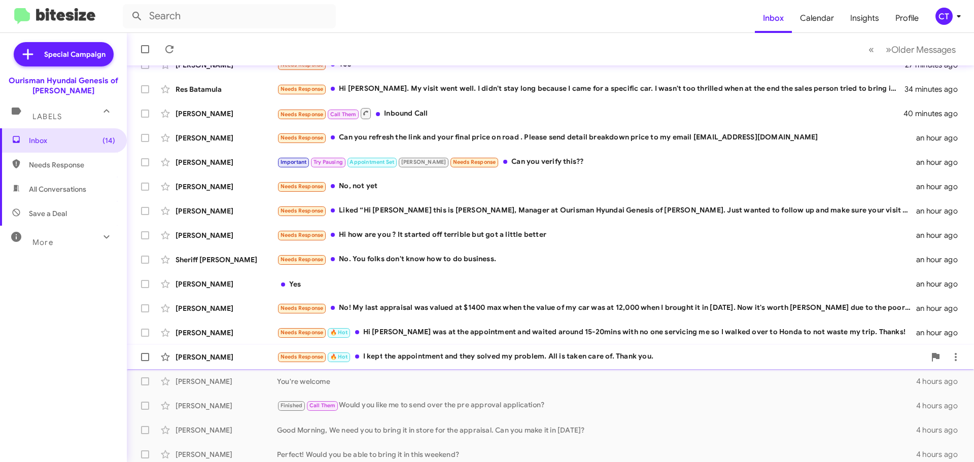
scroll to position [127, 0]
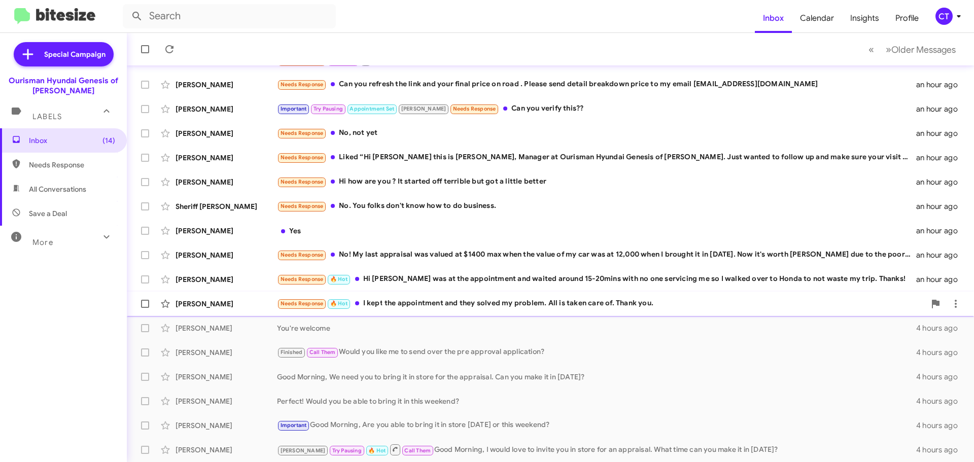
click at [436, 307] on div "Needs Response 🔥 Hot I kept the appointment and they solved my problem. All is …" at bounding box center [601, 304] width 648 height 12
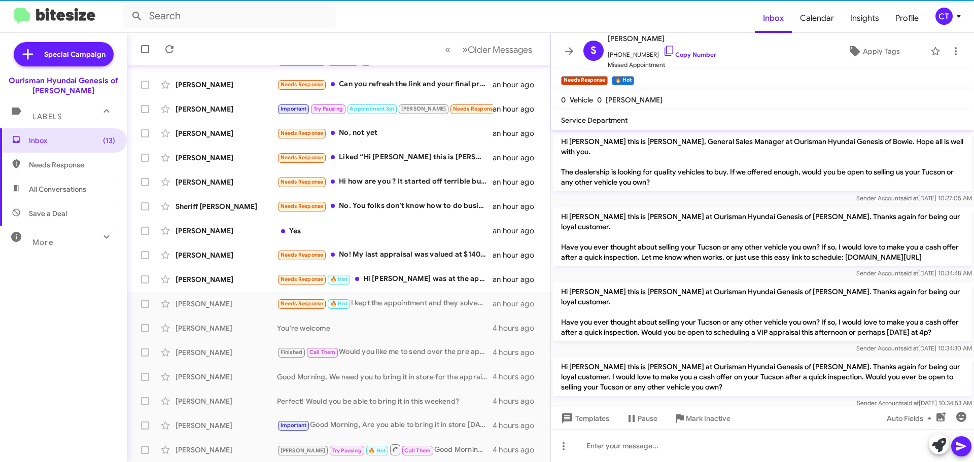
scroll to position [223, 0]
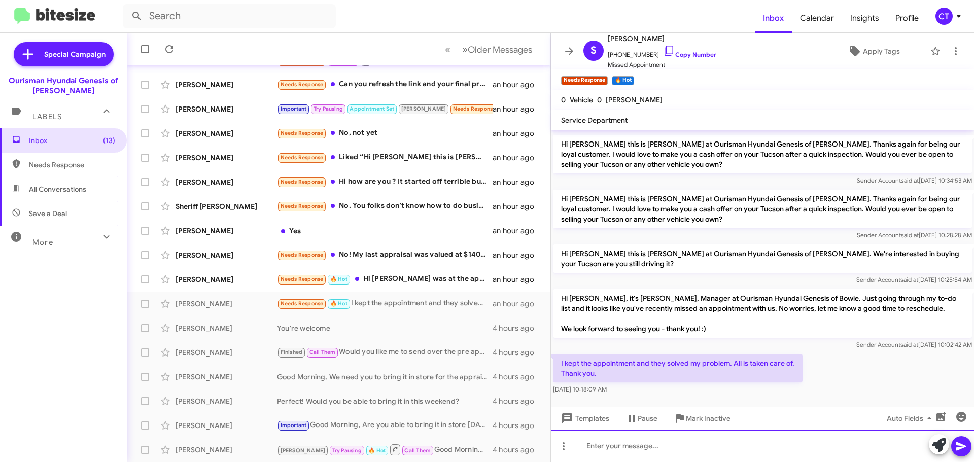
click at [627, 454] on div at bounding box center [762, 446] width 423 height 32
click at [597, 444] on div "poerfect!" at bounding box center [762, 446] width 423 height 32
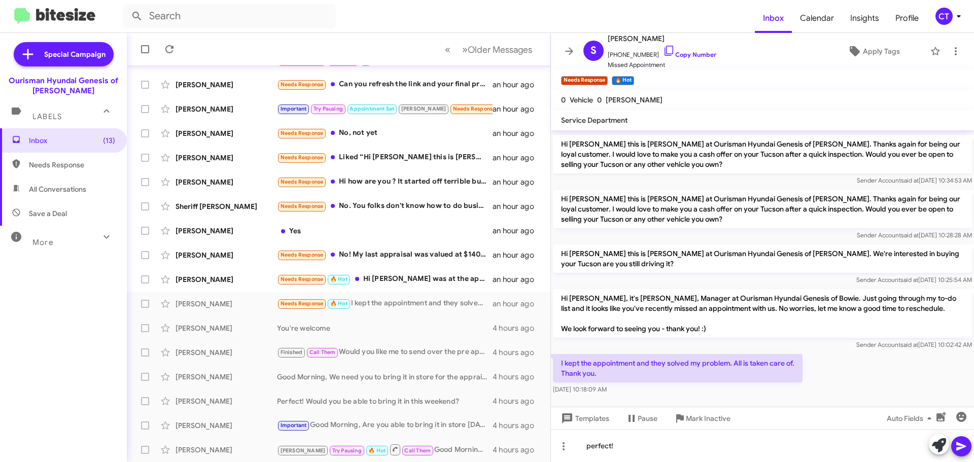
click at [969, 447] on button at bounding box center [961, 446] width 20 height 20
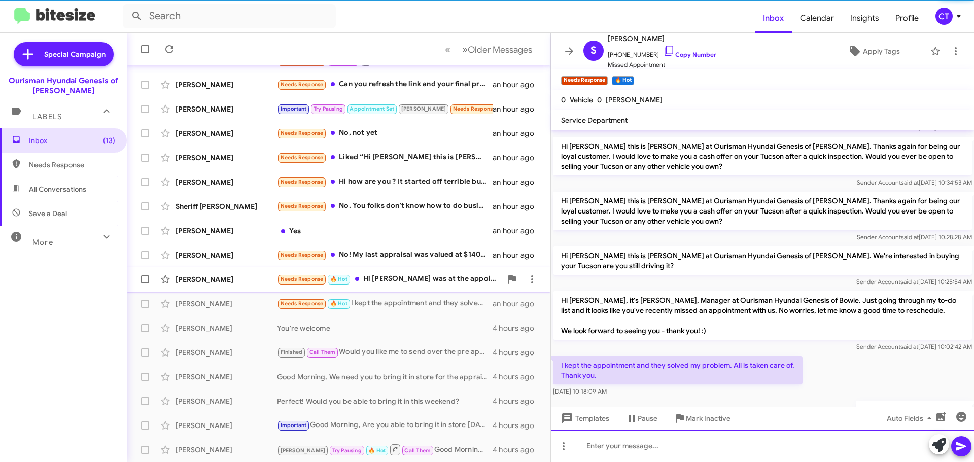
scroll to position [280, 0]
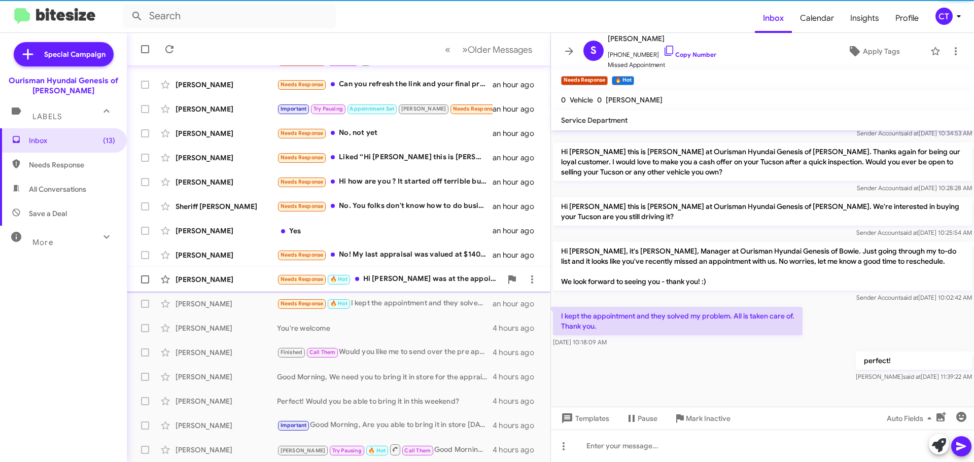
click at [414, 279] on div "Needs Response 🔥 Hot Hi Ciara- I was at the appointment and waited around 15-20…" at bounding box center [389, 279] width 225 height 12
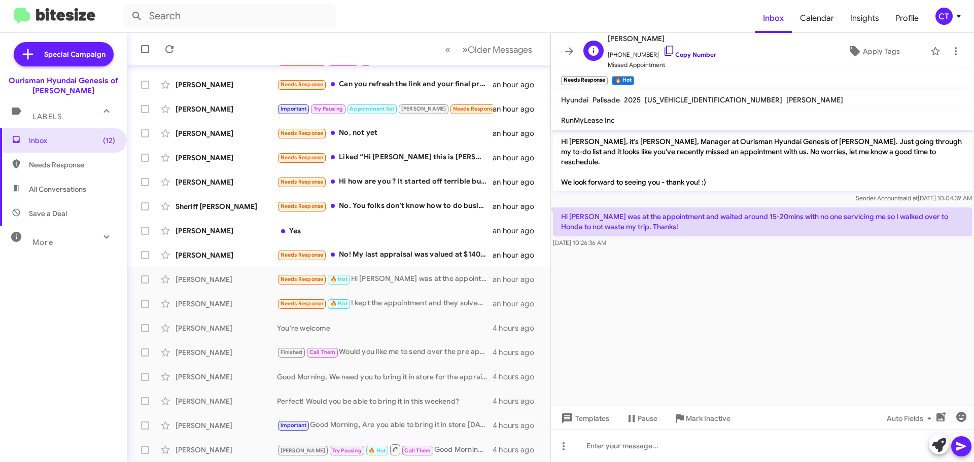
click at [663, 53] on icon at bounding box center [669, 51] width 12 height 12
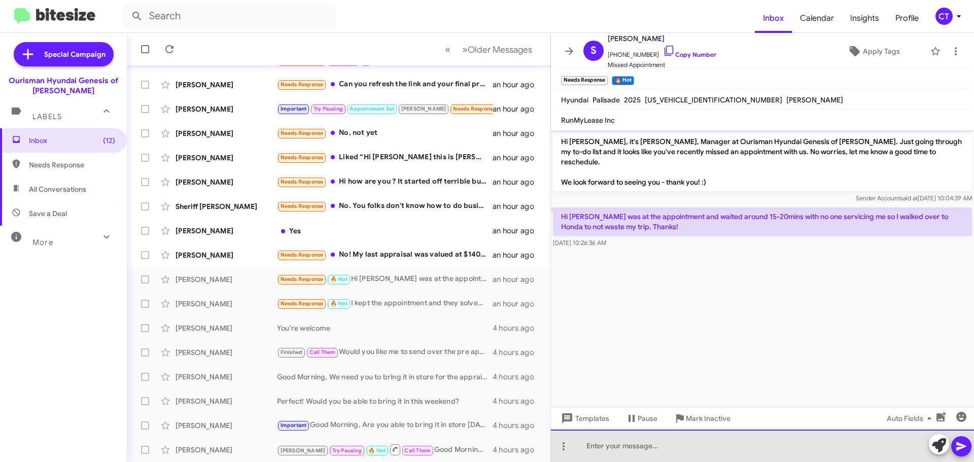
click at [627, 461] on div at bounding box center [762, 446] width 423 height 32
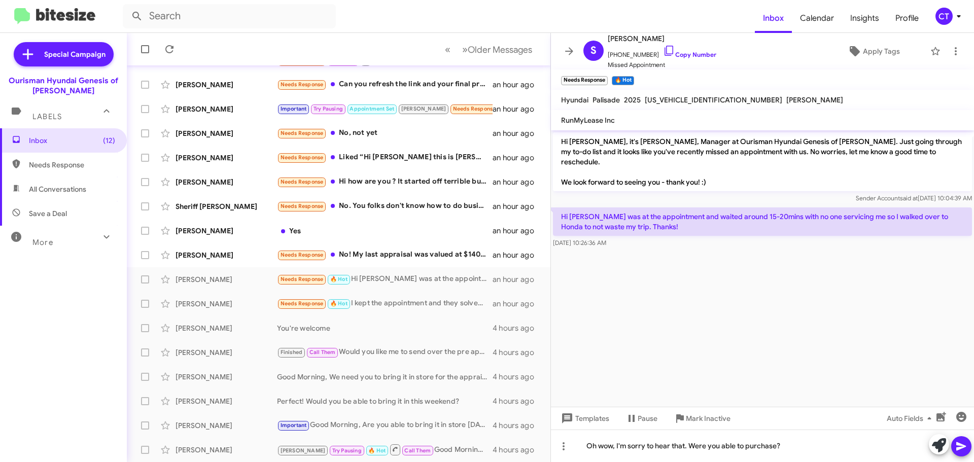
click at [959, 453] on span at bounding box center [961, 446] width 12 height 20
click at [568, 208] on p "Hi Ciara- I was at the appointment and waited around 15-20mins with no one serv…" at bounding box center [762, 222] width 419 height 28
drag, startPoint x: 556, startPoint y: 204, endPoint x: 625, endPoint y: 235, distance: 75.4
click at [625, 235] on div "Hi Ciara- I was at the appointment and waited around 15-20mins with no one serv…" at bounding box center [762, 228] width 419 height 41
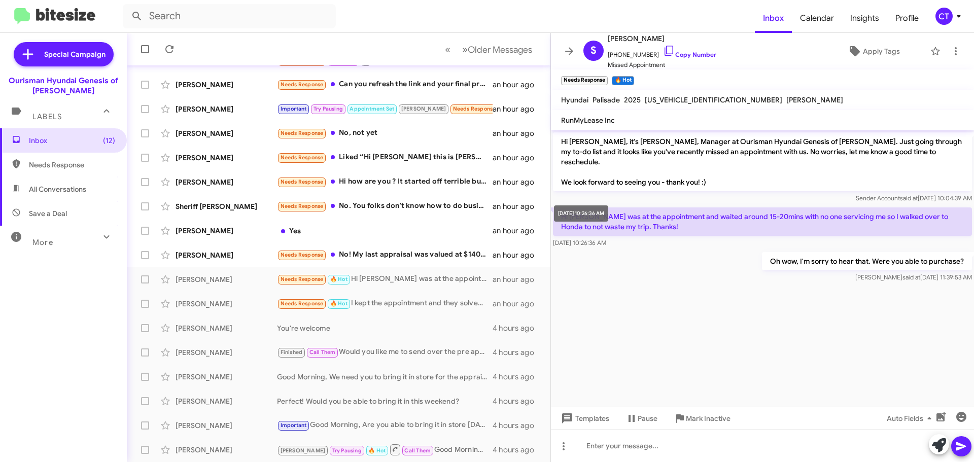
drag, startPoint x: 605, startPoint y: 205, endPoint x: 547, endPoint y: 223, distance: 61.1
click at [571, 268] on div "Oh wow, I'm sorry to hear that. Were you able to purchase? Ciara said at Aug 13…" at bounding box center [762, 267] width 423 height 35
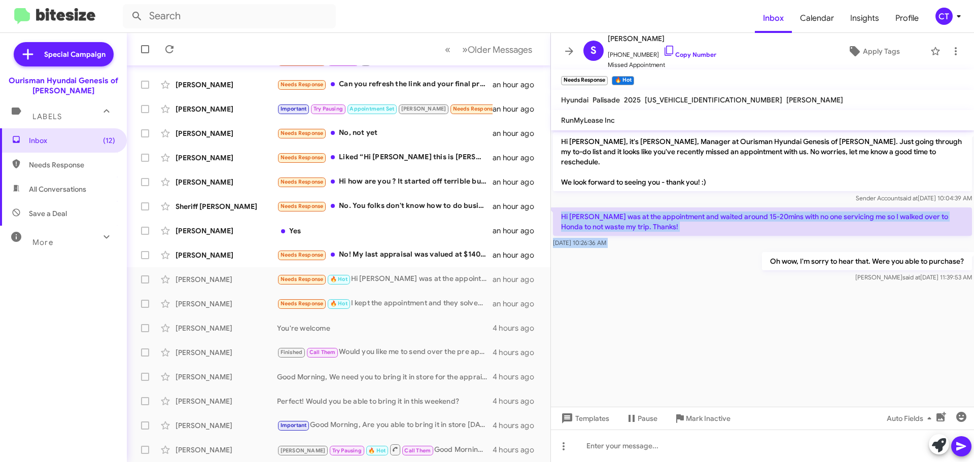
drag, startPoint x: 559, startPoint y: 202, endPoint x: 626, endPoint y: 241, distance: 77.1
click at [626, 241] on div "Hi Sarah, it's Ciara Taylor, Manager at Ourisman Hyundai Genesis of Bowie. Just…" at bounding box center [762, 207] width 423 height 154
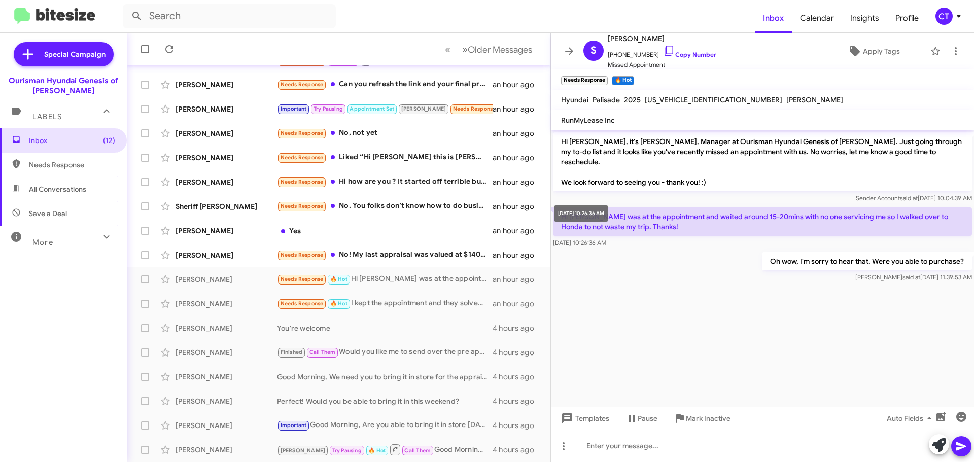
drag, startPoint x: 619, startPoint y: 231, endPoint x: 592, endPoint y: 279, distance: 54.3
click at [592, 285] on div at bounding box center [762, 289] width 423 height 8
drag, startPoint x: 554, startPoint y: 200, endPoint x: 625, endPoint y: 227, distance: 76.1
click at [615, 227] on mat-tooltip-component "Aug 13, 2025, 10:26:36 AM" at bounding box center [581, 213] width 68 height 30
click at [628, 250] on div "Oh wow, I'm sorry to hear that. Were you able to purchase? Ciara said at Aug 13…" at bounding box center [762, 267] width 423 height 35
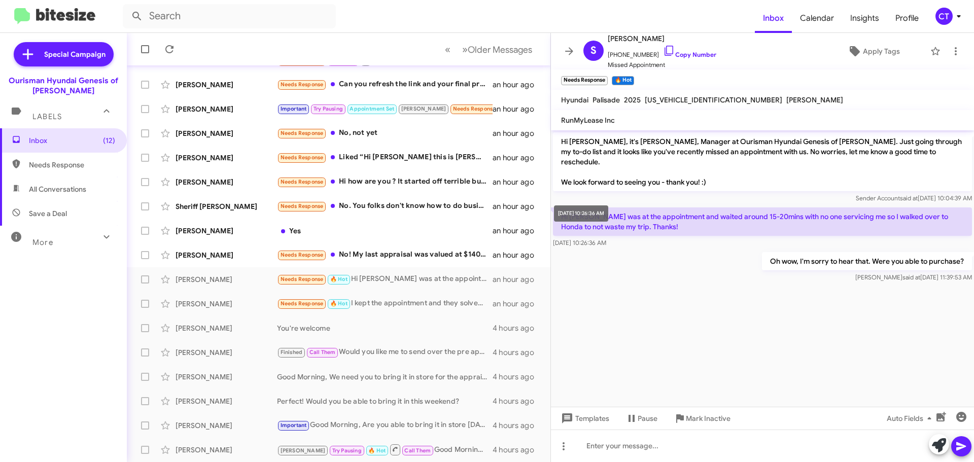
drag, startPoint x: 559, startPoint y: 202, endPoint x: 639, endPoint y: 253, distance: 95.0
click at [615, 222] on mat-tooltip-component "Aug 13, 2025, 10:26:36 AM" at bounding box center [581, 213] width 68 height 30
click at [640, 253] on div "Oh wow, I'm sorry to hear that. Were you able to purchase? Ciara said at Aug 13…" at bounding box center [762, 267] width 423 height 35
drag, startPoint x: 625, startPoint y: 233, endPoint x: 581, endPoint y: 212, distance: 48.6
click at [563, 208] on div "Hi Ciara- I was at the appointment and waited around 15-20mins with no one serv…" at bounding box center [762, 228] width 419 height 41
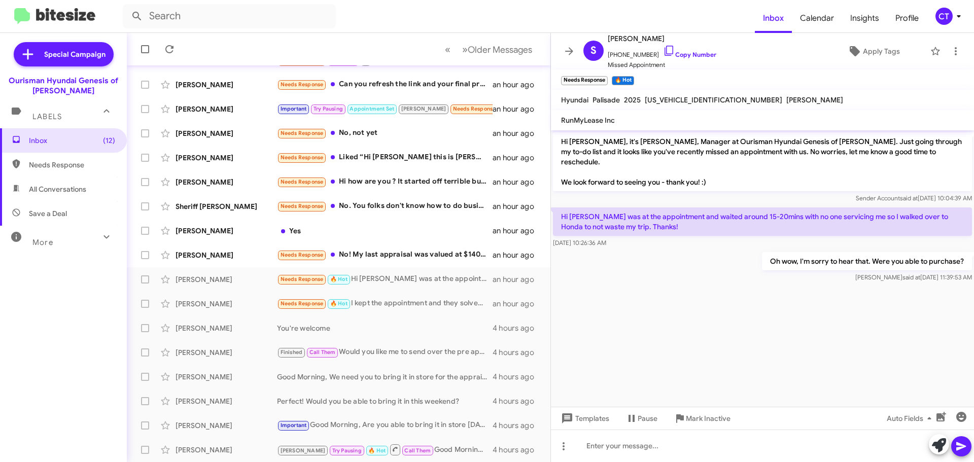
copy div "Hi Ciara- I was at the appointment and waited around 15-20mins with no one serv…"
drag, startPoint x: 405, startPoint y: 260, endPoint x: 398, endPoint y: 264, distance: 8.6
click at [405, 260] on div "Needs Response No! My last appraisal was valued at $1400 max when the value of …" at bounding box center [389, 255] width 225 height 12
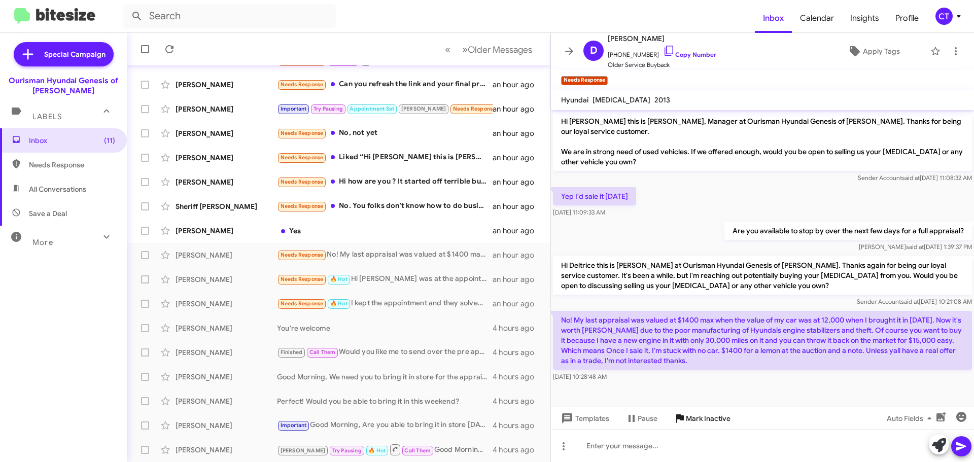
drag, startPoint x: 722, startPoint y: 417, endPoint x: 714, endPoint y: 420, distance: 8.4
click at [721, 416] on span "Mark Inactive" at bounding box center [708, 418] width 45 height 18
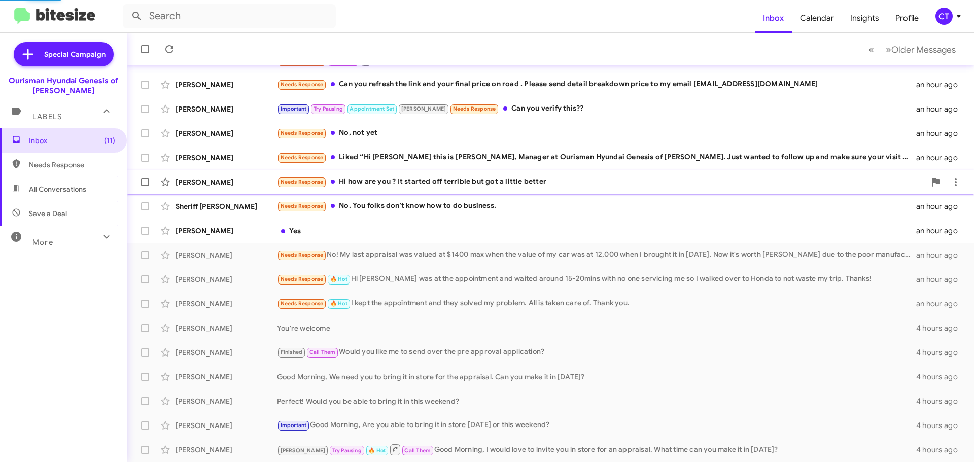
scroll to position [102, 0]
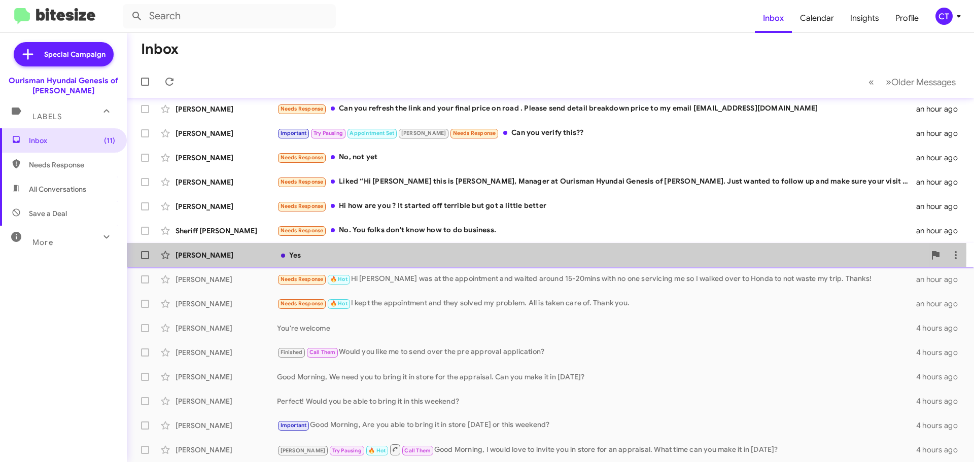
click at [368, 253] on div "Yes" at bounding box center [601, 255] width 648 height 10
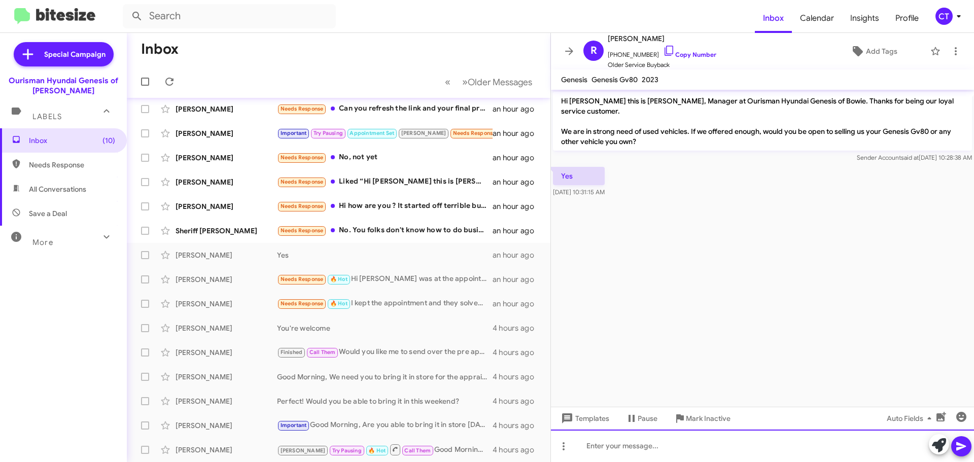
click at [650, 460] on div at bounding box center [762, 446] width 423 height 32
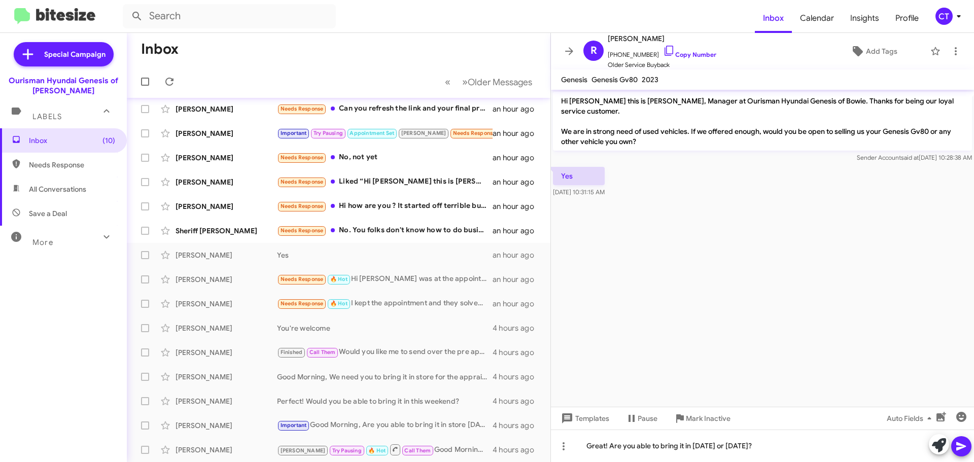
click at [962, 449] on icon at bounding box center [961, 446] width 12 height 12
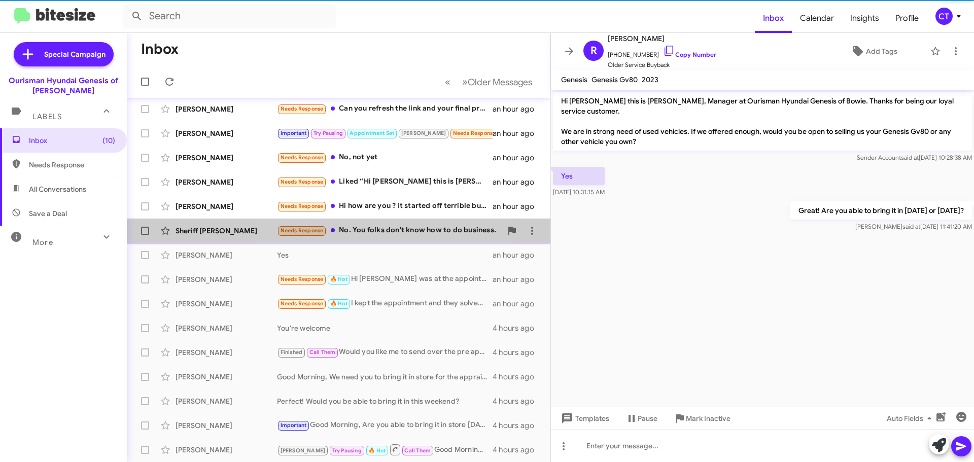
click at [387, 237] on div "Sheriff Jallow Needs Response No. You folks don't know how to do business. an h…" at bounding box center [338, 231] width 407 height 20
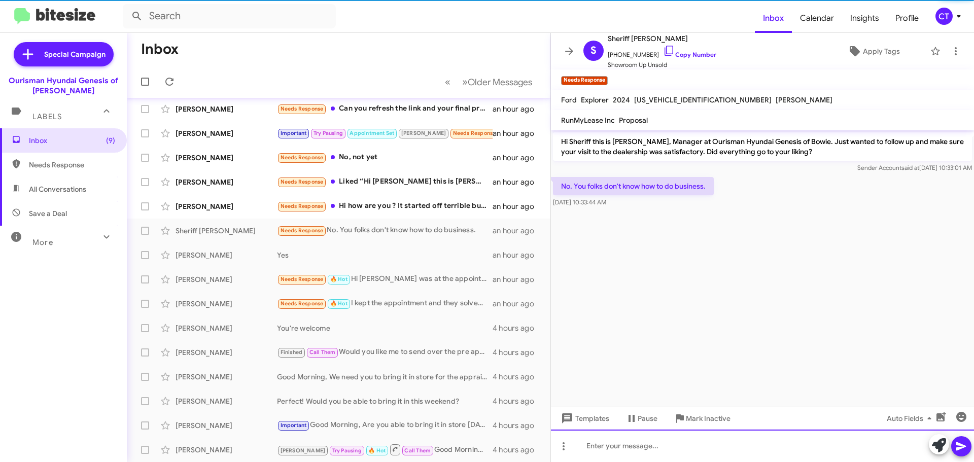
click at [628, 448] on div at bounding box center [762, 446] width 423 height 32
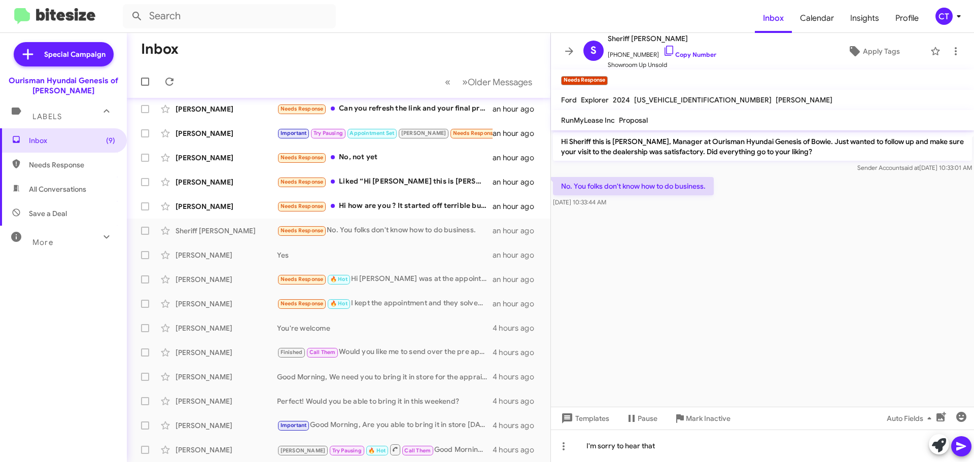
click at [963, 447] on icon at bounding box center [961, 446] width 10 height 9
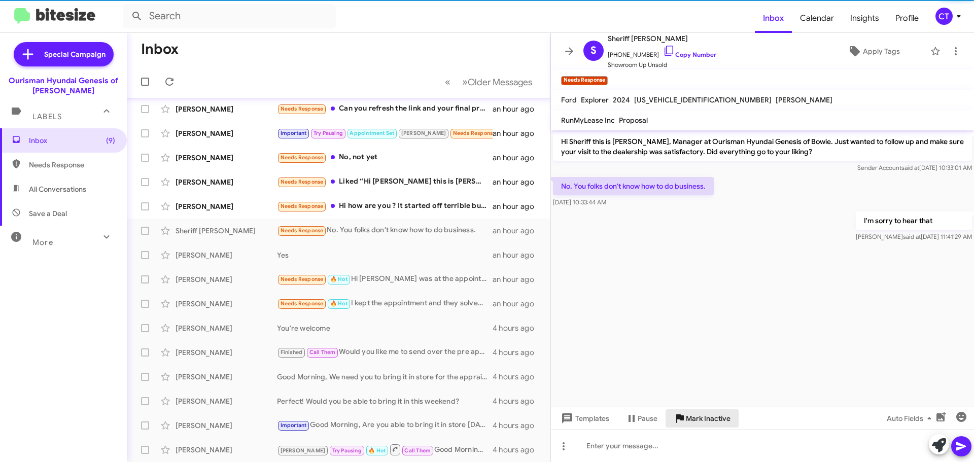
click at [707, 418] on span "Mark Inactive" at bounding box center [708, 418] width 45 height 18
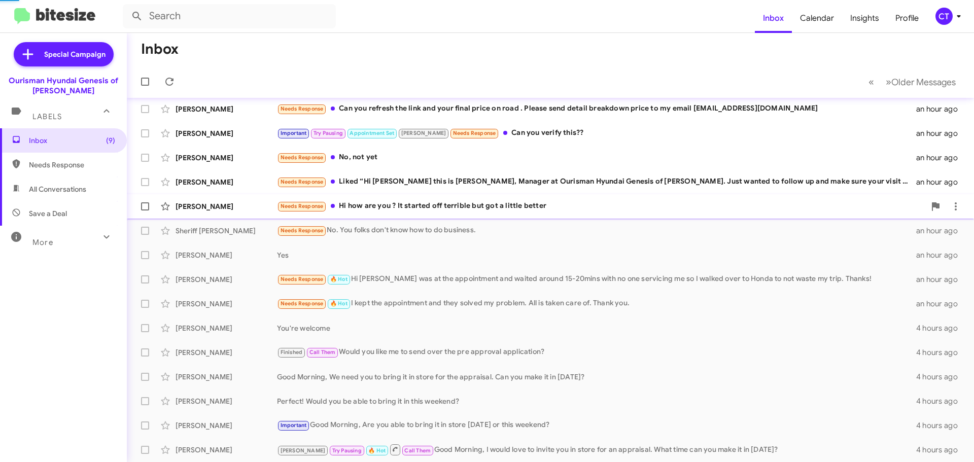
click at [386, 188] on div "Needs Response Liked “Hi Matt this is Ciara Taylor, Manager at Ourisman Hyundai…" at bounding box center [596, 182] width 639 height 12
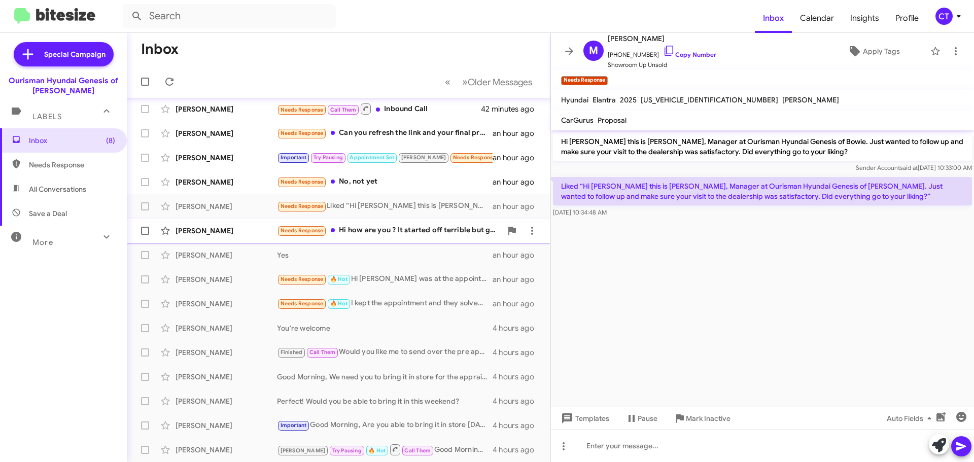
click at [394, 231] on div "Needs Response Hi how are you ? It started off terrible but got a little better" at bounding box center [389, 231] width 225 height 12
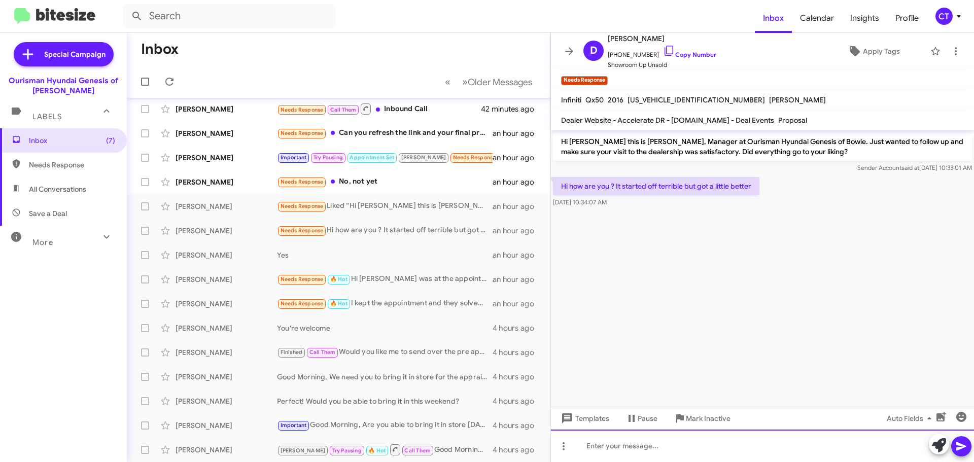
click at [631, 448] on div at bounding box center [762, 446] width 423 height 32
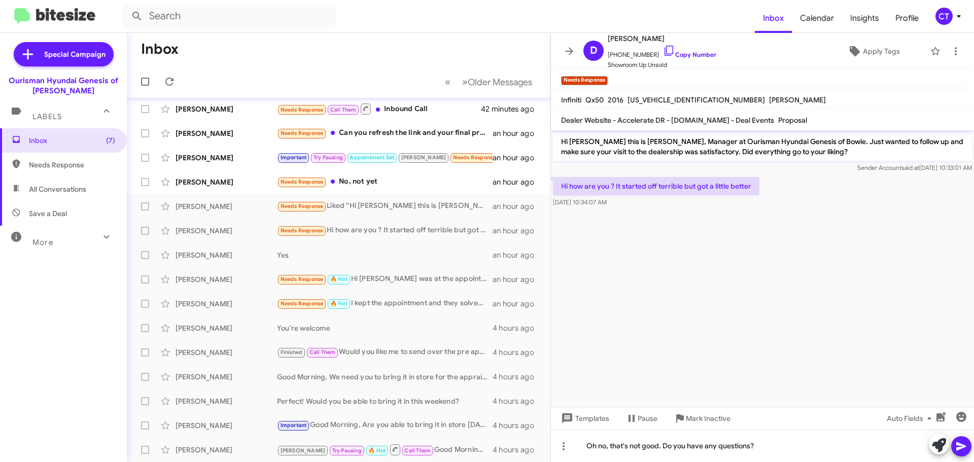
click at [962, 449] on icon at bounding box center [961, 446] width 12 height 12
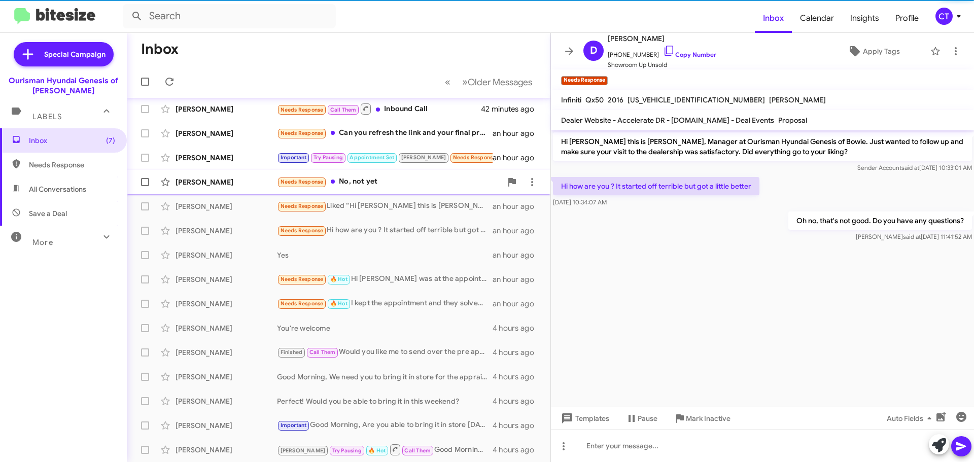
click at [375, 185] on div "Needs Response No, not yet" at bounding box center [389, 182] width 225 height 12
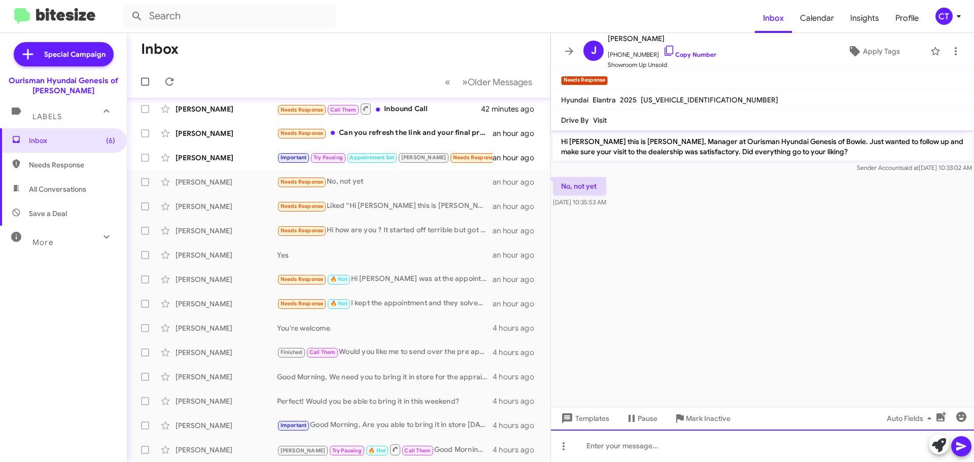
click at [596, 442] on div at bounding box center [762, 446] width 423 height 32
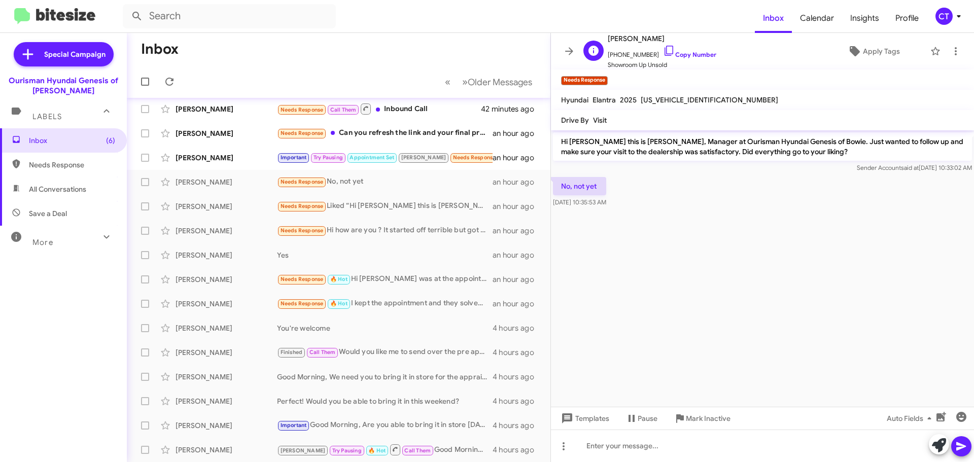
drag, startPoint x: 657, startPoint y: 49, endPoint x: 647, endPoint y: 52, distance: 9.6
click at [665, 49] on icon at bounding box center [669, 51] width 9 height 10
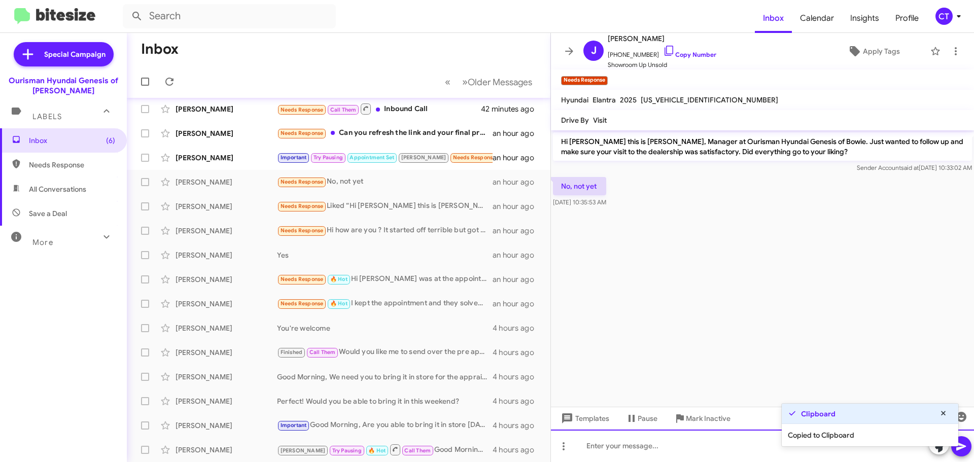
click at [622, 448] on div at bounding box center [762, 446] width 423 height 32
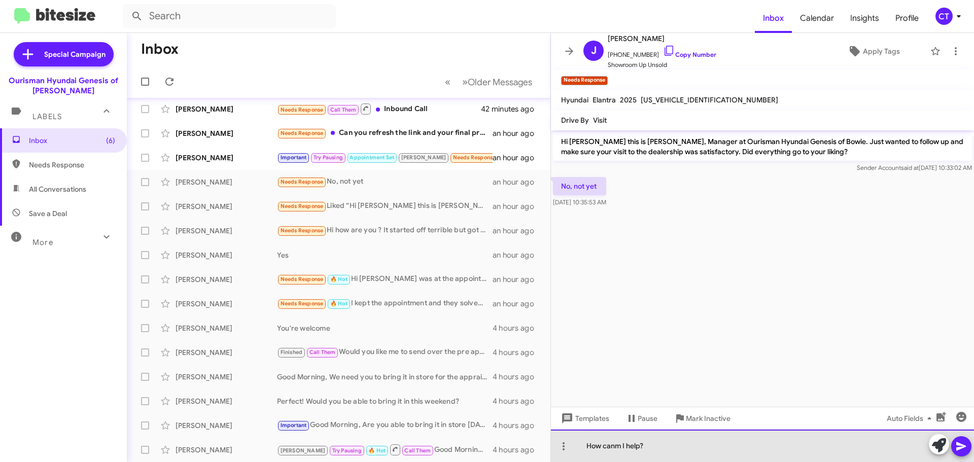
click at [621, 448] on div "How canm I help?" at bounding box center [762, 446] width 423 height 32
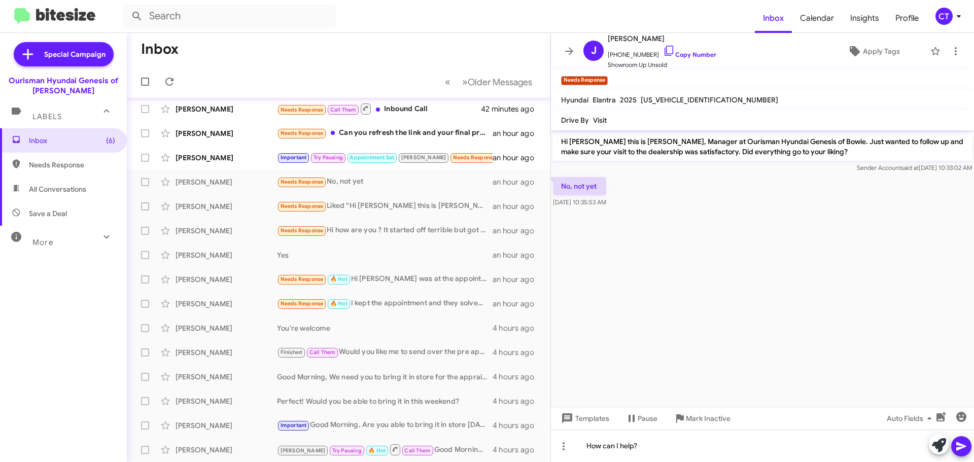
click at [956, 446] on icon at bounding box center [961, 446] width 12 height 12
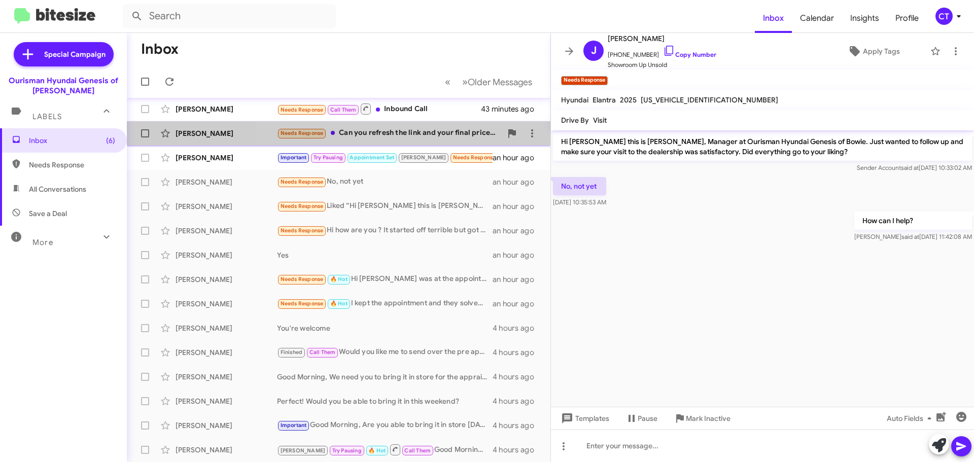
click at [415, 130] on div "Needs Response Can you refresh the link and your final price on road . Please s…" at bounding box center [389, 133] width 225 height 12
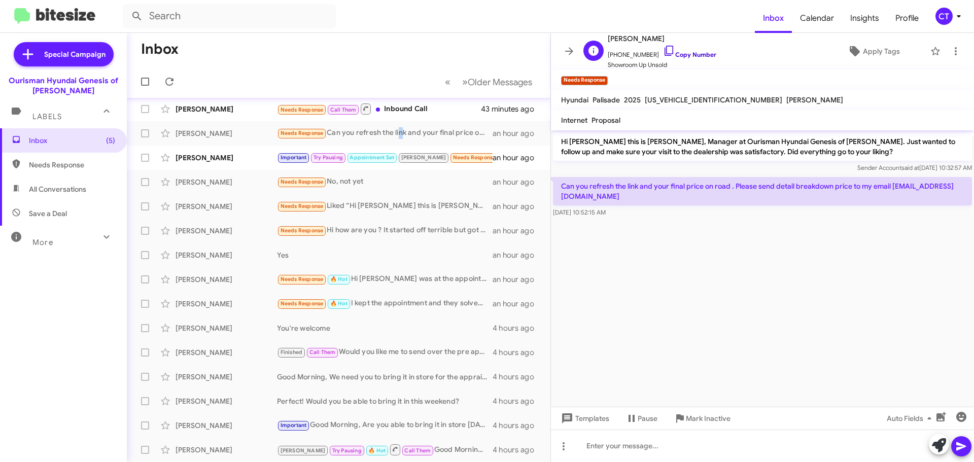
click at [663, 49] on icon at bounding box center [669, 51] width 12 height 12
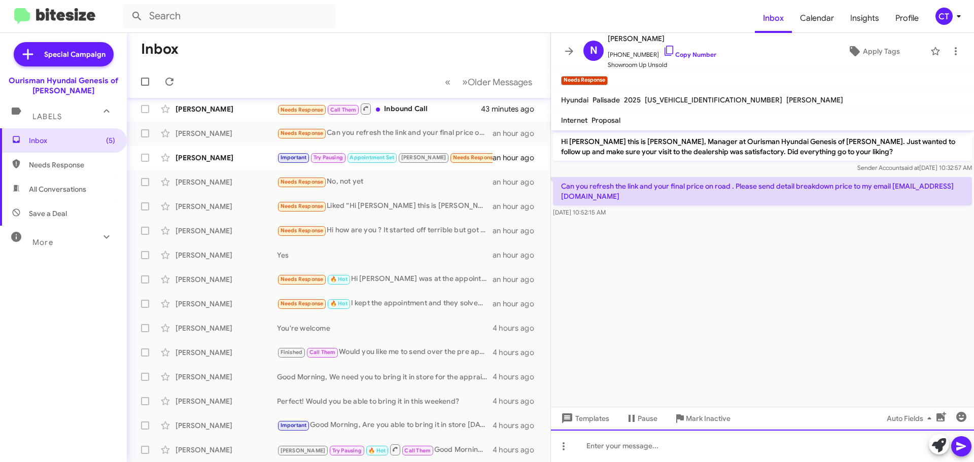
click at [613, 441] on div at bounding box center [762, 446] width 423 height 32
click at [601, 449] on div "Hi We sent over pricing Saturday" at bounding box center [762, 446] width 423 height 32
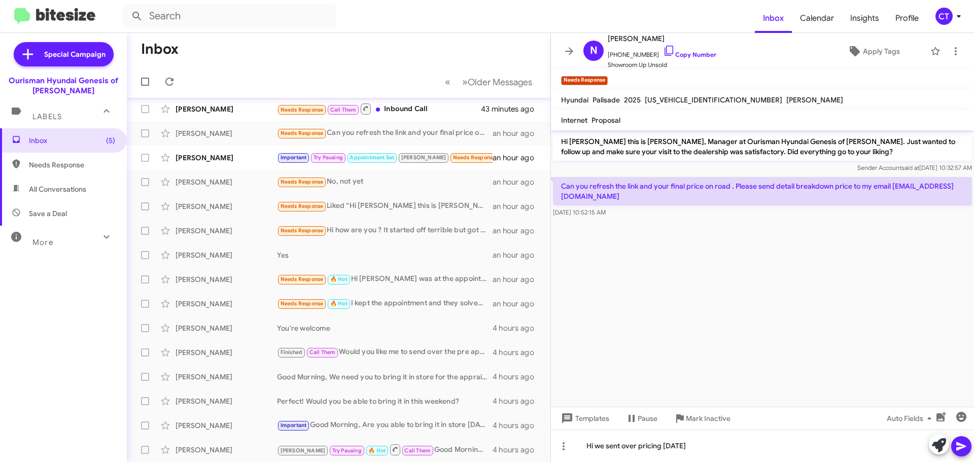
click at [967, 444] on icon at bounding box center [961, 446] width 12 height 12
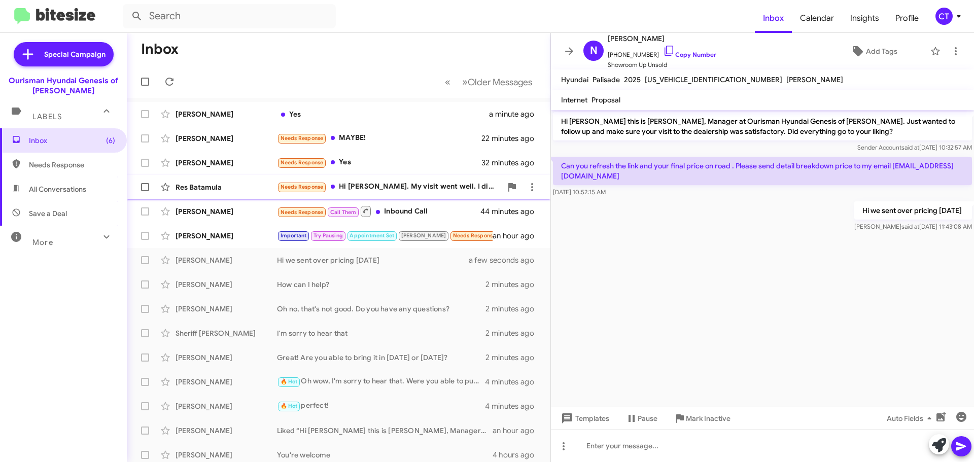
drag, startPoint x: 391, startPoint y: 187, endPoint x: 386, endPoint y: 199, distance: 13.4
click at [391, 187] on div "Needs Response Hi [PERSON_NAME]. My visit went well. I didn't stay long because…" at bounding box center [389, 187] width 225 height 12
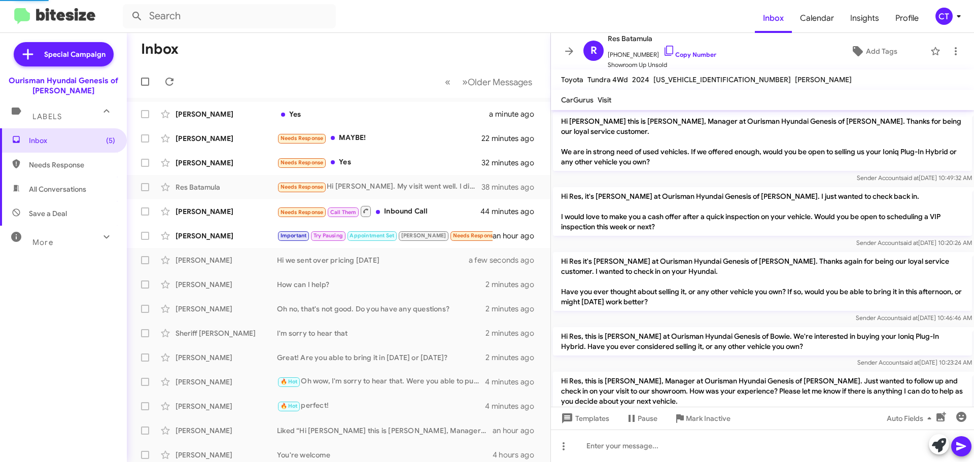
scroll to position [108, 0]
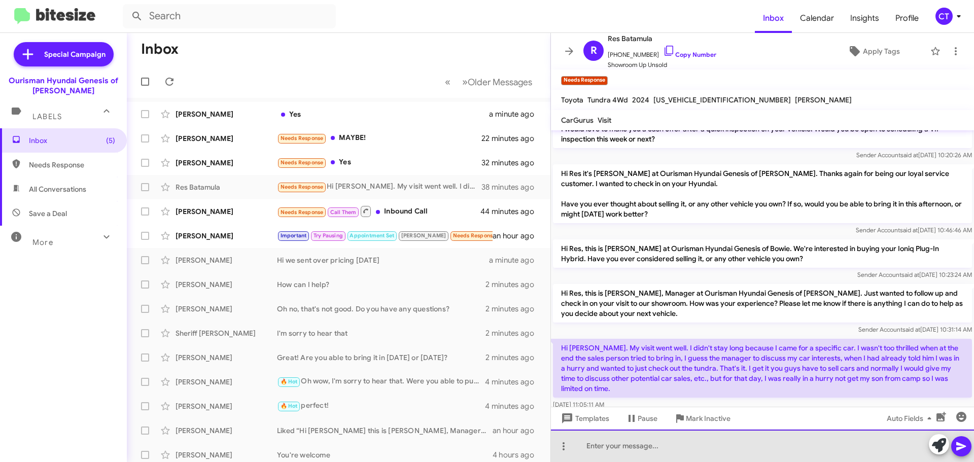
click at [699, 454] on div at bounding box center [762, 446] width 423 height 32
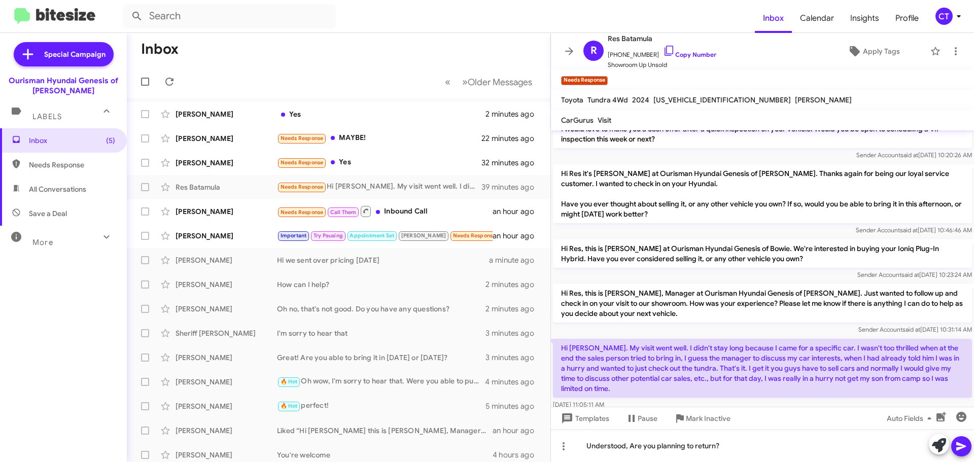
click at [966, 446] on icon at bounding box center [961, 446] width 10 height 9
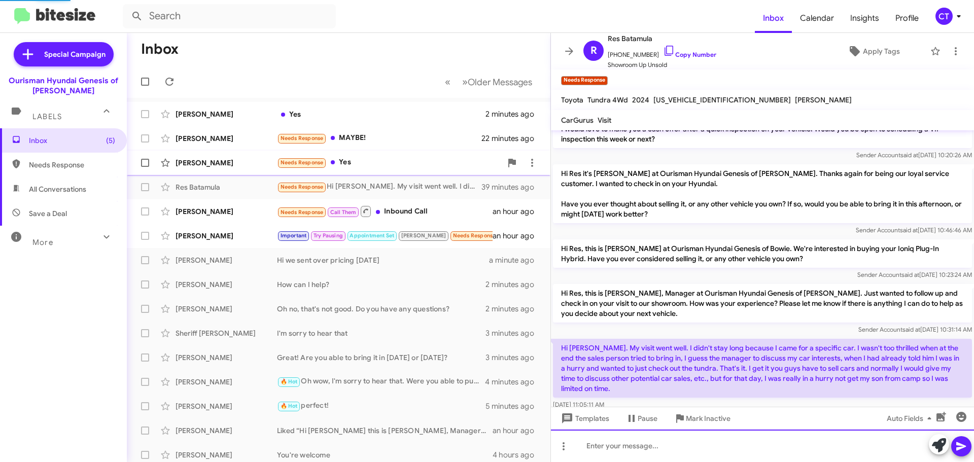
scroll to position [0, 0]
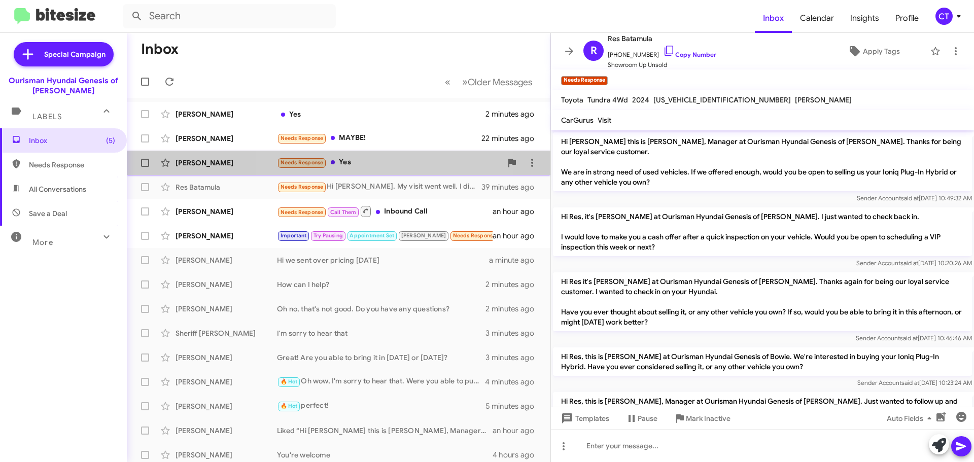
click at [368, 167] on div "Needs Response Yes" at bounding box center [389, 163] width 225 height 12
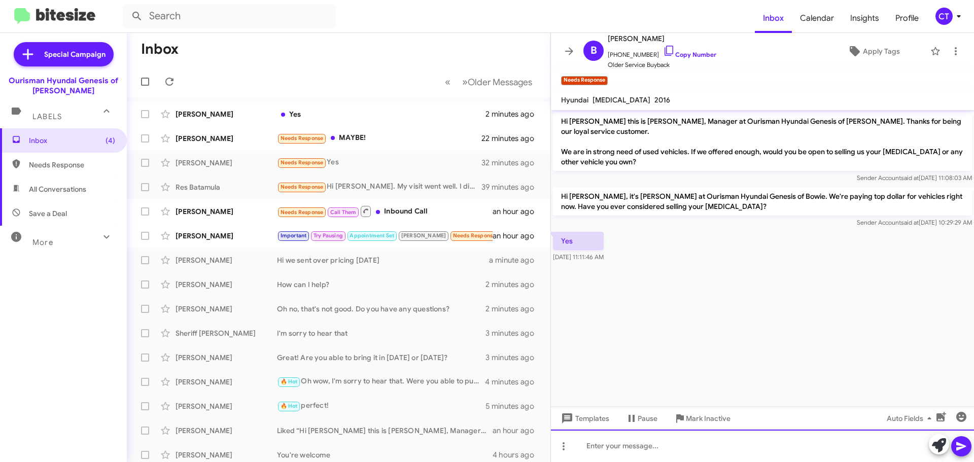
click at [667, 442] on div at bounding box center [762, 446] width 423 height 32
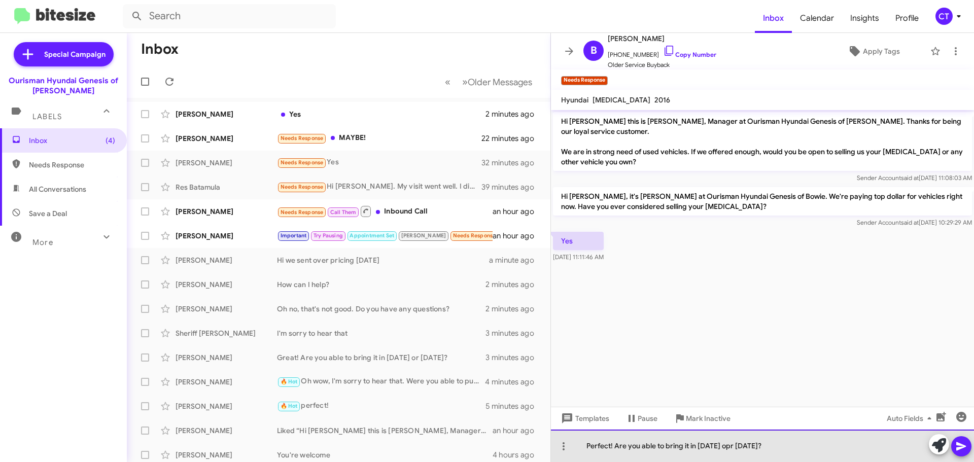
click at [727, 447] on div "Perfect! Are you able to bring it in [DATE] opr [DATE]?" at bounding box center [762, 446] width 423 height 32
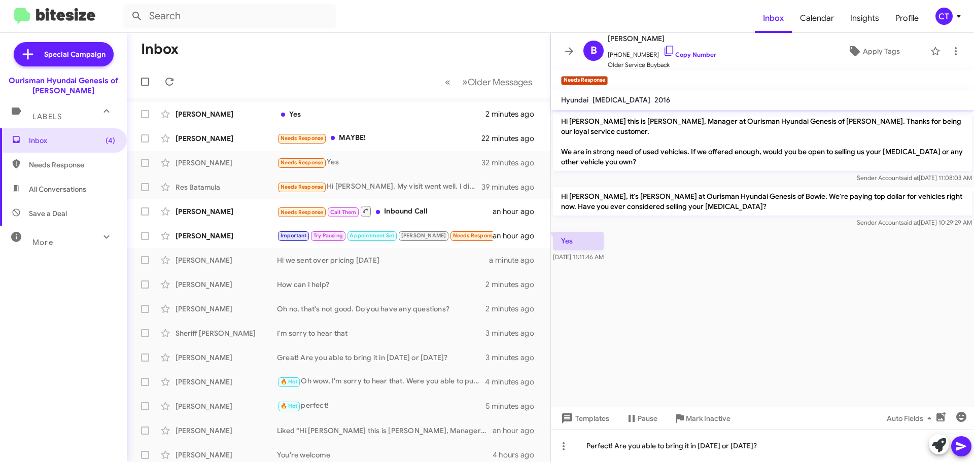
click at [965, 440] on icon at bounding box center [961, 446] width 12 height 12
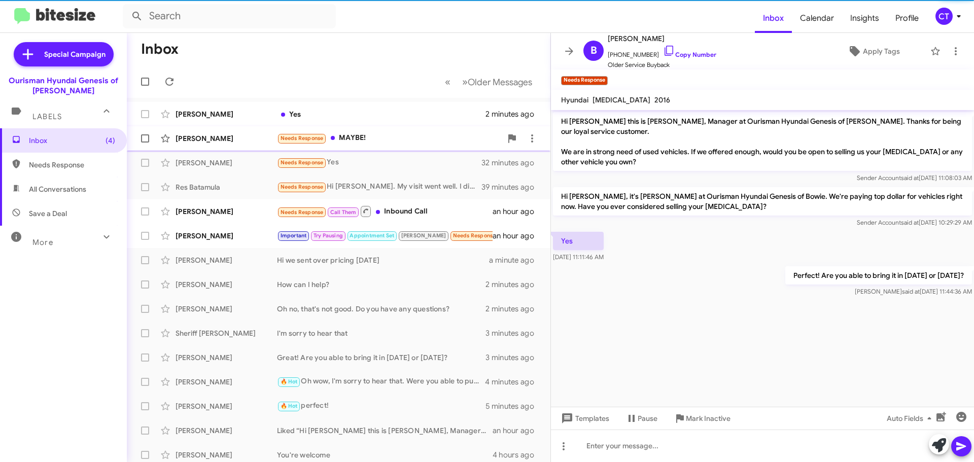
click at [387, 140] on div "Needs Response MAYBE!" at bounding box center [389, 138] width 225 height 12
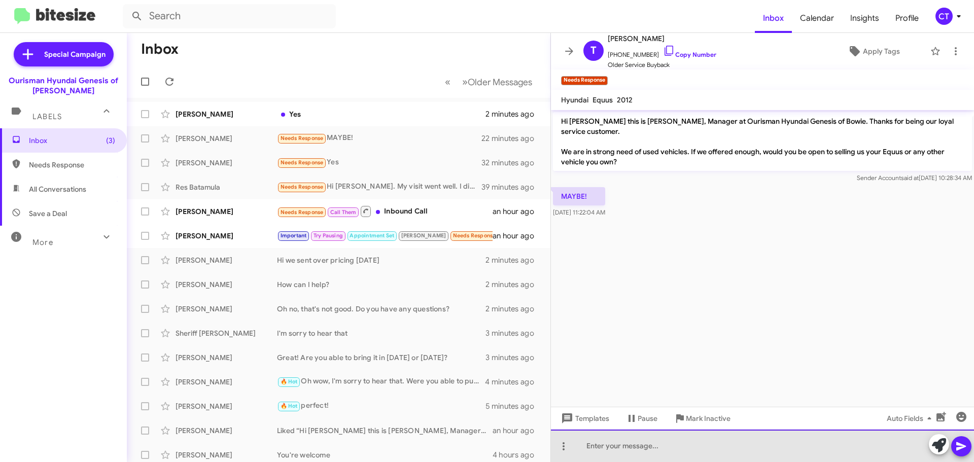
click at [609, 444] on div at bounding box center [762, 446] width 423 height 32
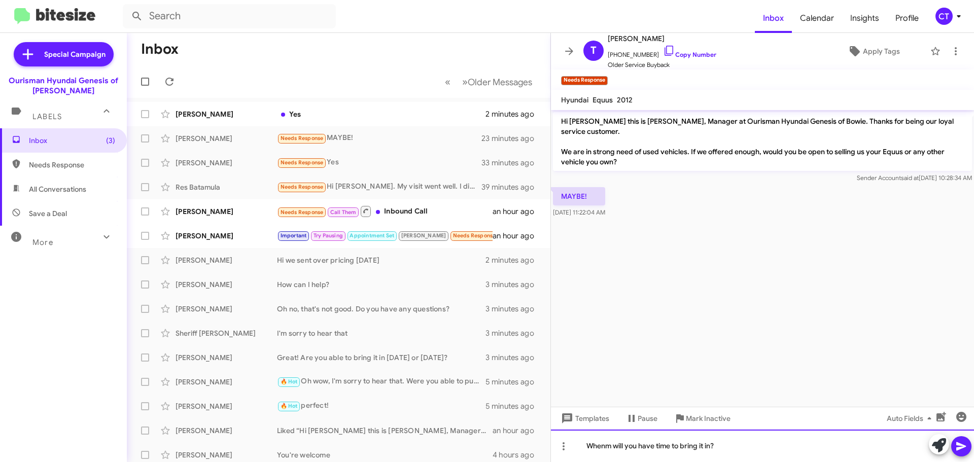
click at [610, 448] on div "Whenm will you have time to bring it in?" at bounding box center [762, 446] width 423 height 32
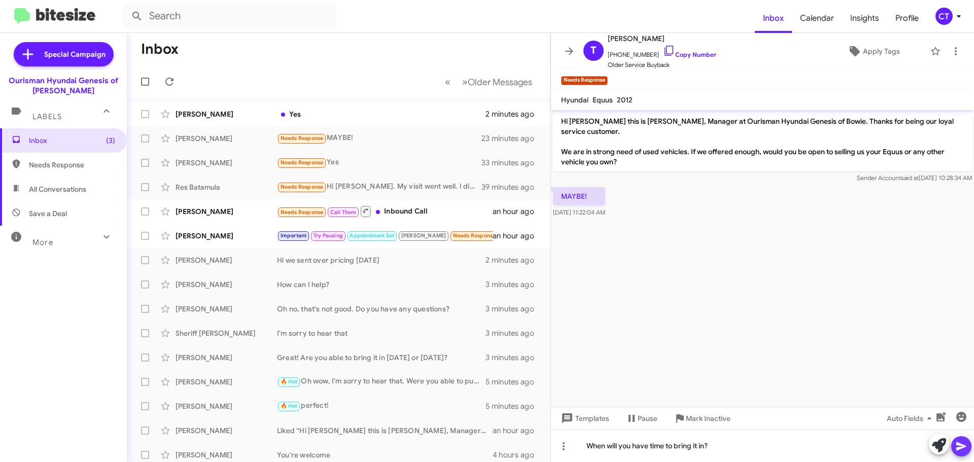
click at [961, 448] on icon at bounding box center [961, 446] width 10 height 9
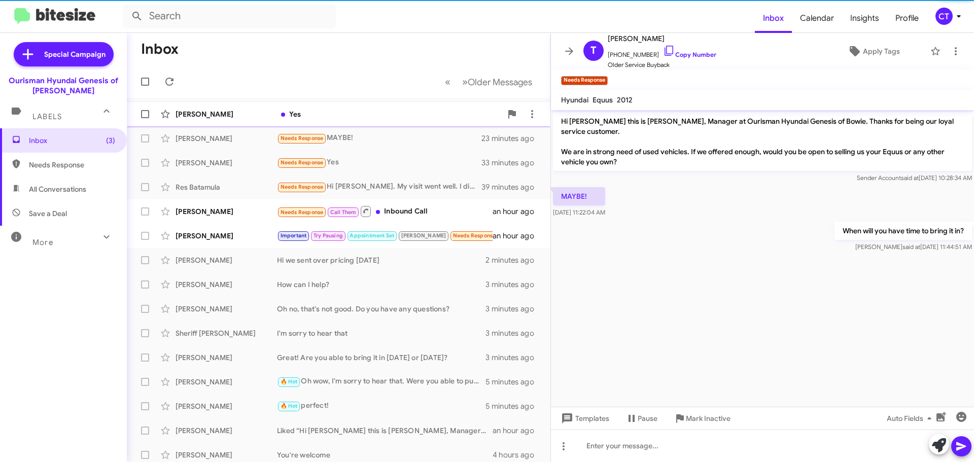
click at [334, 114] on div "Yes" at bounding box center [389, 114] width 225 height 10
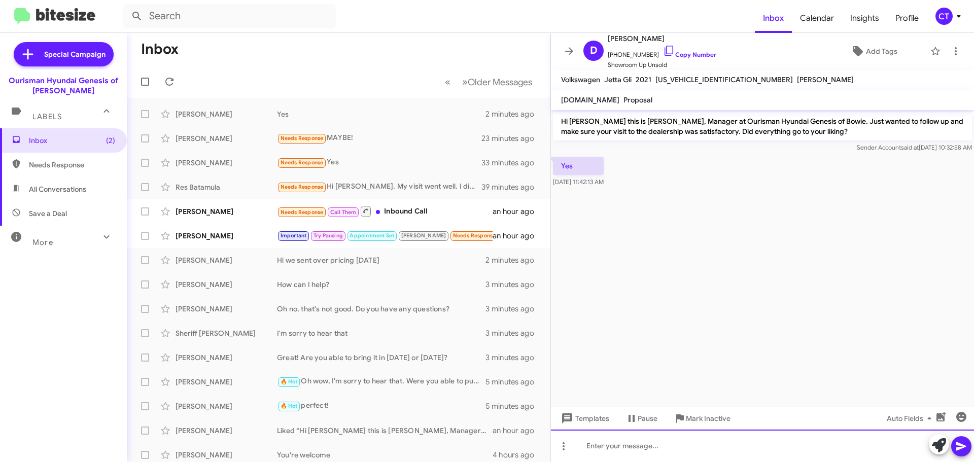
click at [634, 459] on div at bounding box center [762, 446] width 423 height 32
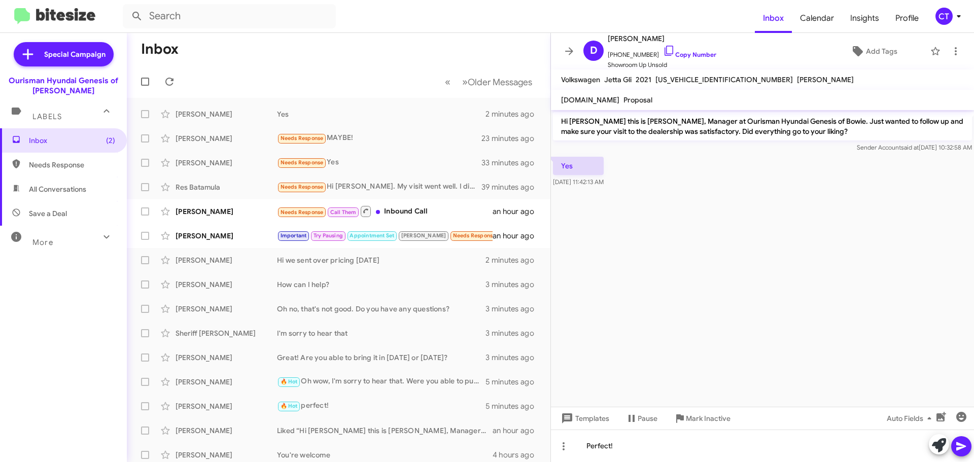
click at [967, 443] on icon at bounding box center [961, 446] width 12 height 12
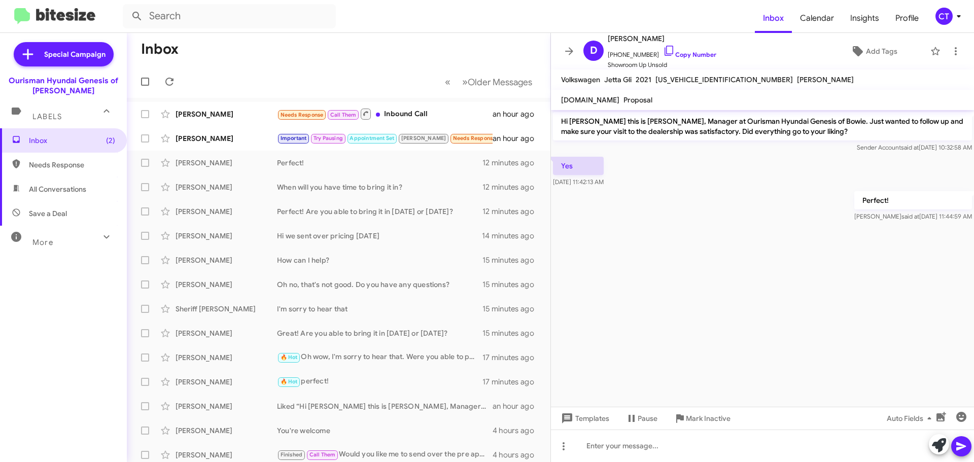
click at [958, 19] on icon at bounding box center [959, 16] width 12 height 12
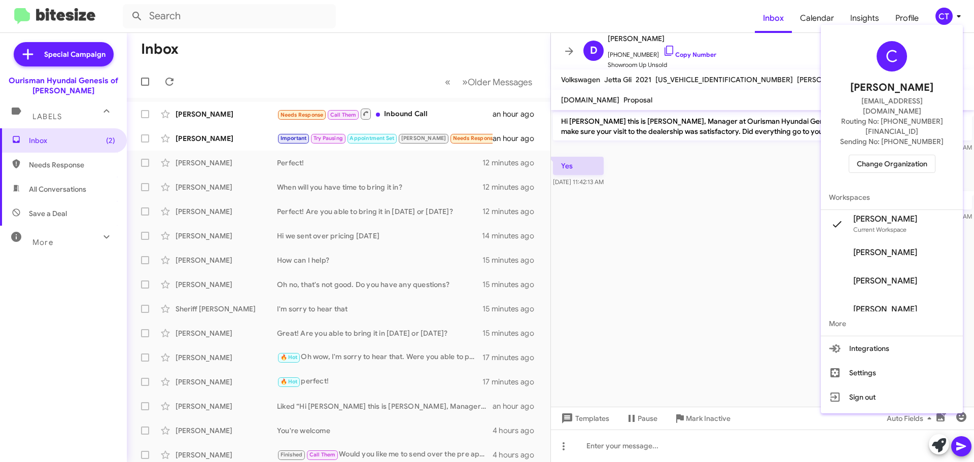
click at [895, 155] on span "Change Organization" at bounding box center [892, 163] width 71 height 17
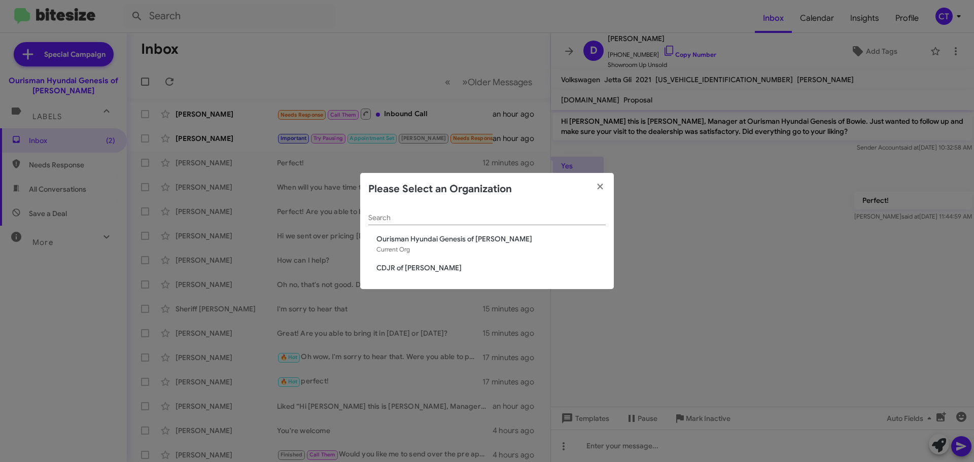
click at [420, 266] on span "CDJR of [PERSON_NAME]" at bounding box center [490, 268] width 229 height 10
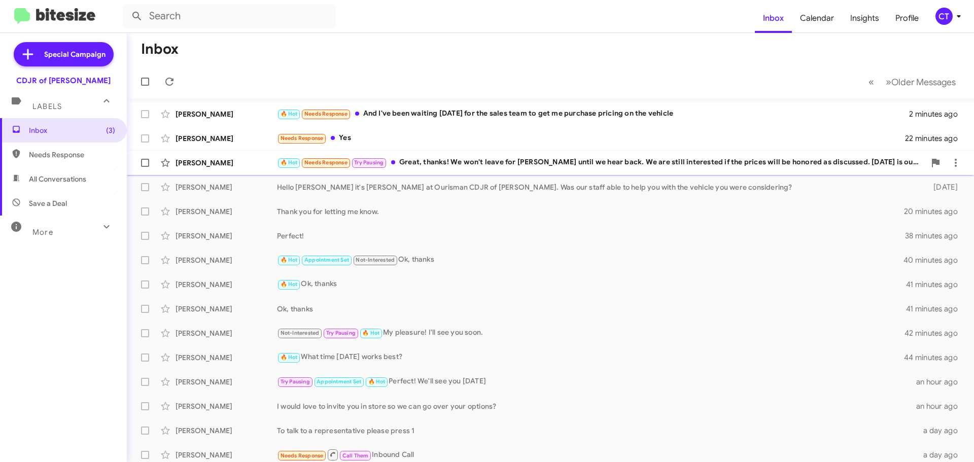
click at [455, 160] on div "🔥 Hot Needs Response Try Pausing Great, thanks! We won't leave for [PERSON_NAME…" at bounding box center [601, 163] width 648 height 12
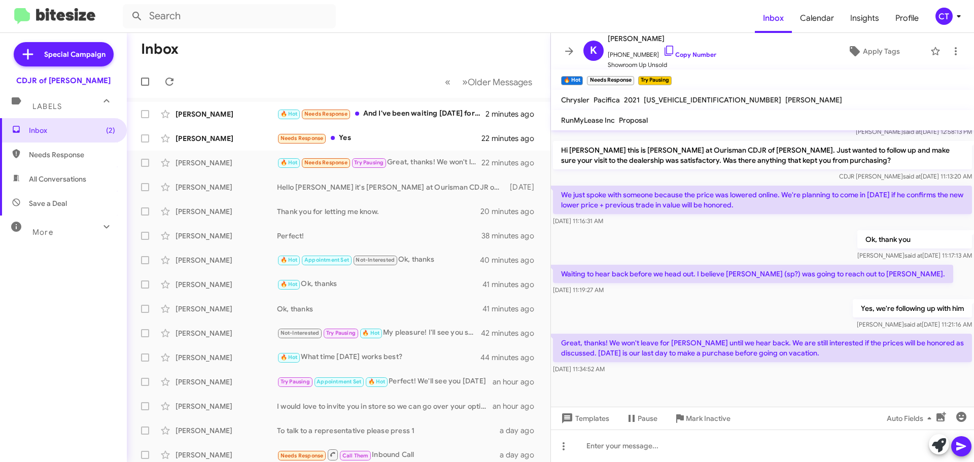
scroll to position [566, 0]
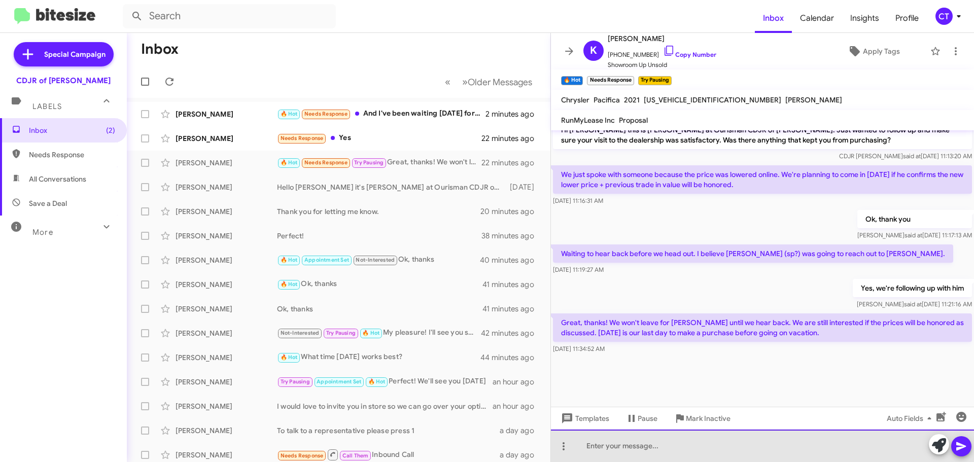
click at [659, 450] on div at bounding box center [762, 446] width 423 height 32
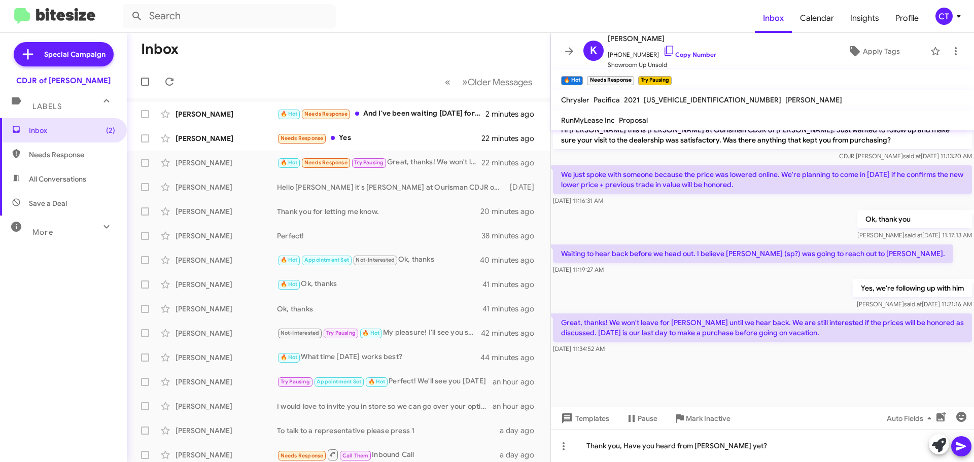
click at [963, 452] on icon at bounding box center [961, 446] width 12 height 12
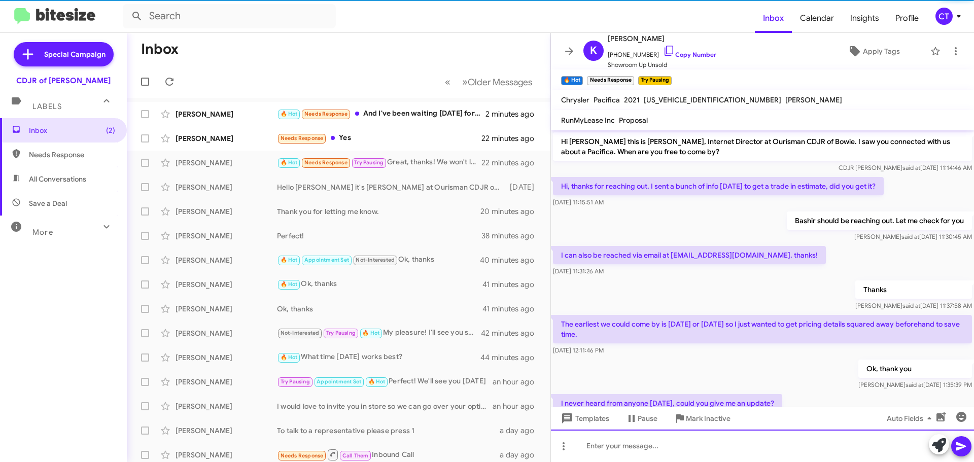
scroll to position [51, 0]
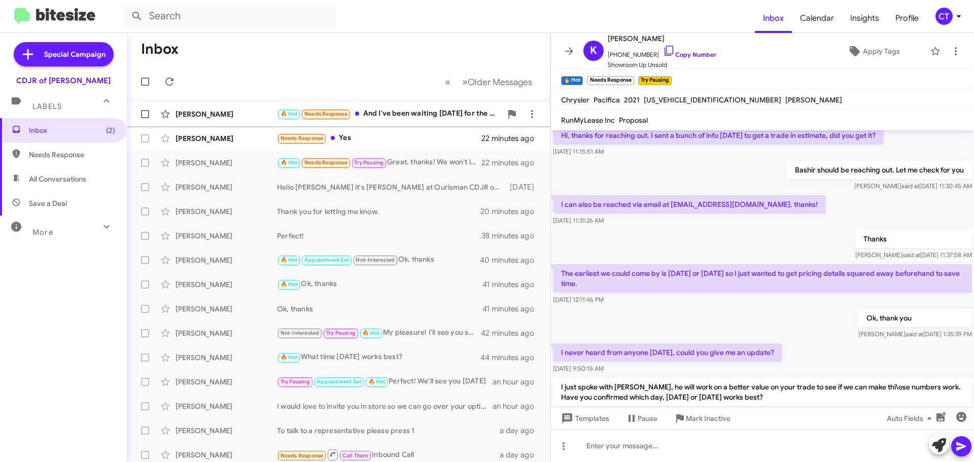
click at [416, 122] on div "Stephen Merson 🔥 Hot Needs Response And I've been waiting since Saturday for th…" at bounding box center [338, 114] width 407 height 20
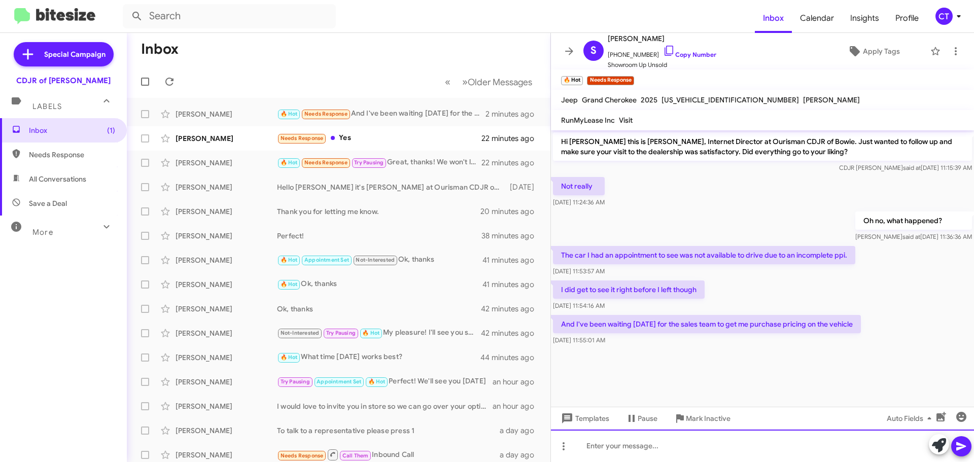
click at [610, 448] on div at bounding box center [762, 446] width 423 height 32
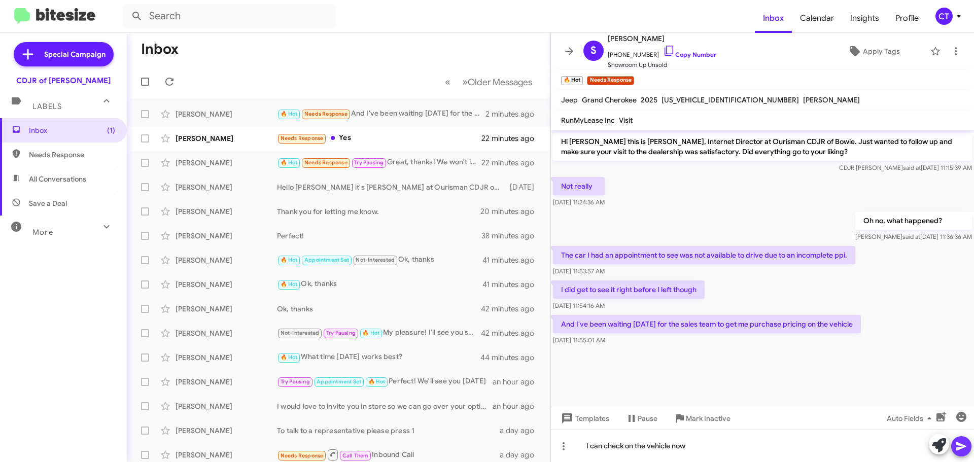
click at [958, 444] on icon at bounding box center [961, 446] width 10 height 9
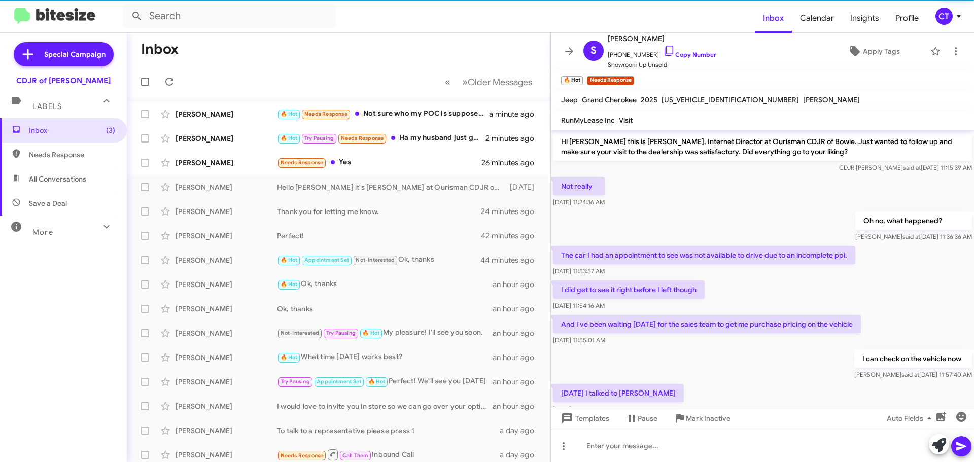
scroll to position [104, 0]
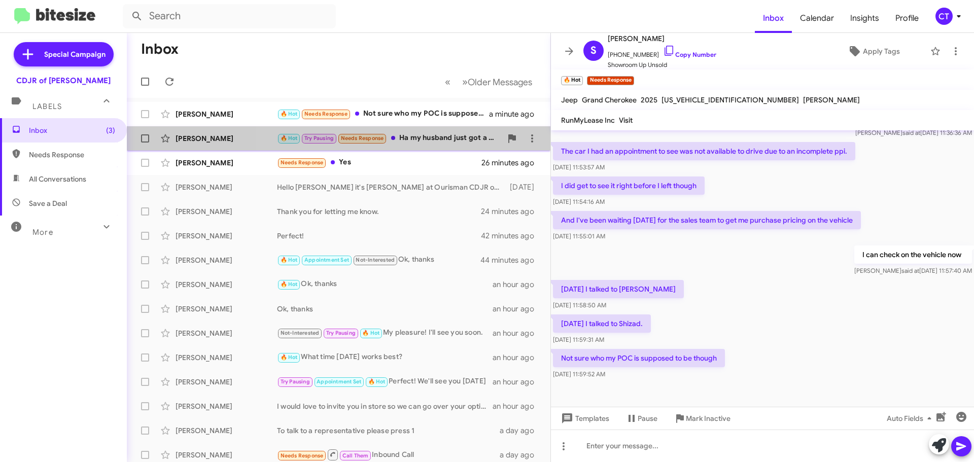
click at [416, 136] on div "🔥 Hot Try Pausing Needs Response Ha my husband just got a text." at bounding box center [389, 138] width 225 height 12
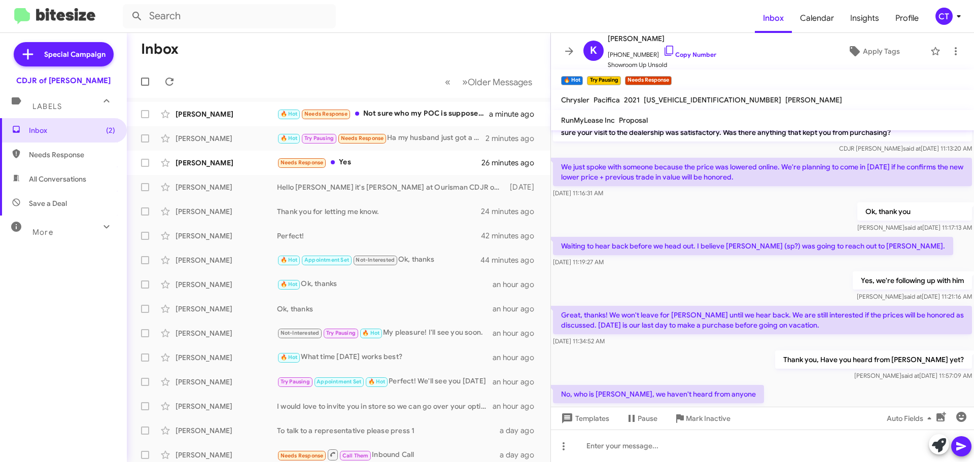
scroll to position [993, 0]
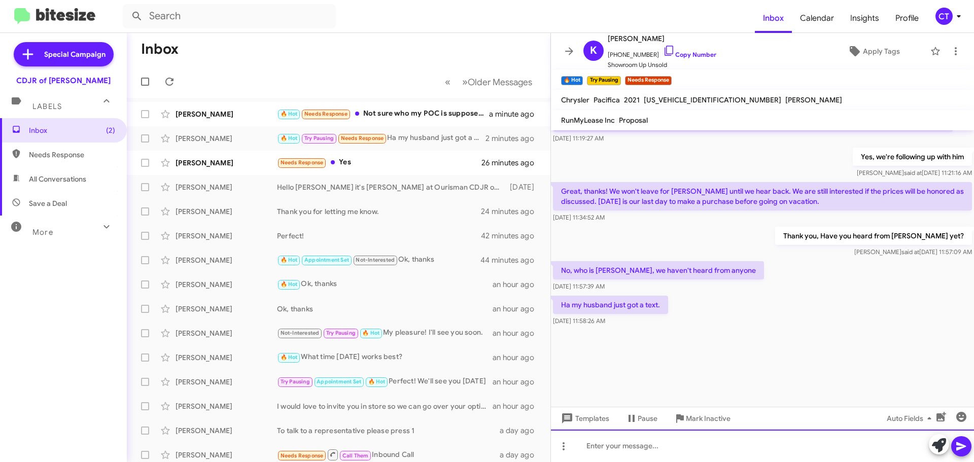
click at [615, 451] on div at bounding box center [762, 446] width 423 height 32
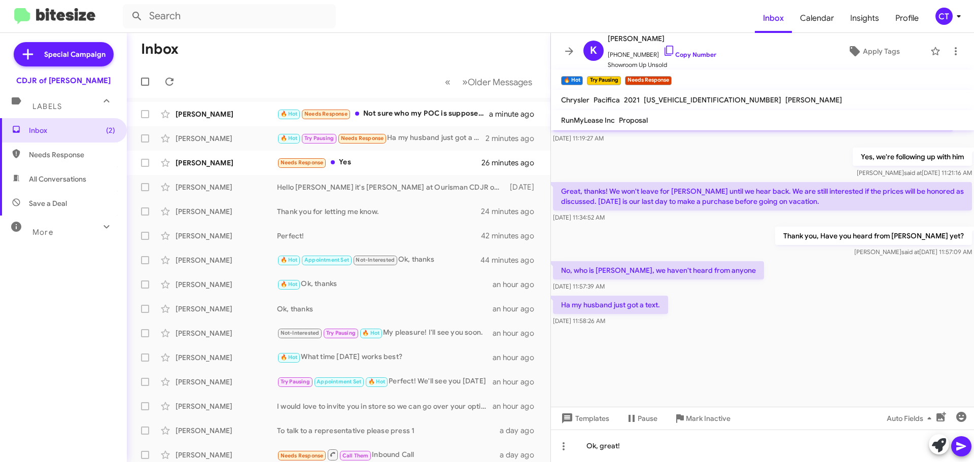
click at [958, 452] on icon at bounding box center [961, 446] width 12 height 12
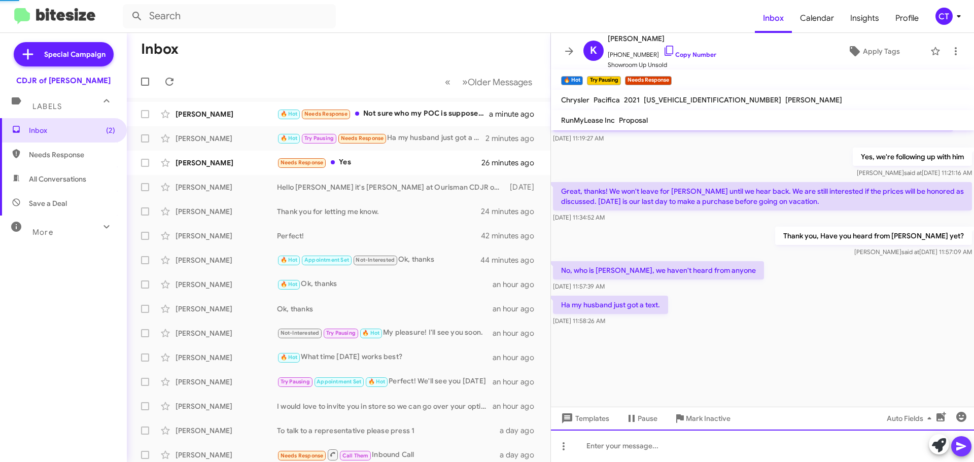
scroll to position [0, 0]
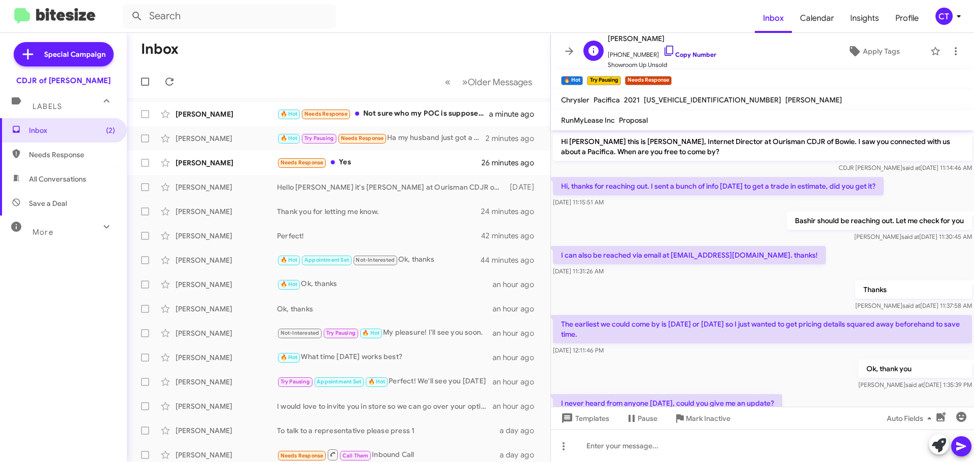
click at [665, 46] on icon at bounding box center [669, 51] width 9 height 10
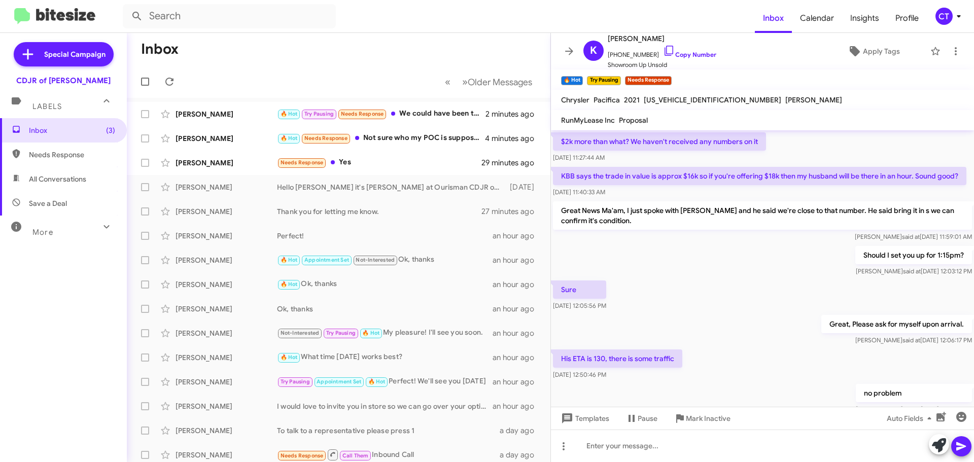
scroll to position [535, 0]
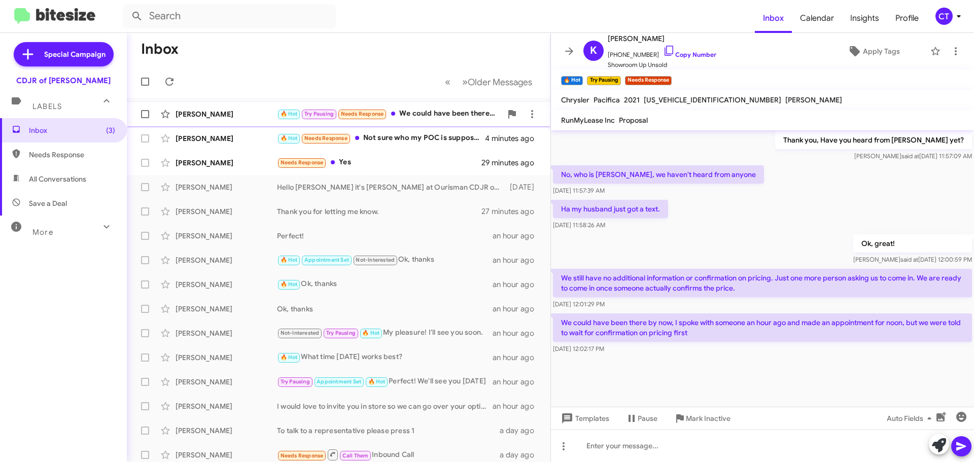
click at [470, 111] on div "🔥 Hot Try Pausing Needs Response We could have been there by now, I spoke with …" at bounding box center [389, 114] width 225 height 12
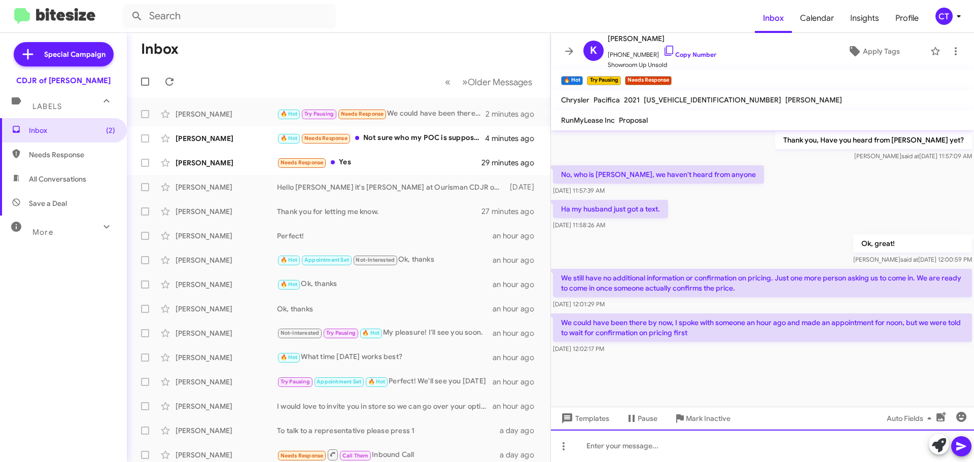
click at [654, 449] on div at bounding box center [762, 446] width 423 height 32
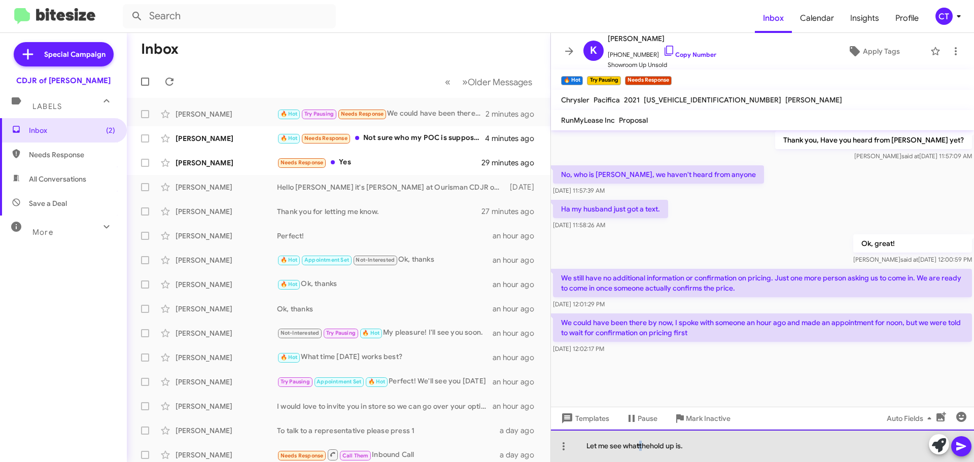
click at [641, 445] on div "Let me see whatthehold up is." at bounding box center [762, 446] width 423 height 32
click at [639, 444] on div "Let me see whatthehold up is." at bounding box center [762, 446] width 423 height 32
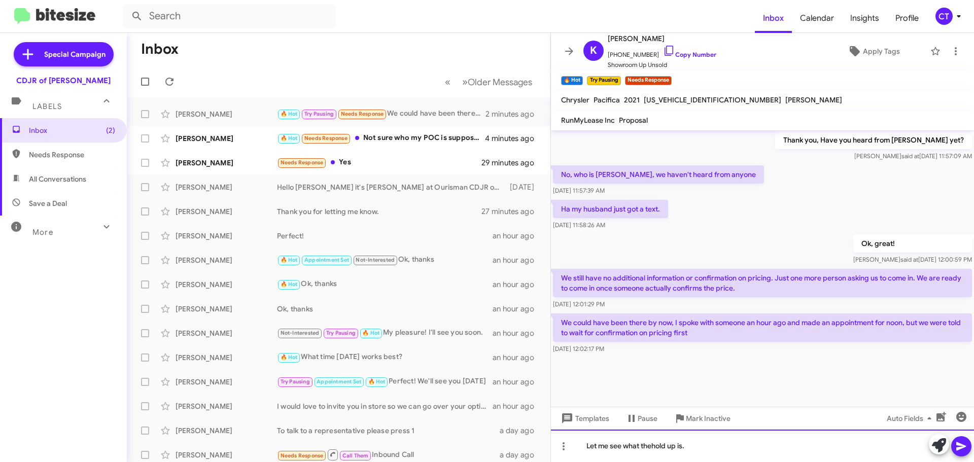
click at [656, 445] on div "Let me see what thehold up is." at bounding box center [762, 446] width 423 height 32
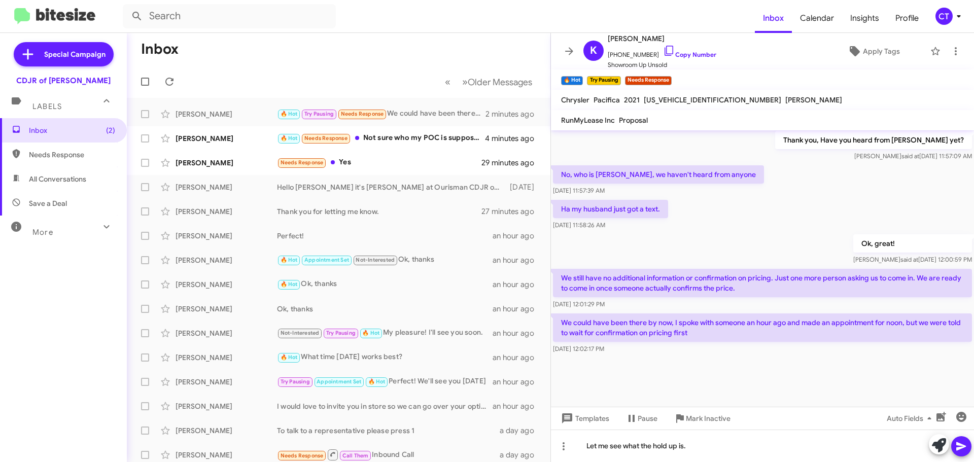
click at [970, 445] on button at bounding box center [961, 446] width 20 height 20
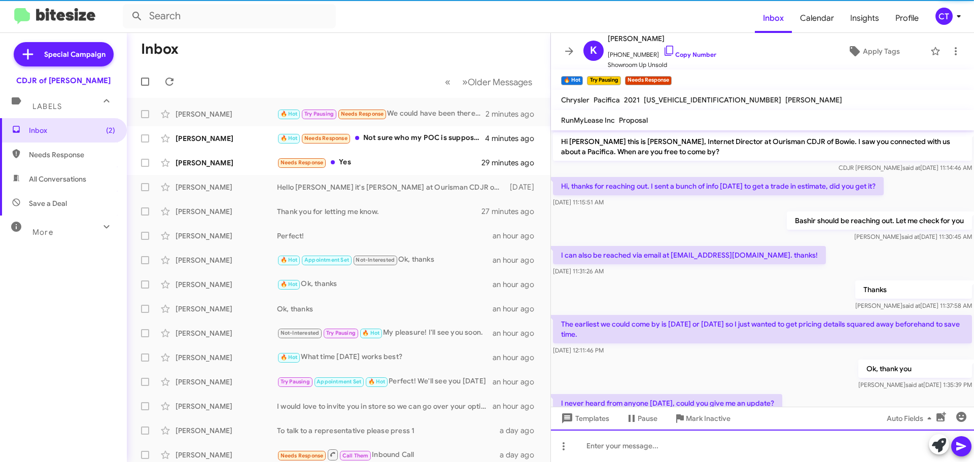
scroll to position [51, 0]
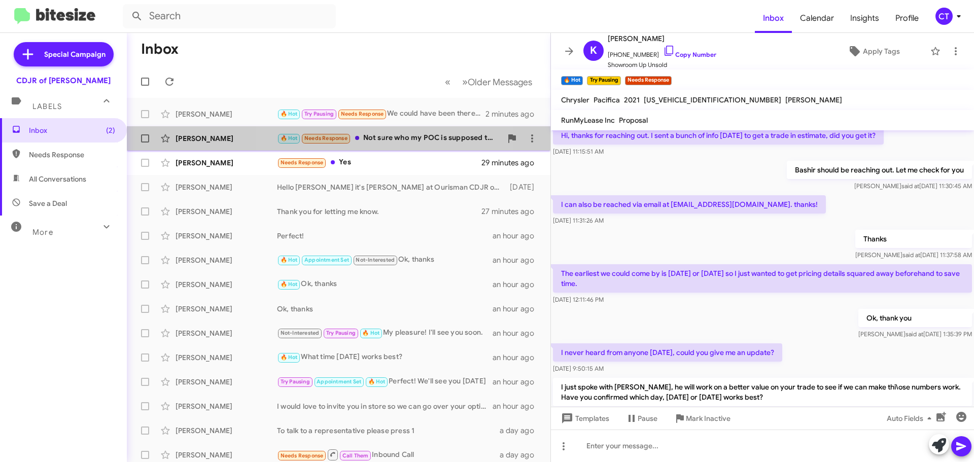
click at [397, 142] on div "🔥 Hot Needs Response Not sure who my POC is supposed to be though" at bounding box center [389, 138] width 225 height 12
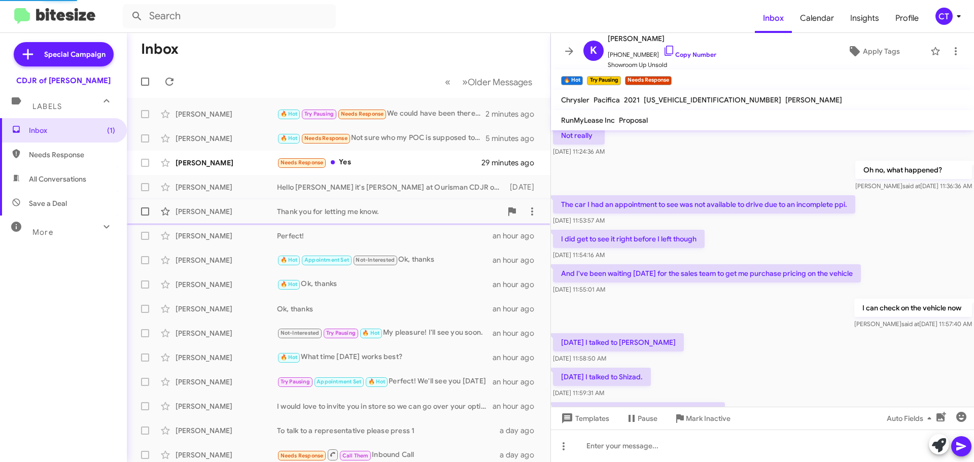
scroll to position [104, 0]
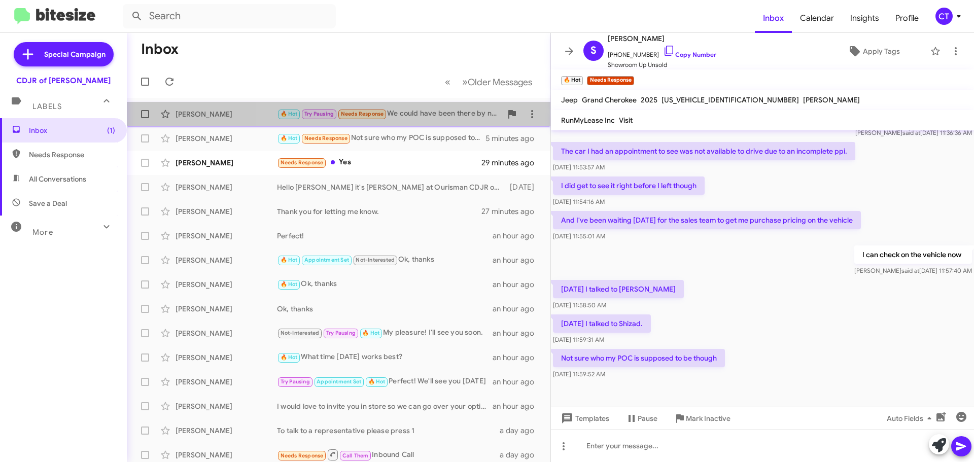
click at [425, 111] on div "🔥 Hot Try Pausing Needs Response We could have been there by now, I spoke with …" at bounding box center [389, 114] width 225 height 12
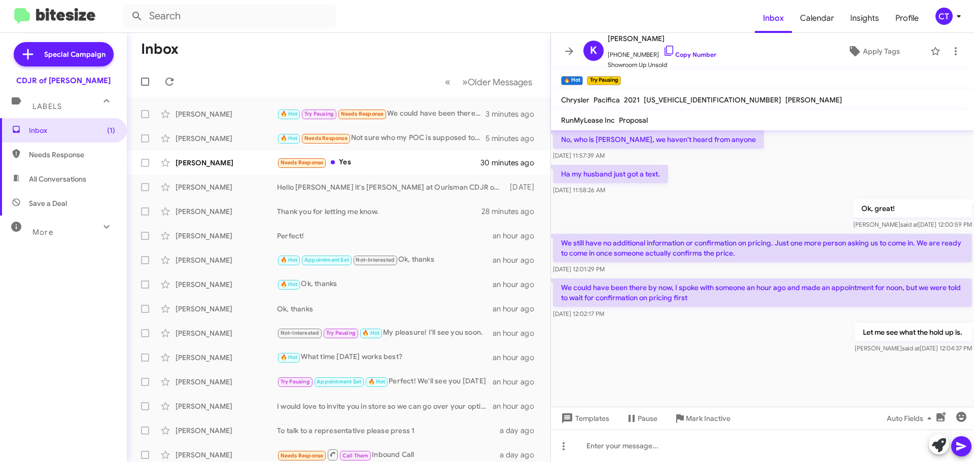
scroll to position [1162, 0]
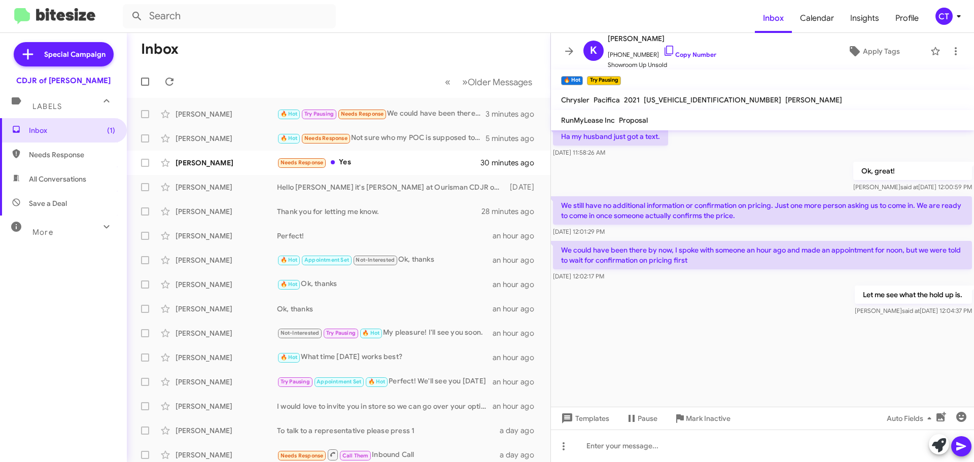
click at [650, 32] on mat-divider at bounding box center [487, 32] width 974 height 1
click at [663, 49] on icon at bounding box center [669, 51] width 12 height 12
click at [773, 318] on div at bounding box center [762, 362] width 423 height 89
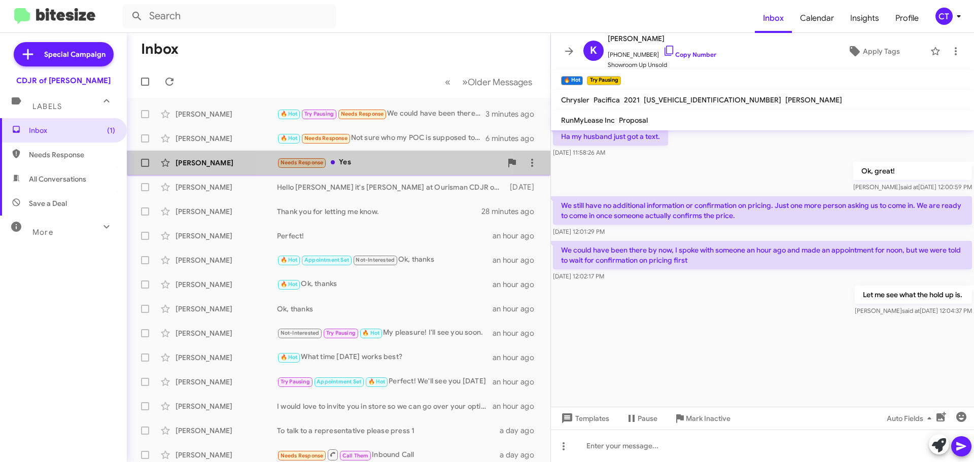
click at [387, 164] on div "Needs Response Yes" at bounding box center [389, 163] width 225 height 12
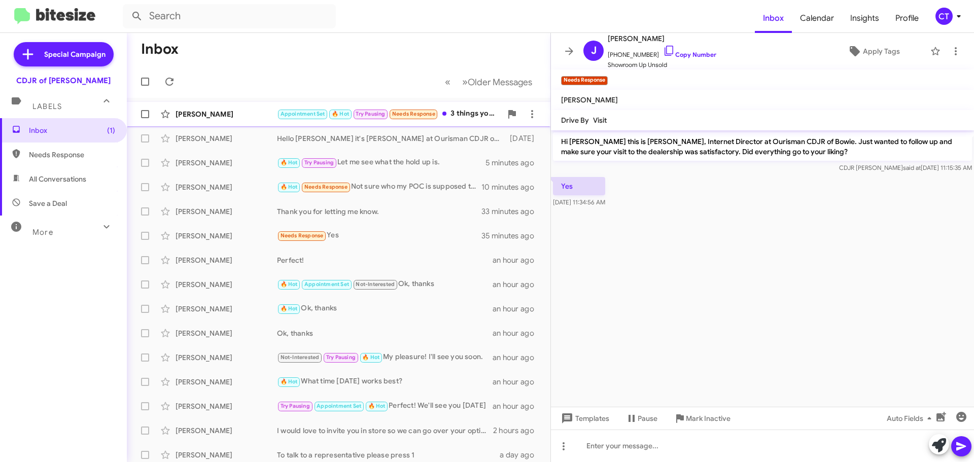
drag, startPoint x: 241, startPoint y: 109, endPoint x: 233, endPoint y: 117, distance: 11.5
click at [241, 109] on div "[PERSON_NAME] Appointment Set 🔥 Hot Try Pausing Needs Response 3 things you guy…" at bounding box center [338, 114] width 407 height 20
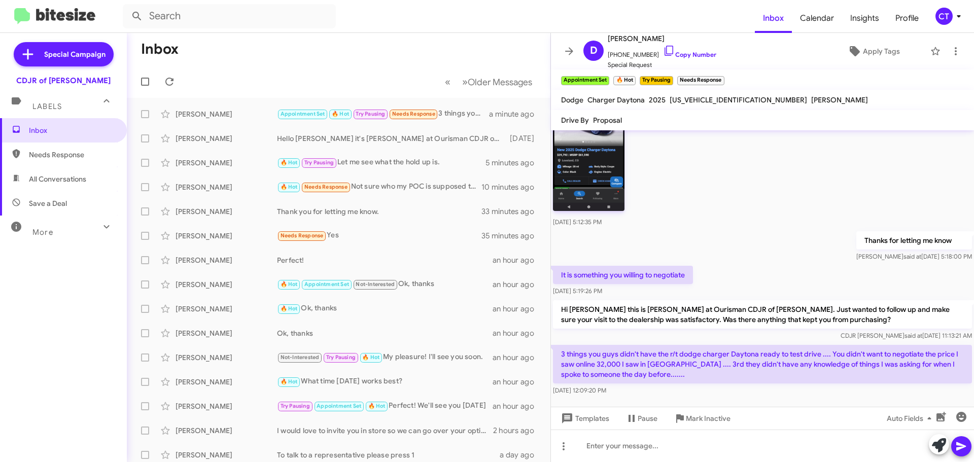
scroll to position [952, 0]
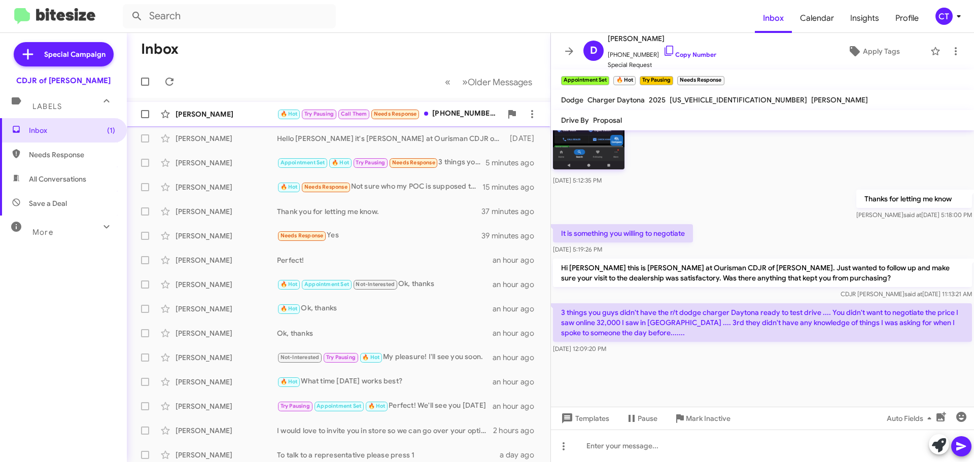
click at [454, 116] on div "🔥 Hot Try Pausing Call Them Needs Response [PHONE_NUMBER]" at bounding box center [389, 114] width 225 height 12
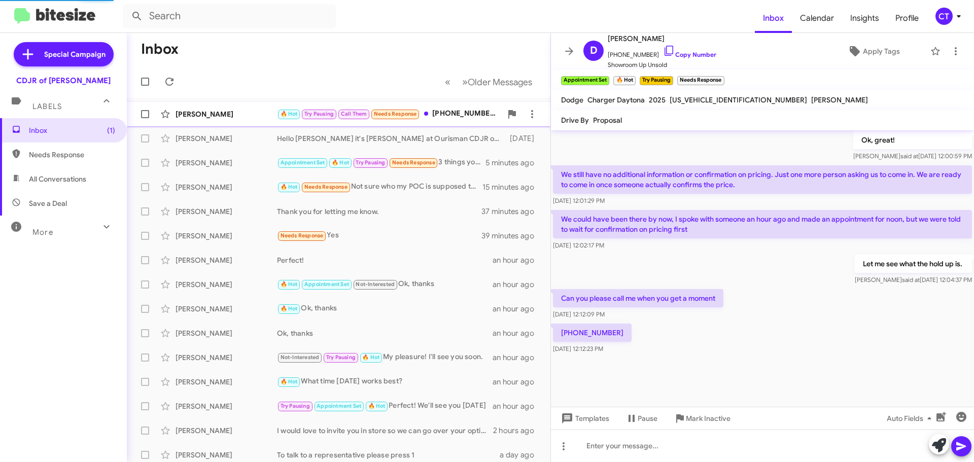
scroll to position [515, 0]
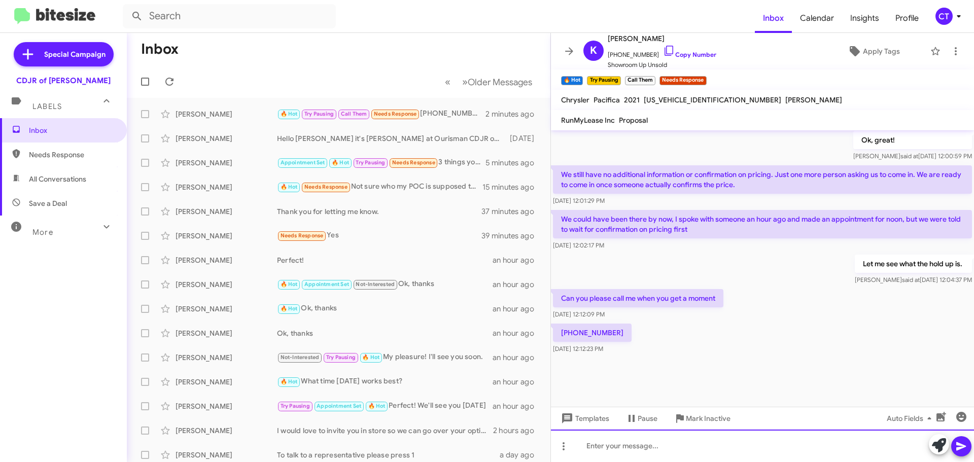
drag, startPoint x: 614, startPoint y: 451, endPoint x: 606, endPoint y: 445, distance: 10.1
click at [615, 455] on div at bounding box center [762, 446] width 423 height 32
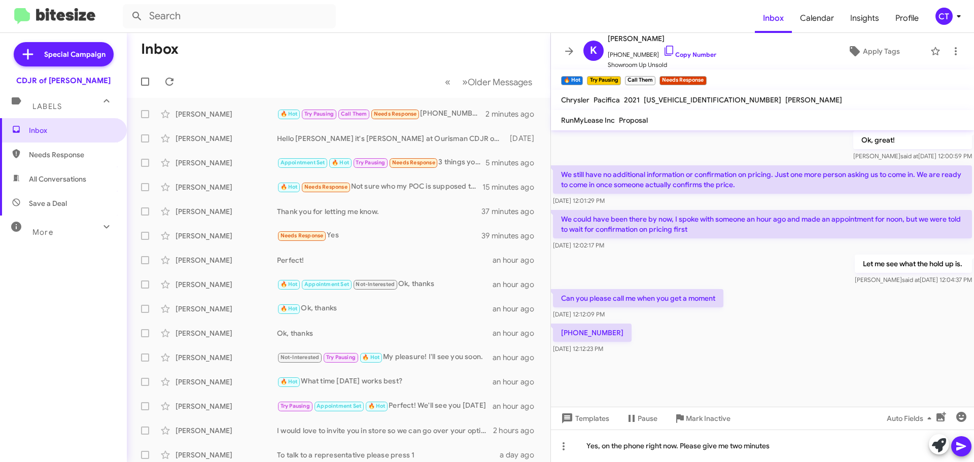
click at [960, 445] on icon at bounding box center [961, 446] width 10 height 9
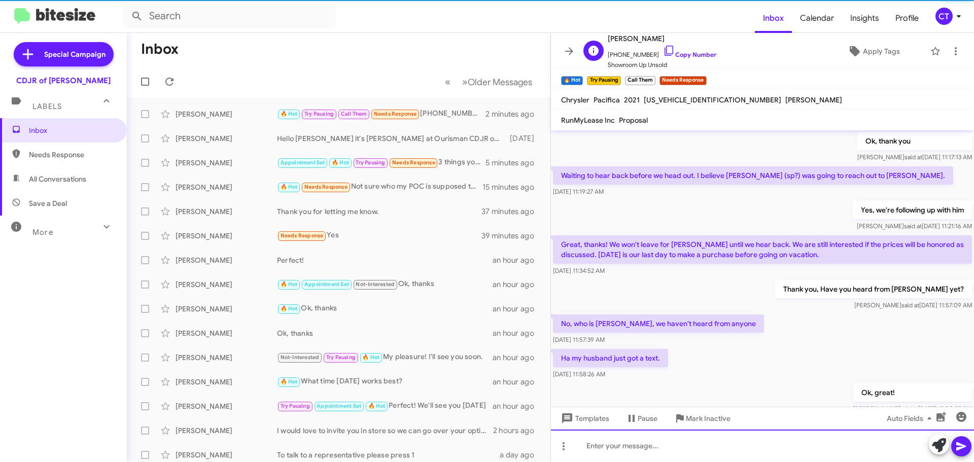
scroll to position [0, 0]
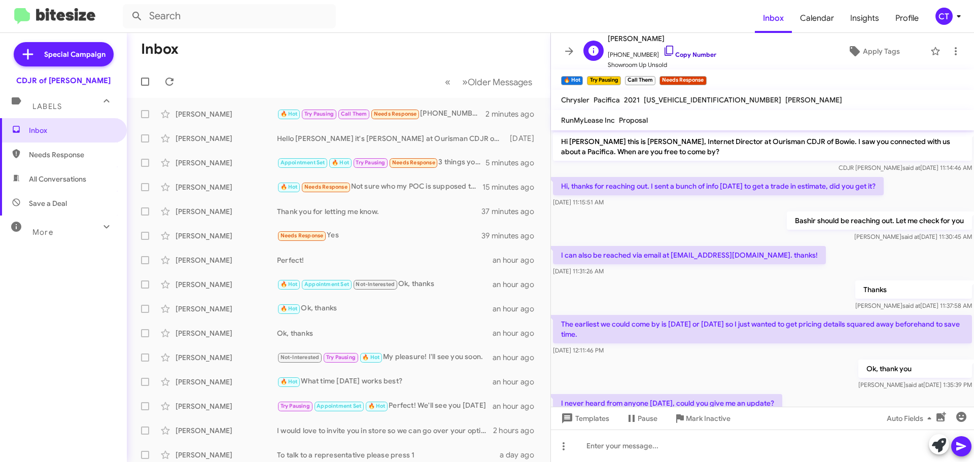
click at [663, 48] on icon at bounding box center [669, 51] width 12 height 12
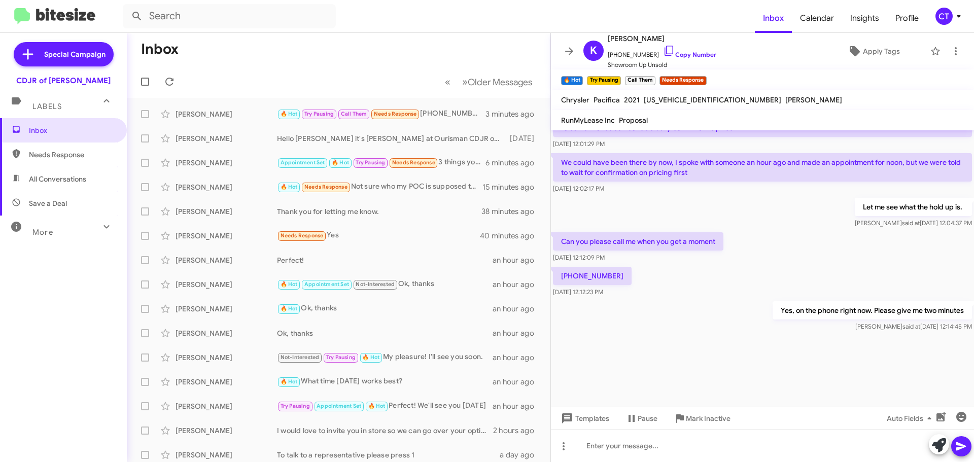
scroll to position [1310, 0]
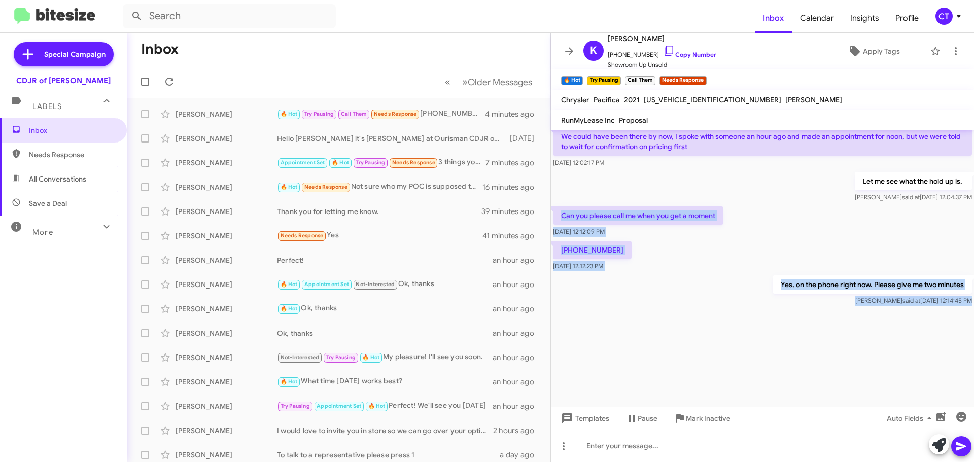
drag, startPoint x: 560, startPoint y: 212, endPoint x: 839, endPoint y: 318, distance: 298.5
click at [839, 318] on cdk-virtual-scroll-viewport "Hi [PERSON_NAME] this is [PERSON_NAME], Internet Director at Ourisman CDJR of B…" at bounding box center [762, 268] width 423 height 277
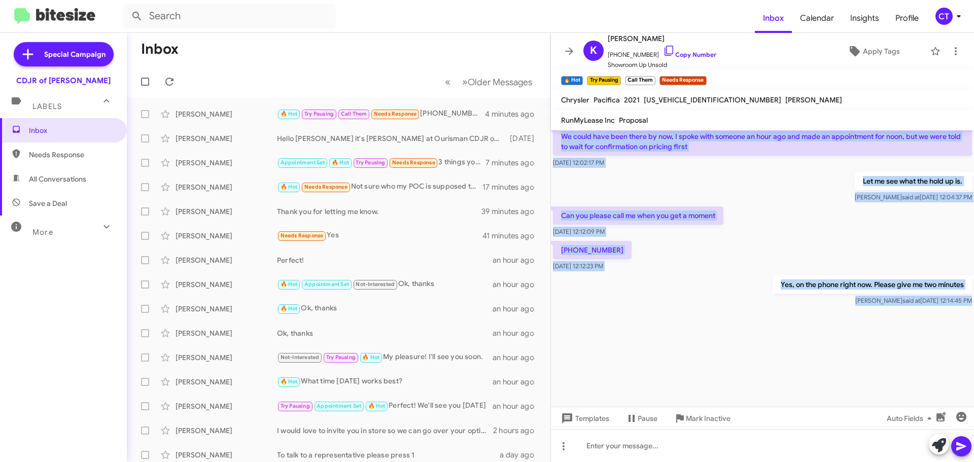
drag, startPoint x: 555, startPoint y: 293, endPoint x: 776, endPoint y: 316, distance: 222.4
click at [776, 316] on cdk-virtual-scroll-viewport "Hi [PERSON_NAME] this is [PERSON_NAME], Internet Director at Ourisman CDJR of B…" at bounding box center [762, 268] width 423 height 277
copy div "We still have no additional information or confirmation on pricing. Just one mo…"
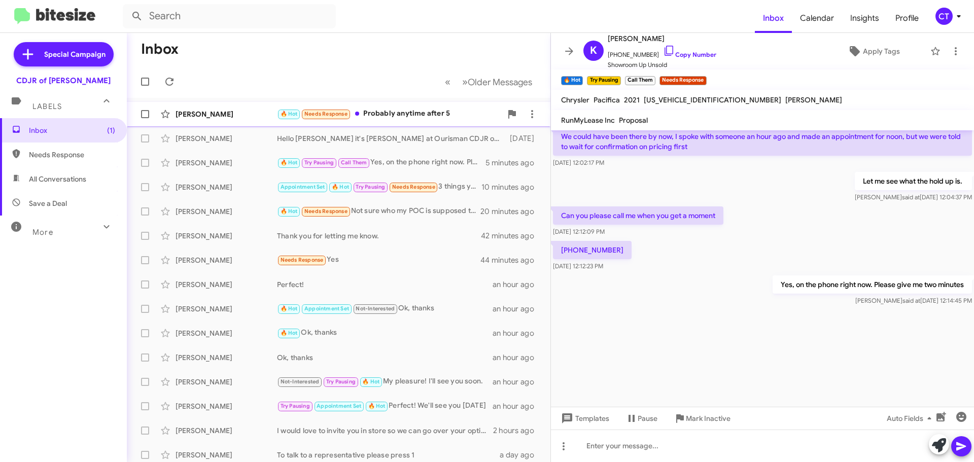
click at [418, 120] on div "[PERSON_NAME] 🔥 Hot Needs Response Probably anytime after 5 2 minutes ago" at bounding box center [338, 114] width 407 height 20
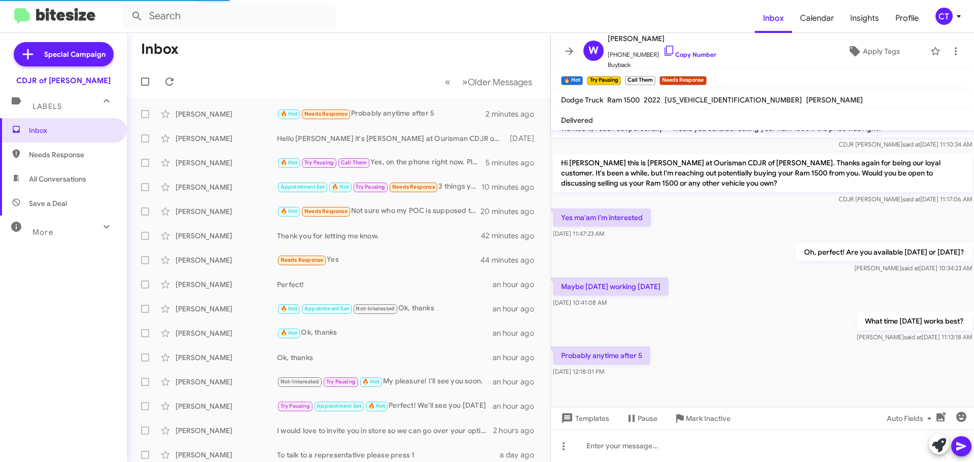
scroll to position [212, 0]
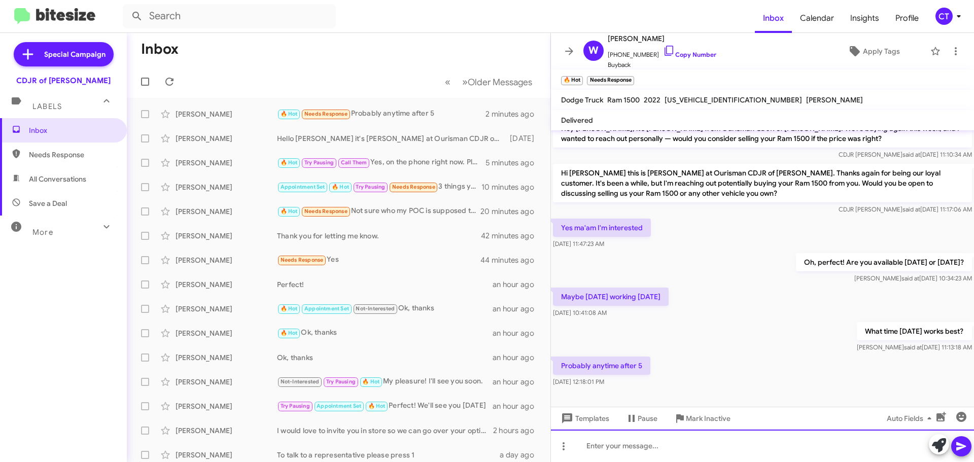
click at [642, 447] on div at bounding box center [762, 446] width 423 height 32
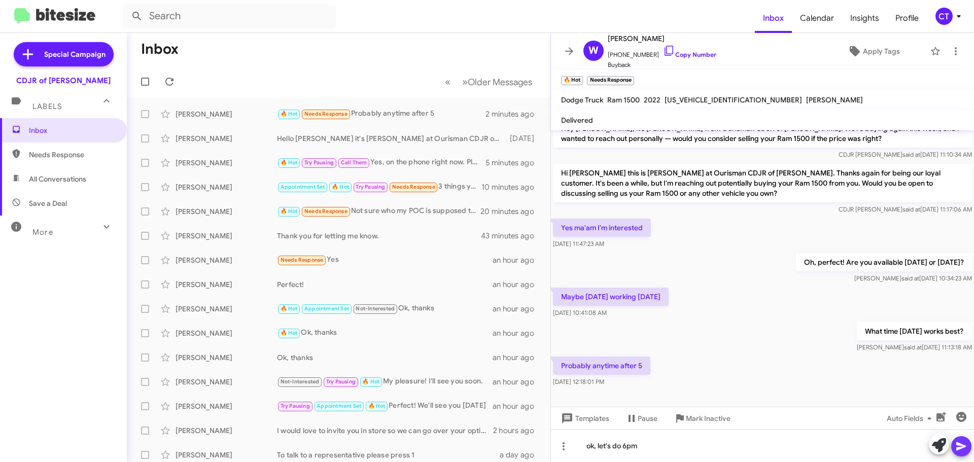
click at [960, 448] on icon at bounding box center [961, 446] width 10 height 9
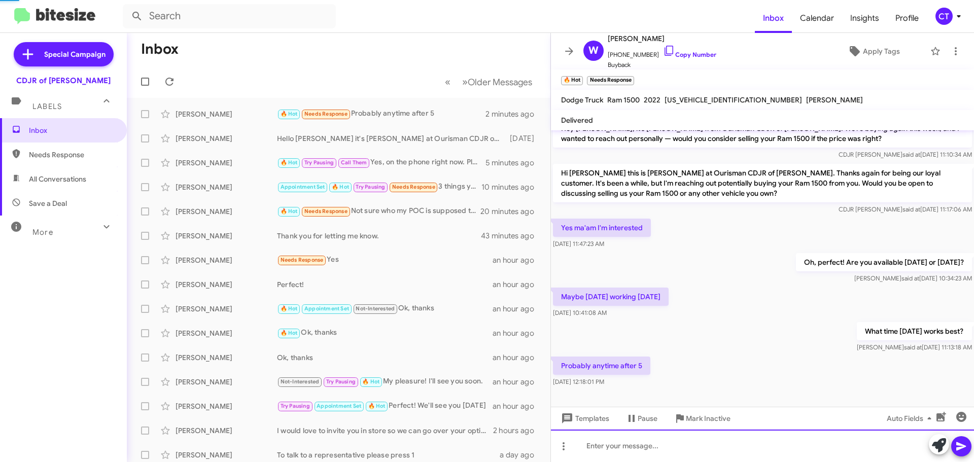
scroll to position [0, 0]
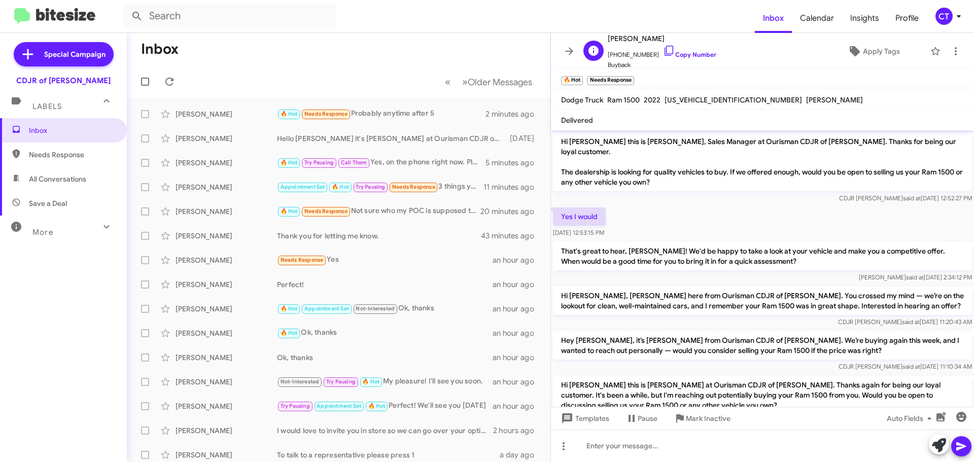
drag, startPoint x: 658, startPoint y: 51, endPoint x: 649, endPoint y: 59, distance: 12.2
click at [663, 51] on icon at bounding box center [669, 51] width 12 height 12
click at [222, 119] on div "Wendell Mason 🔥 Hot Needs Response Copy 2 minutes ago" at bounding box center [338, 114] width 407 height 20
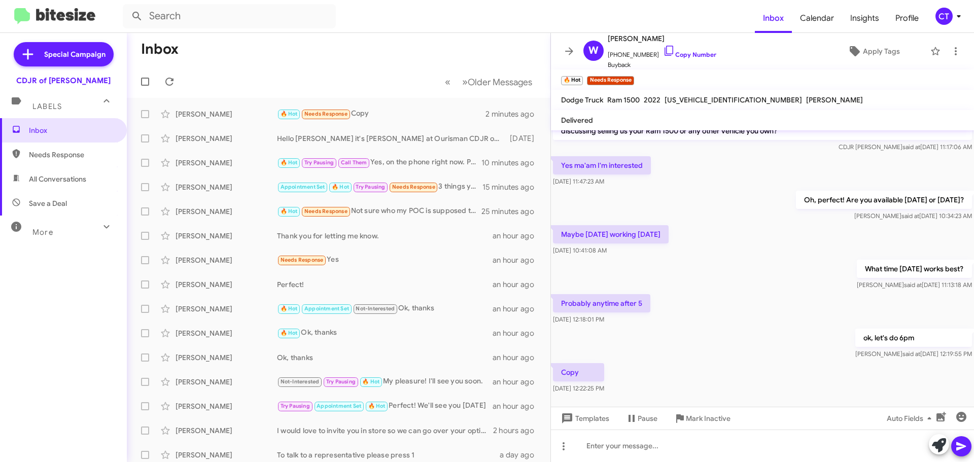
scroll to position [286, 0]
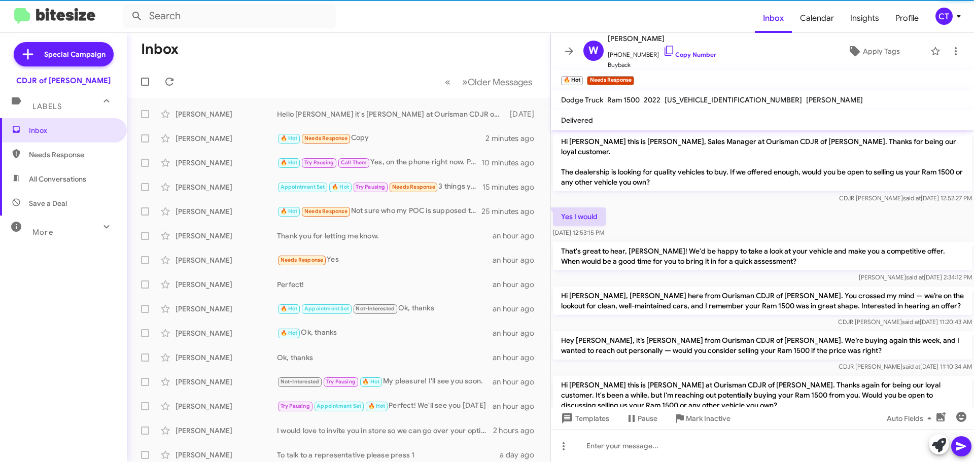
scroll to position [266, 0]
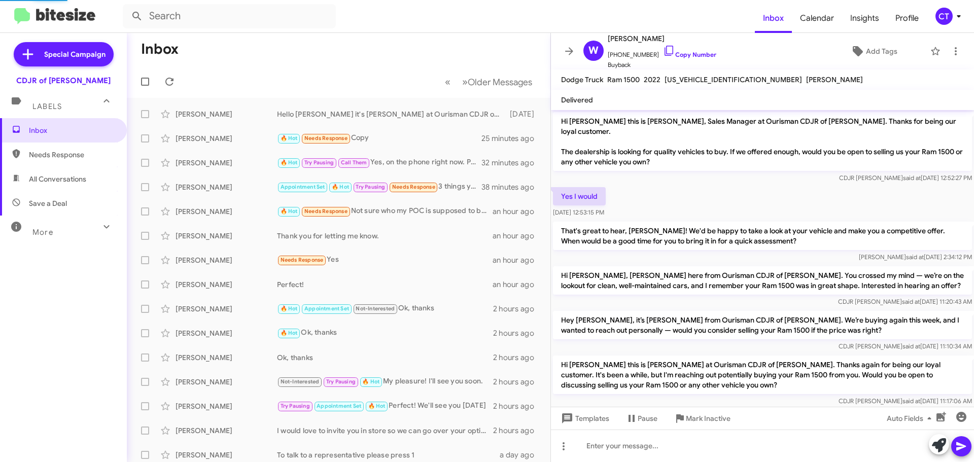
scroll to position [266, 0]
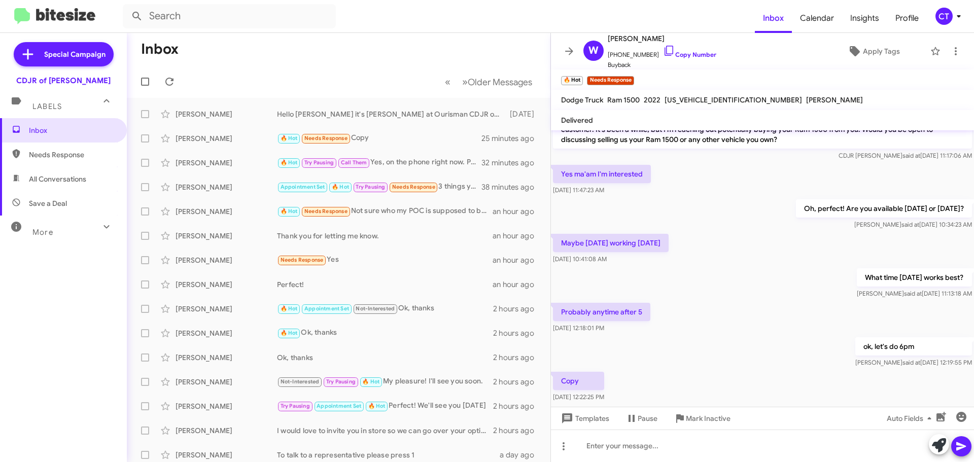
click at [943, 13] on div "CT" at bounding box center [944, 16] width 17 height 17
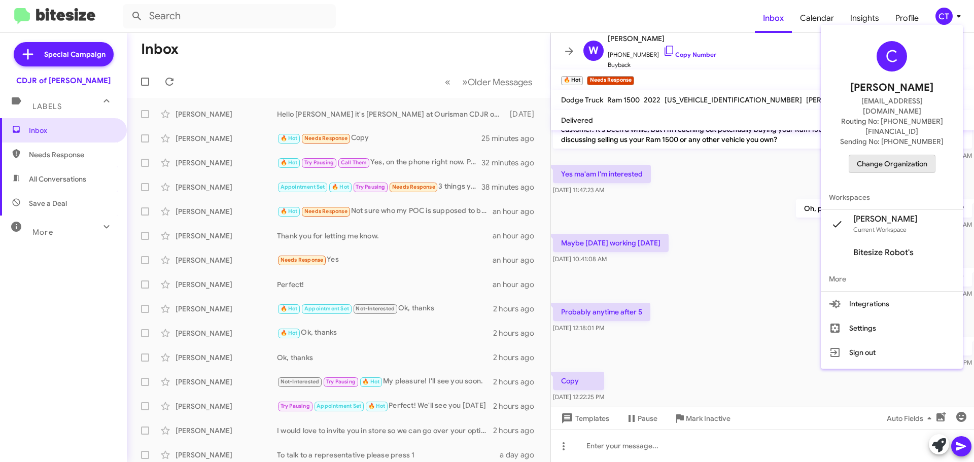
click at [910, 155] on span "Change Organization" at bounding box center [892, 163] width 71 height 17
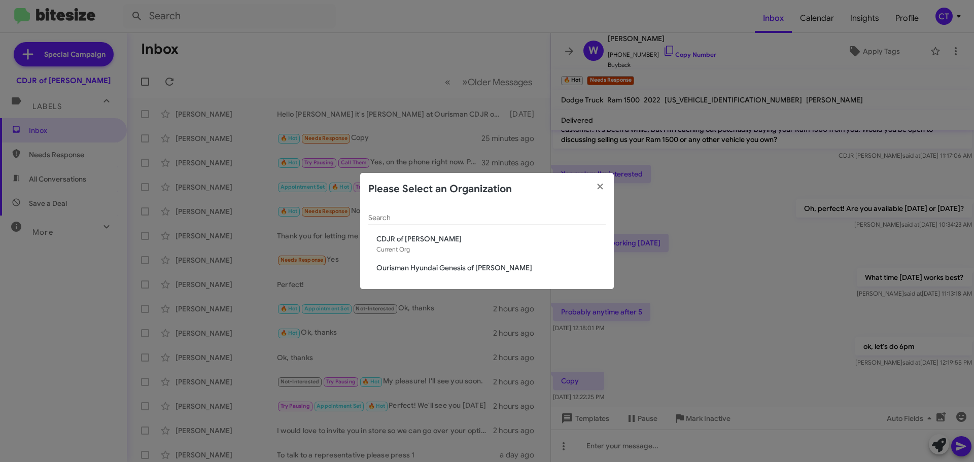
click at [497, 268] on span "Ourisman Hyundai Genesis of [PERSON_NAME]" at bounding box center [490, 268] width 229 height 10
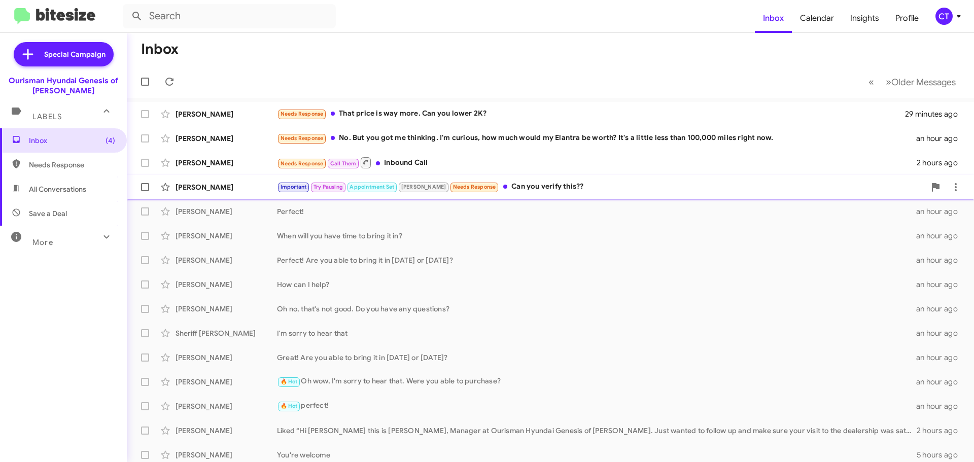
click at [542, 189] on div "Important Try Pausing Appointment Set [PERSON_NAME] Needs Response Can you veri…" at bounding box center [601, 187] width 648 height 12
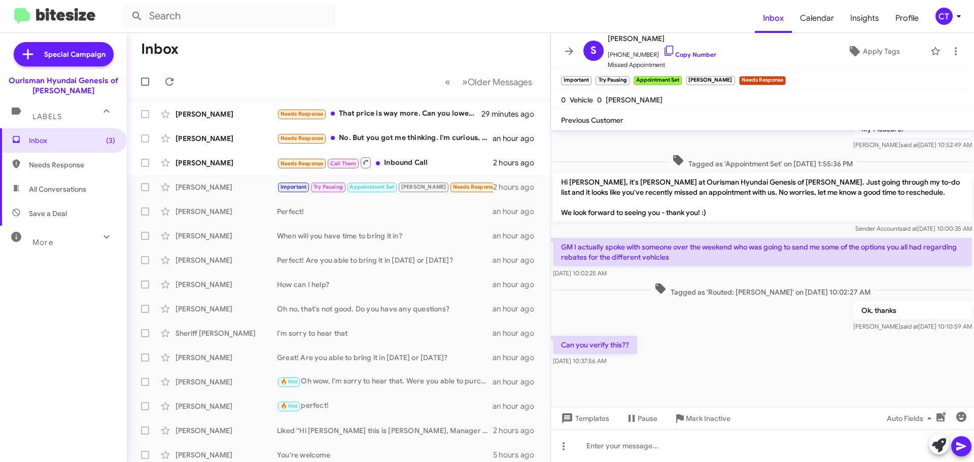
scroll to position [460, 0]
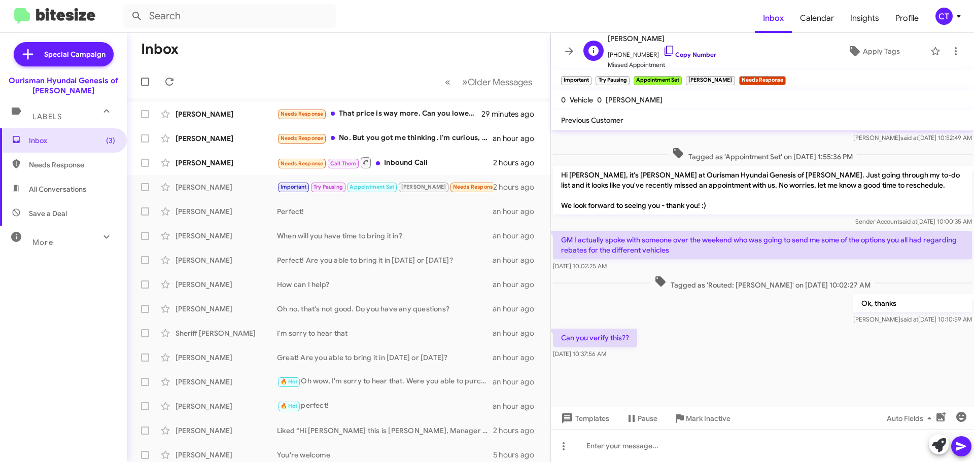
click at [663, 49] on icon at bounding box center [669, 51] width 12 height 12
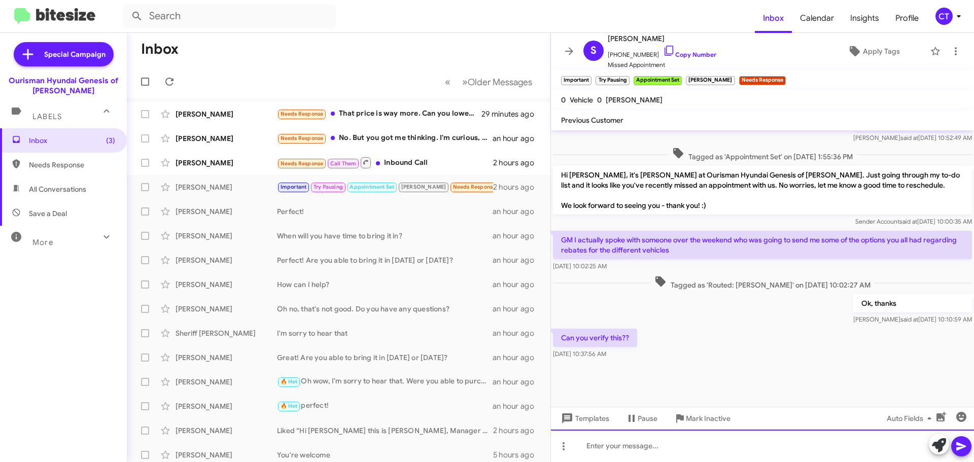
click at [678, 443] on div at bounding box center [762, 446] width 423 height 32
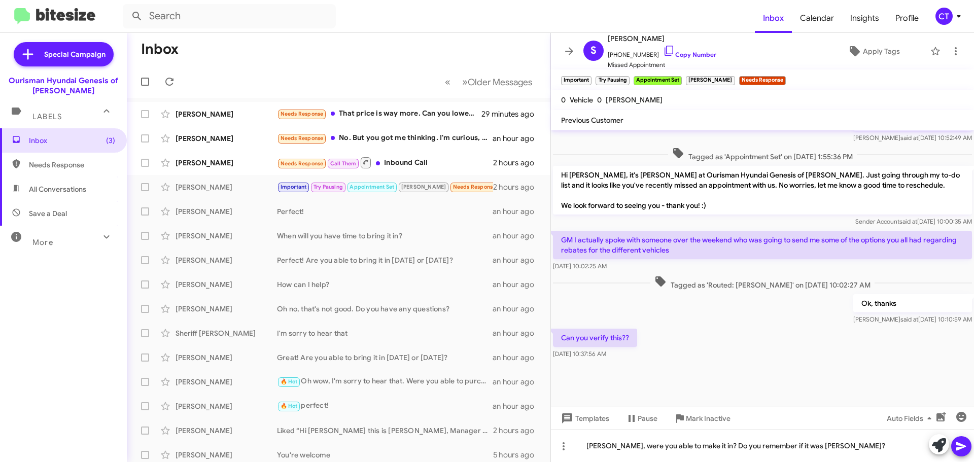
click at [952, 448] on button at bounding box center [961, 446] width 20 height 20
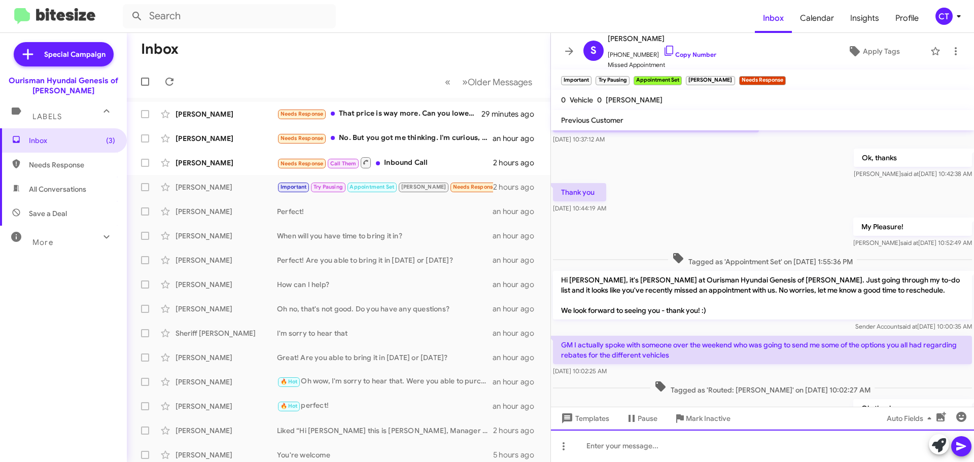
scroll to position [497, 0]
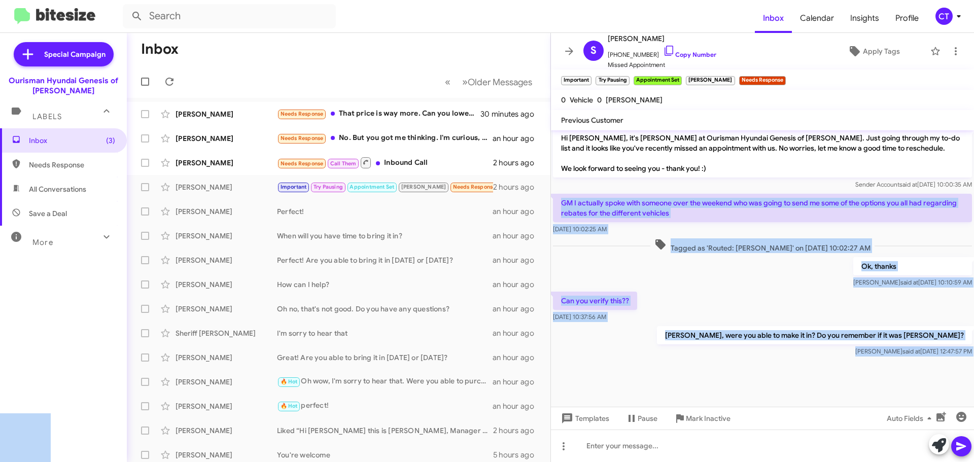
copy body "GM I actually spoke with someone over the weekend who was going to send me some…"
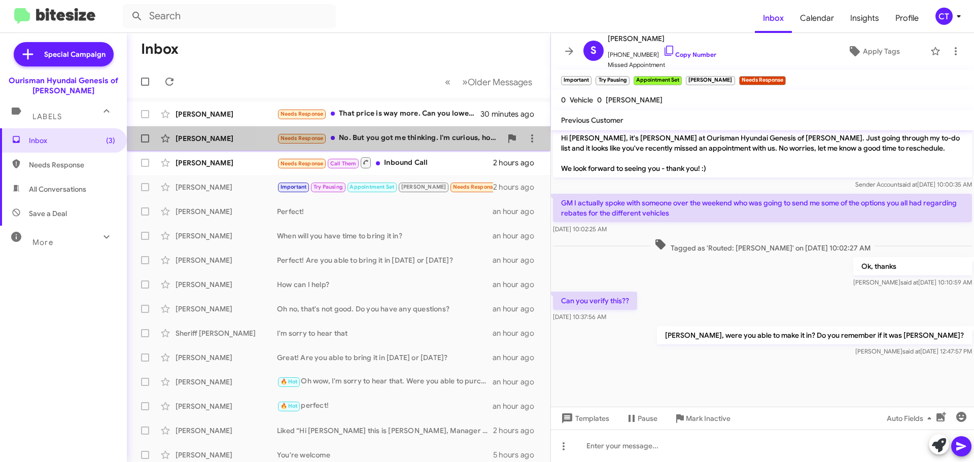
click at [399, 134] on div "Needs Response No. But you got me thinking. I'm curious, how much would my Elan…" at bounding box center [389, 138] width 225 height 12
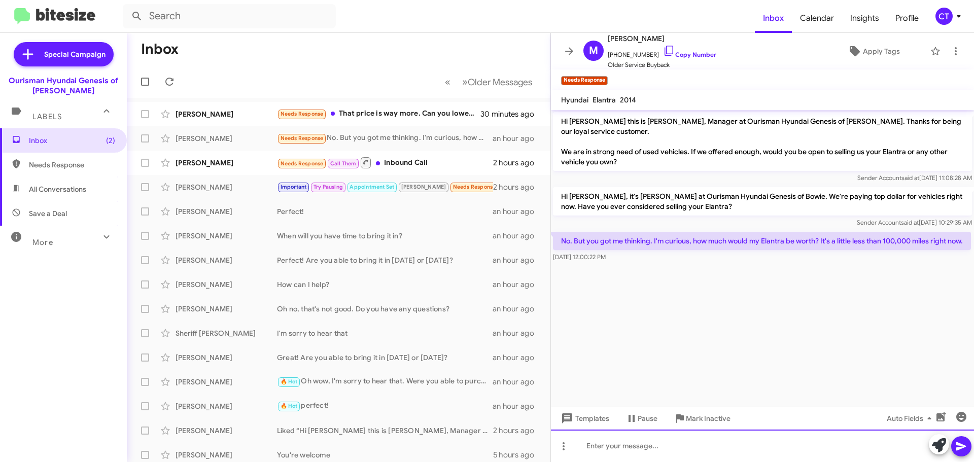
click at [649, 443] on div at bounding box center [762, 446] width 423 height 32
click at [810, 446] on div "We would need to see it in person. Are you interested in bringing it on?" at bounding box center [762, 446] width 423 height 32
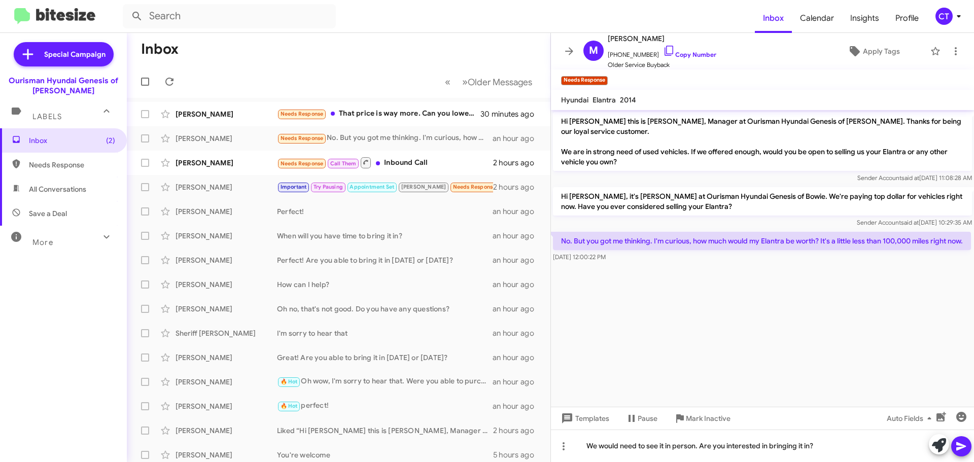
click at [955, 448] on button at bounding box center [961, 446] width 20 height 20
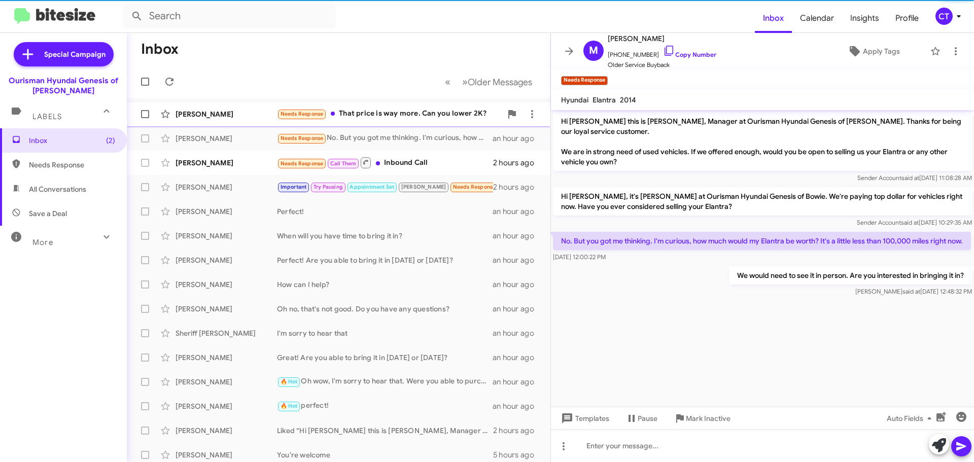
click at [379, 116] on div "Needs Response That price is way more. Can you lower 2K?" at bounding box center [389, 114] width 225 height 12
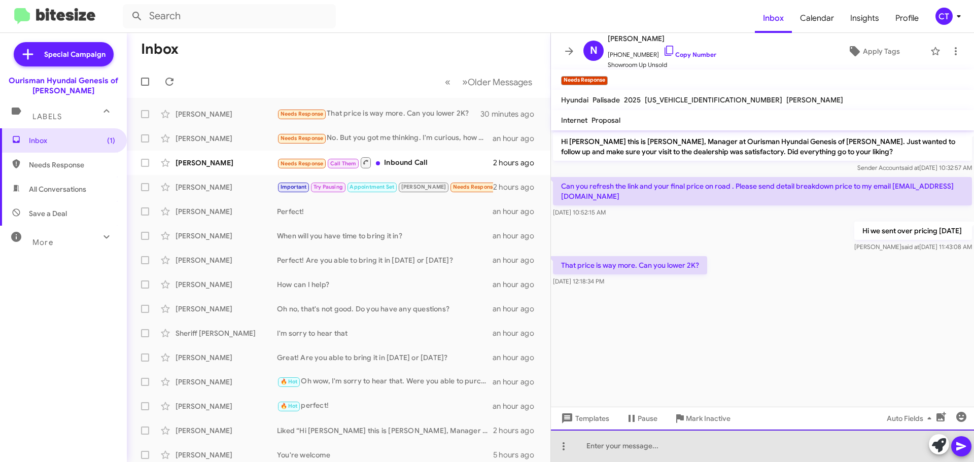
click at [660, 445] on div at bounding box center [762, 446] width 423 height 32
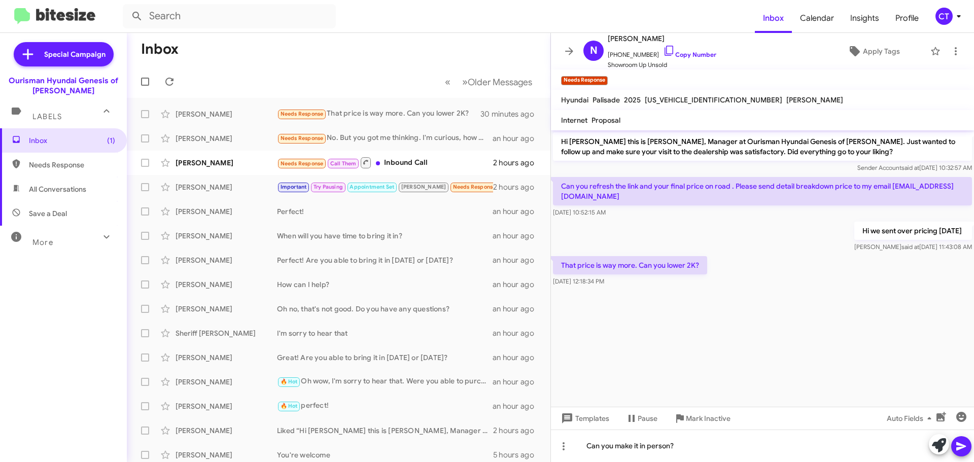
click at [964, 451] on icon at bounding box center [961, 446] width 12 height 12
